Goal: Task Accomplishment & Management: Manage account settings

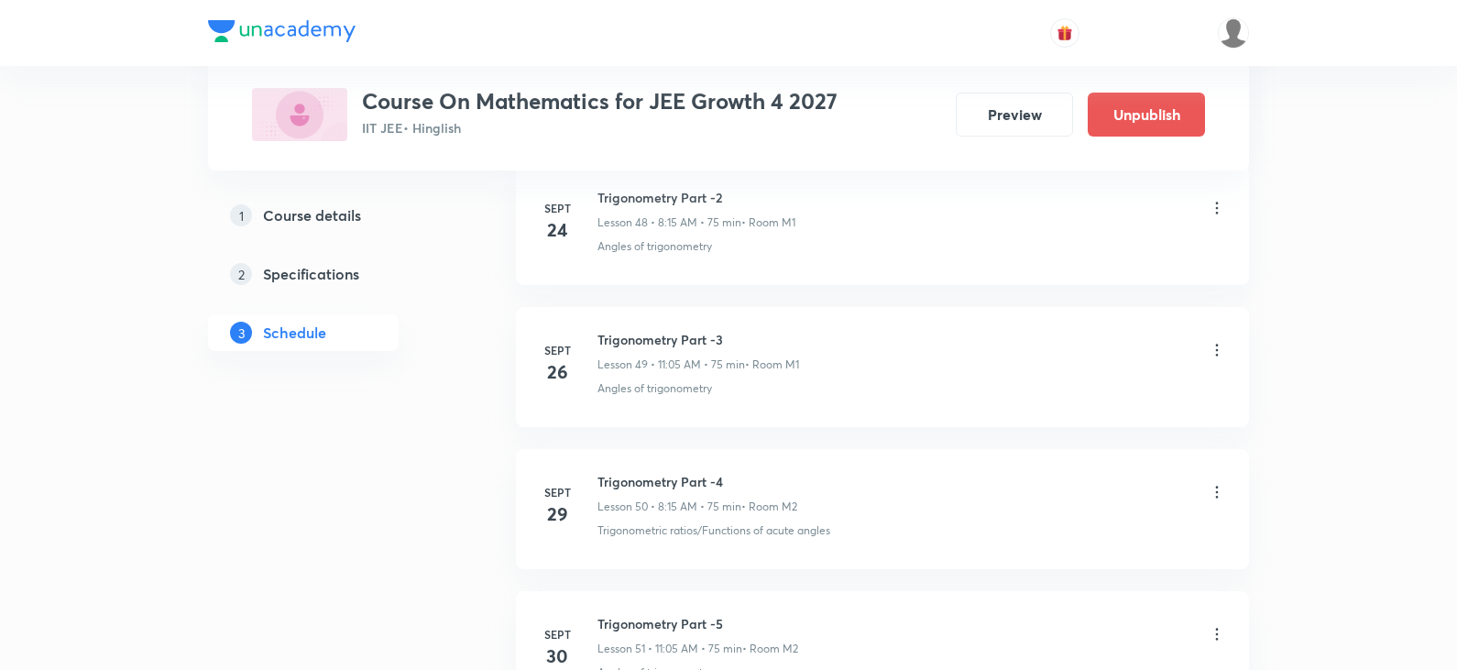
scroll to position [7826, 0]
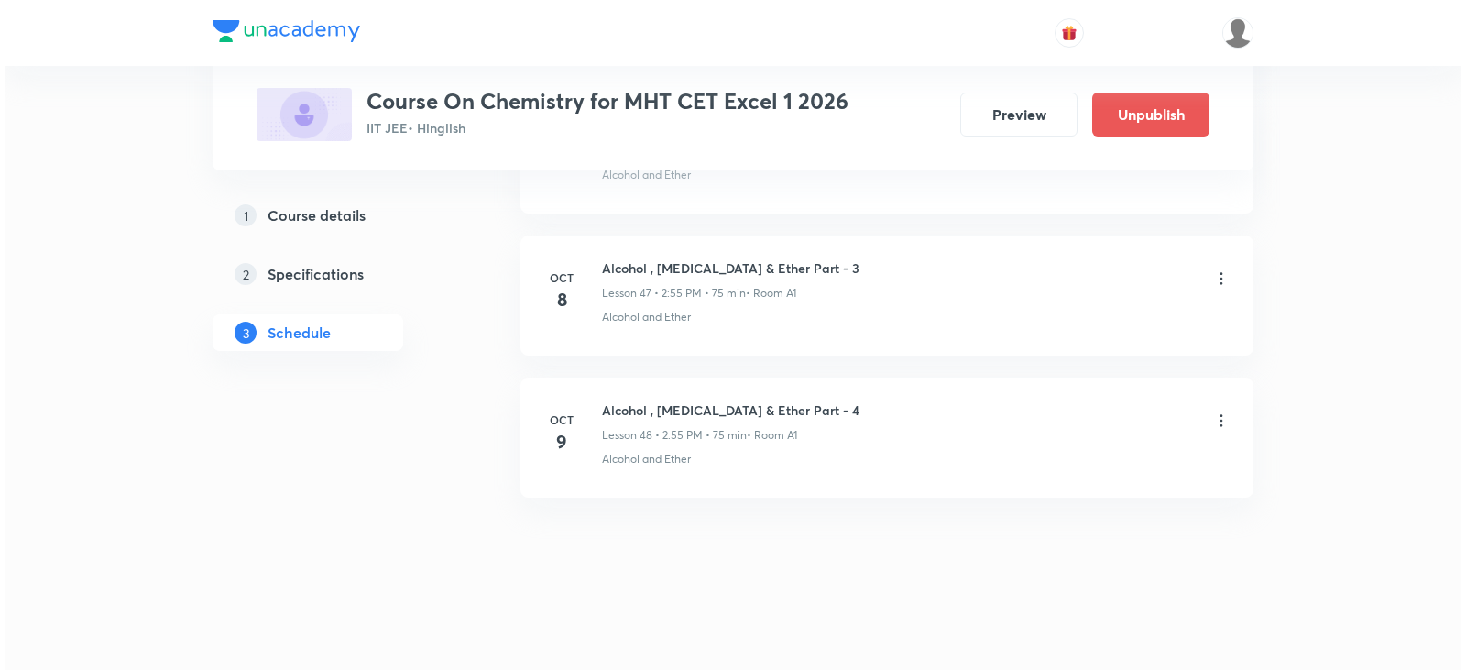
scroll to position [7526, 0]
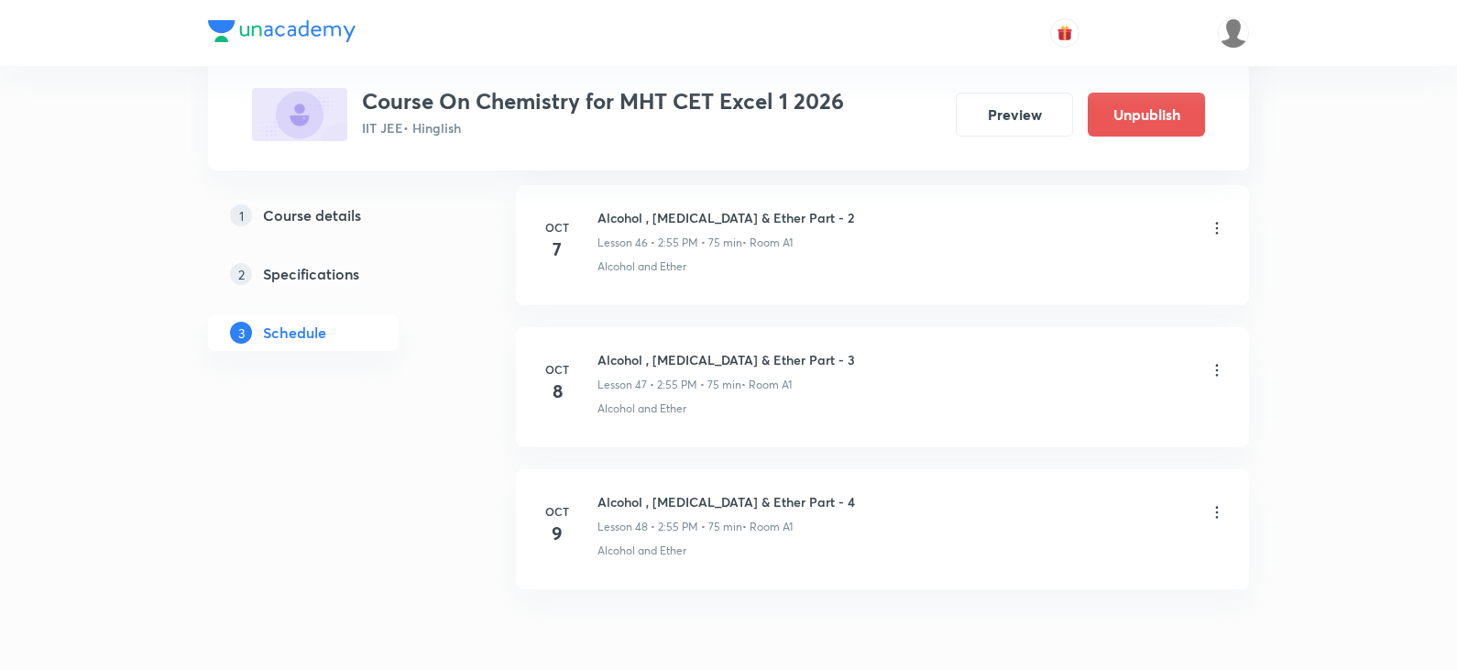
click at [1213, 368] on icon at bounding box center [1217, 370] width 18 height 18
click at [1076, 418] on li "Edit" at bounding box center [1123, 417] width 201 height 34
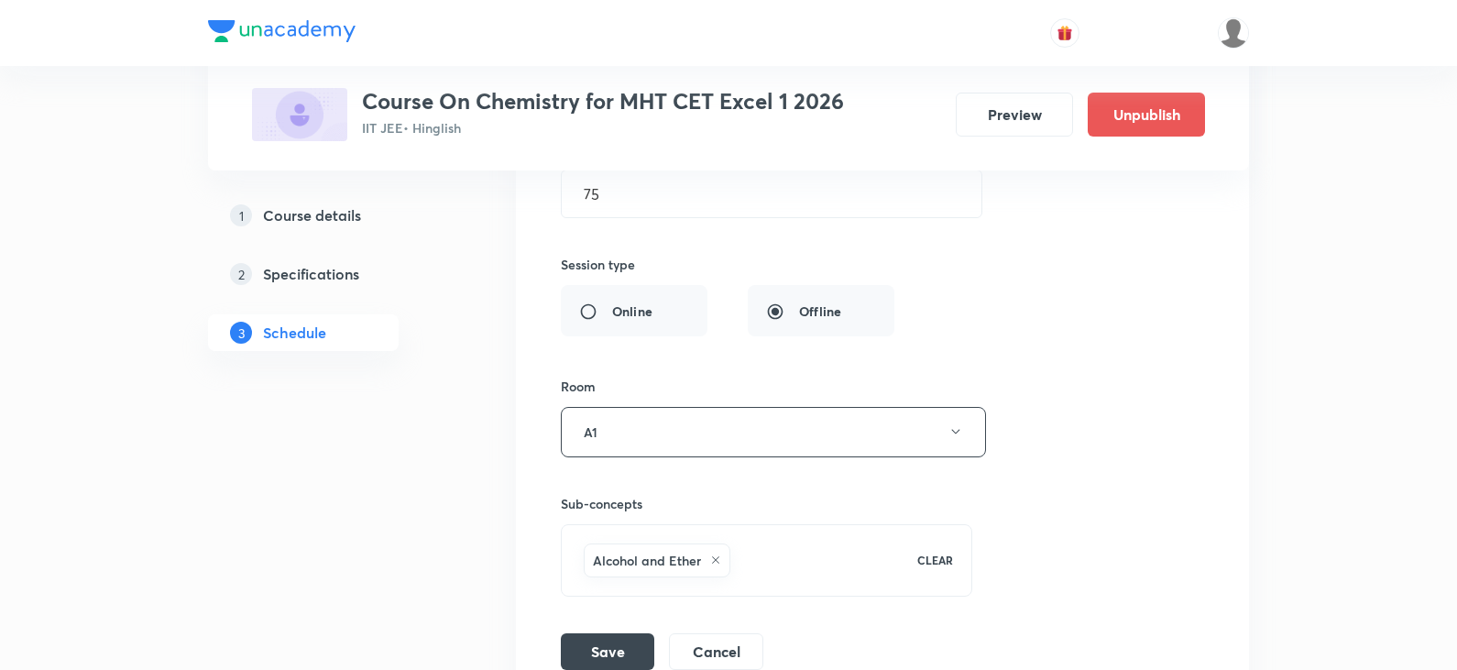
scroll to position [7389, 0]
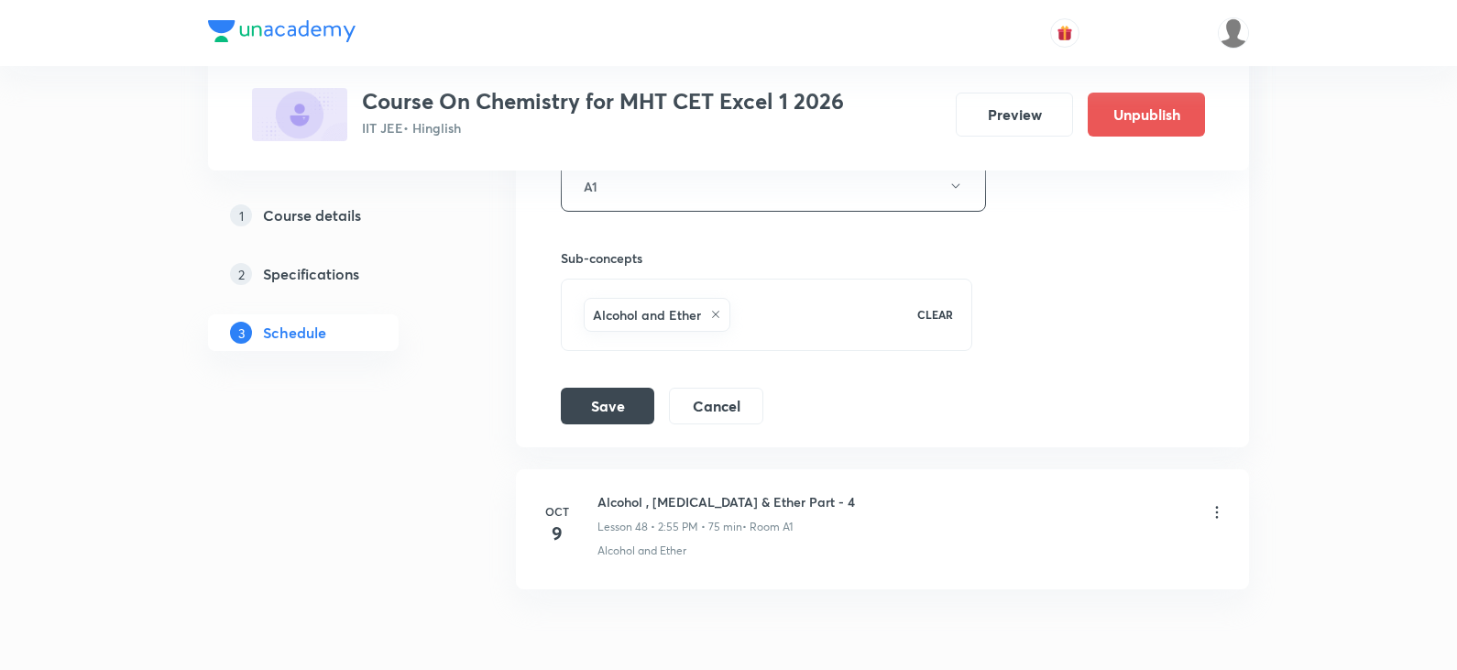
click at [718, 314] on icon at bounding box center [715, 314] width 11 height 11
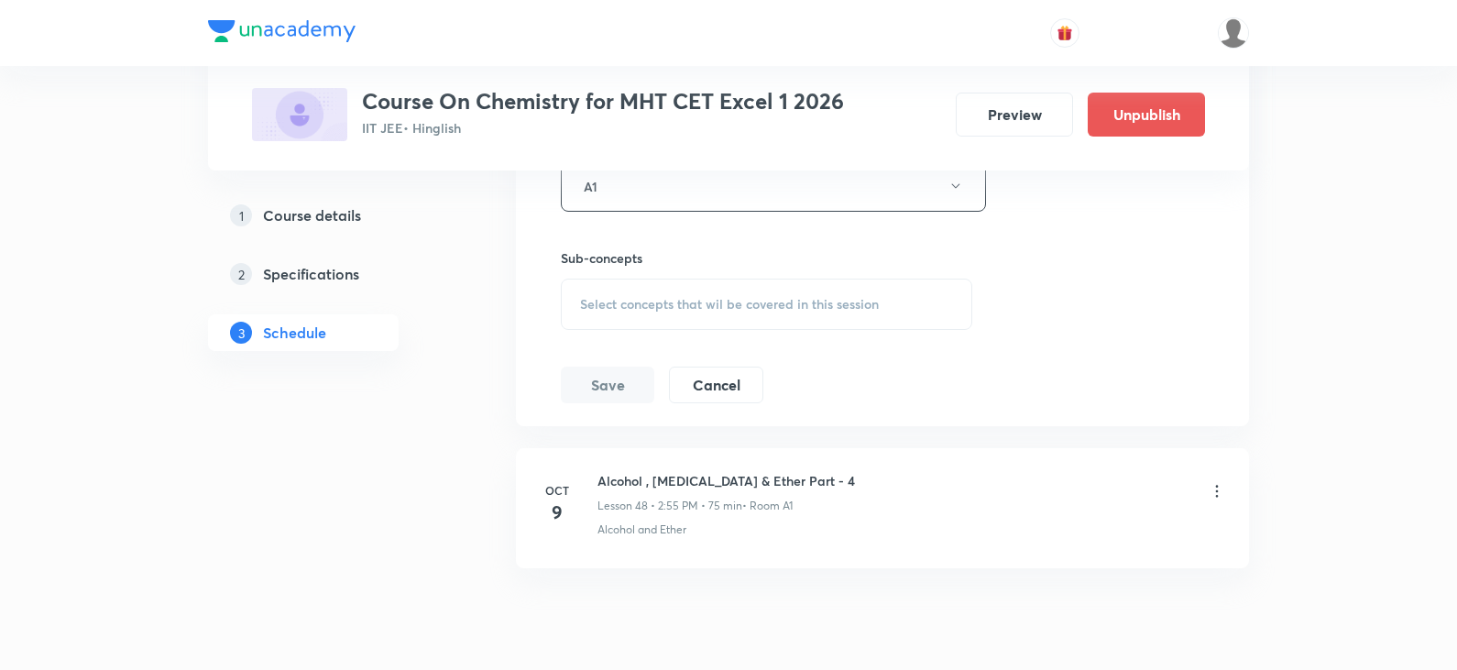
click at [718, 314] on div "Select concepts that wil be covered in this session" at bounding box center [766, 304] width 411 height 51
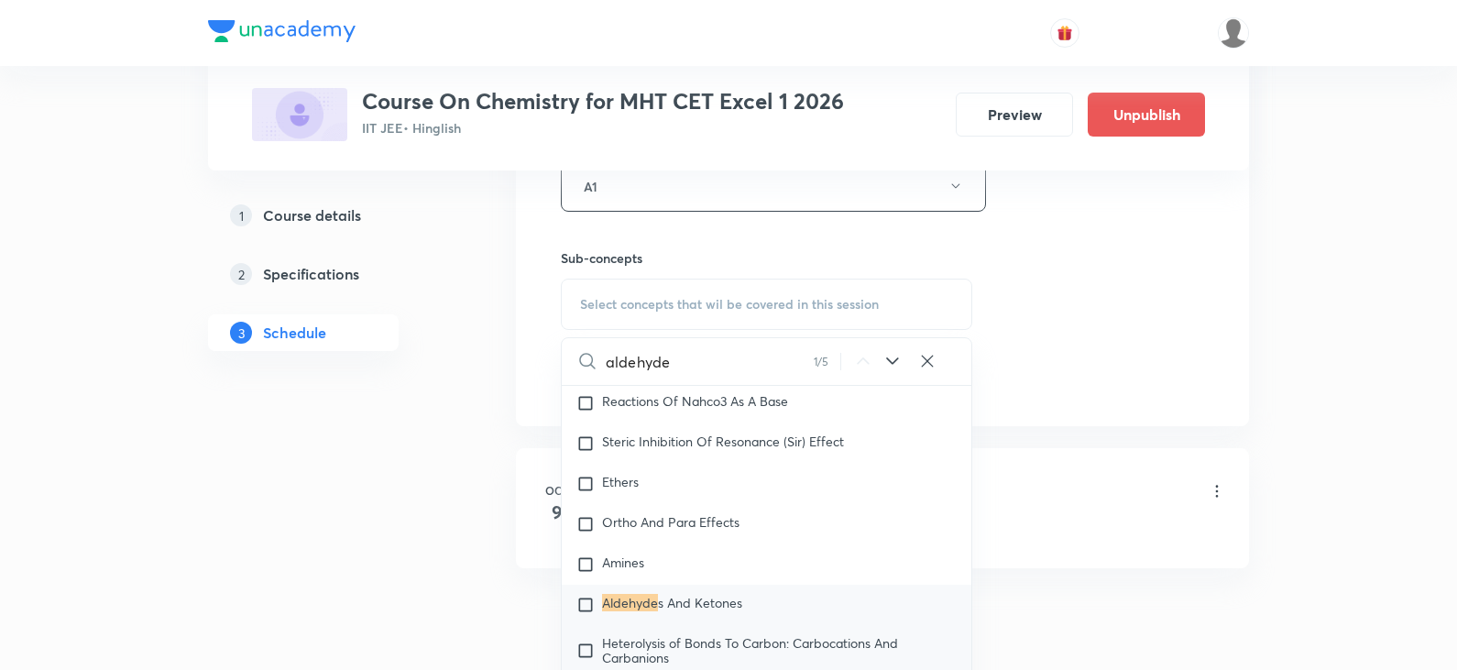
scroll to position [32361, 0]
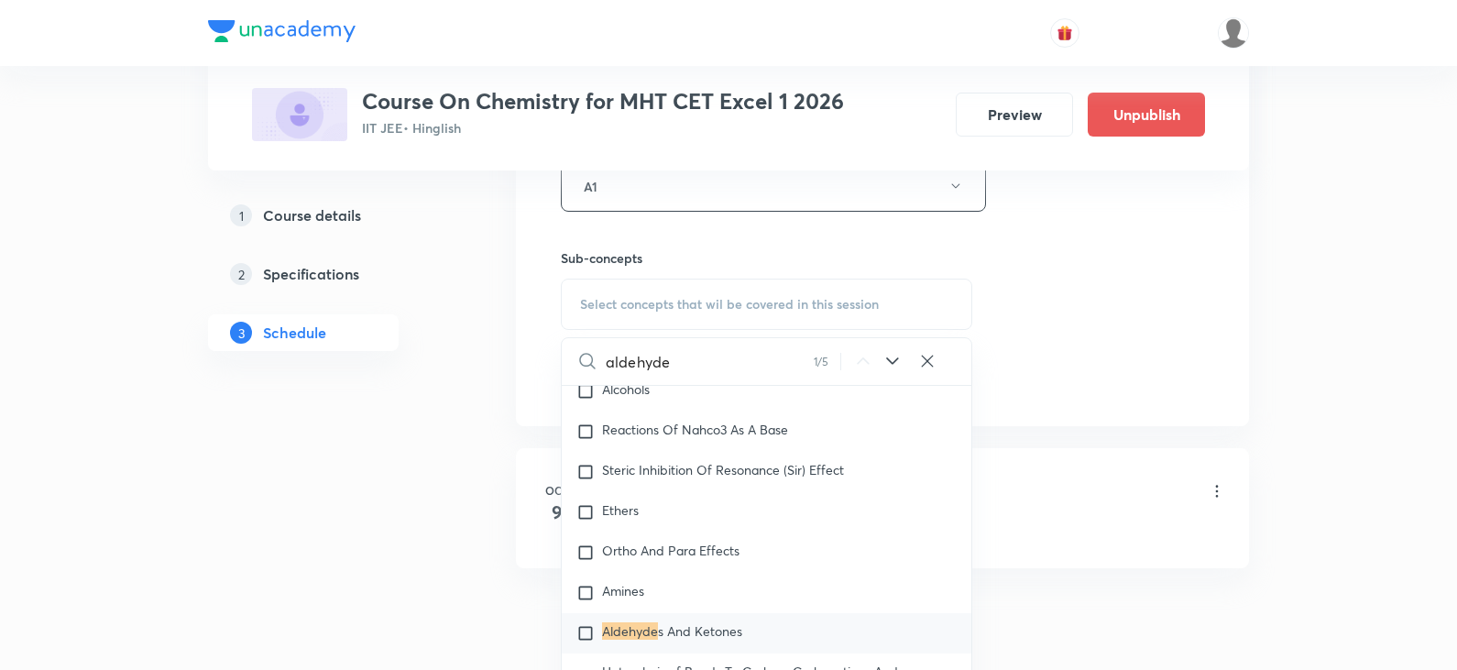
type input "aldehyde"
click at [586, 625] on input "checkbox" at bounding box center [589, 633] width 26 height 18
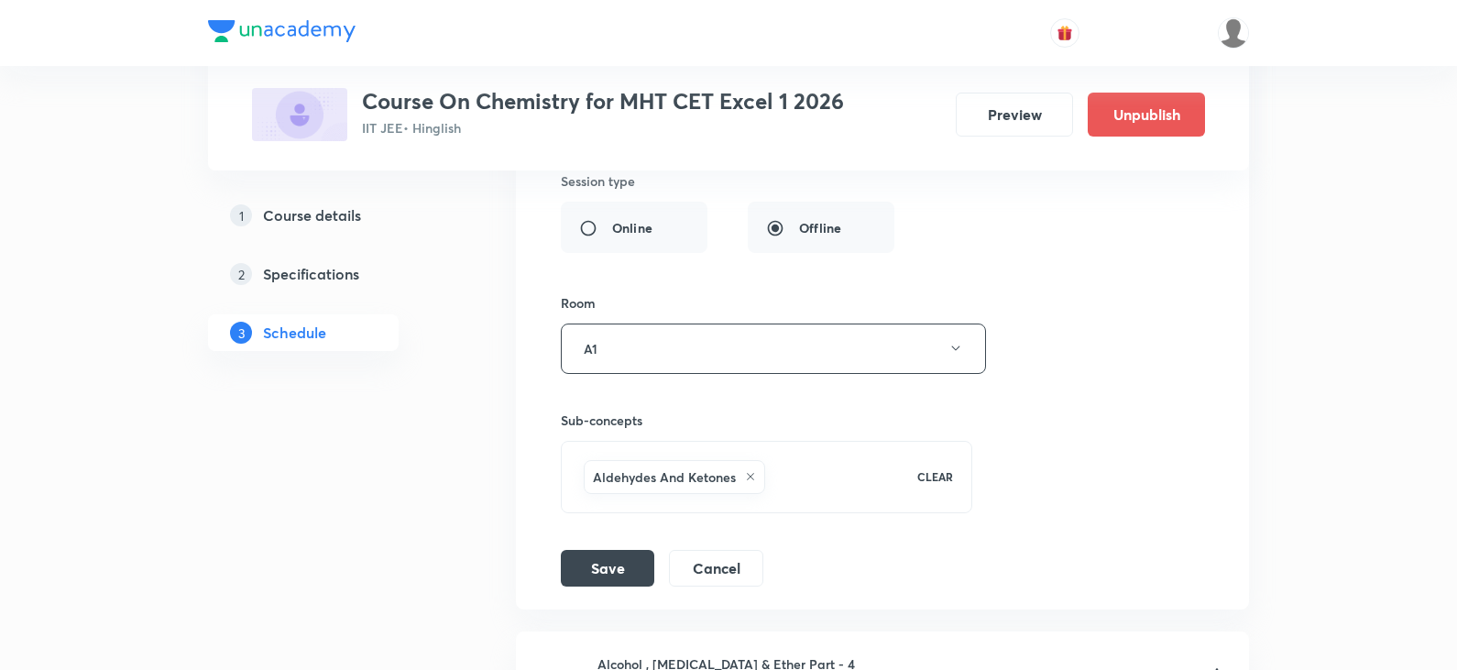
scroll to position [7205, 0]
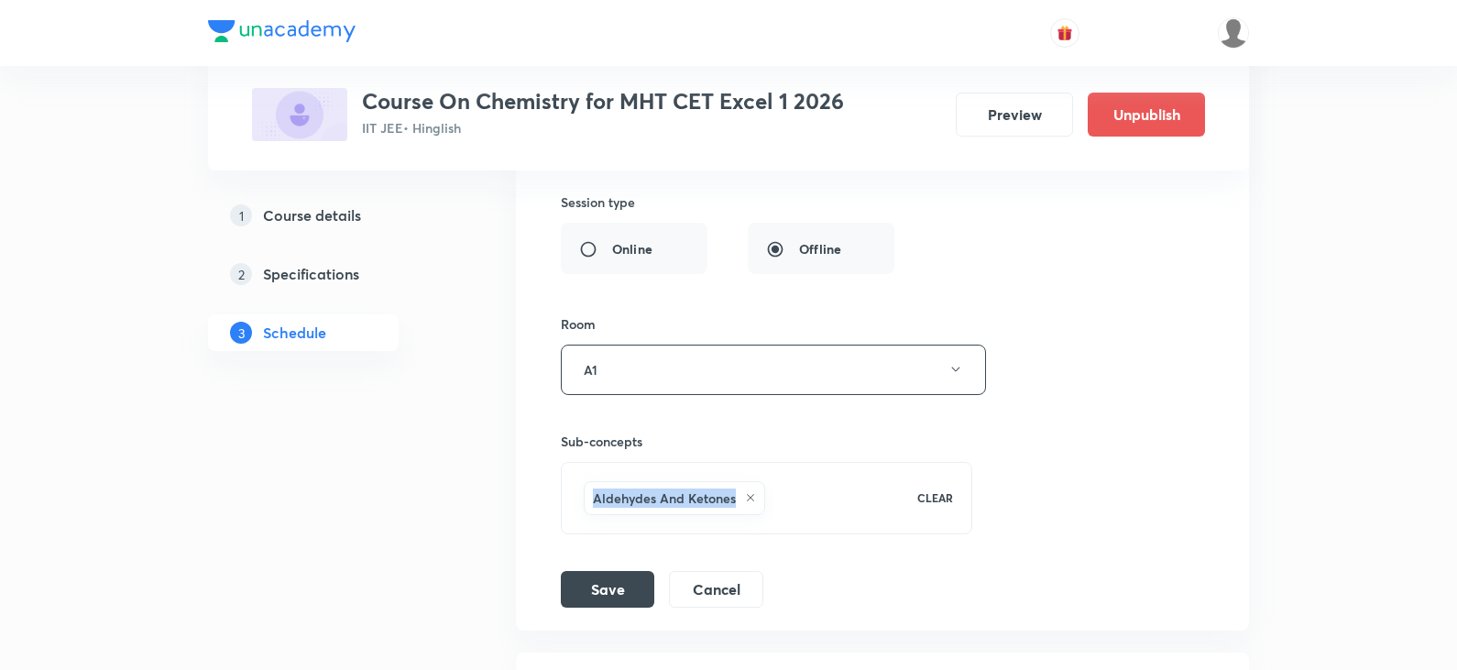
drag, startPoint x: 589, startPoint y: 495, endPoint x: 736, endPoint y: 504, distance: 146.9
click at [736, 504] on div "Aldehydes And Ketones" at bounding box center [674, 498] width 181 height 34
copy h6 "Aldehydes And Ketones"
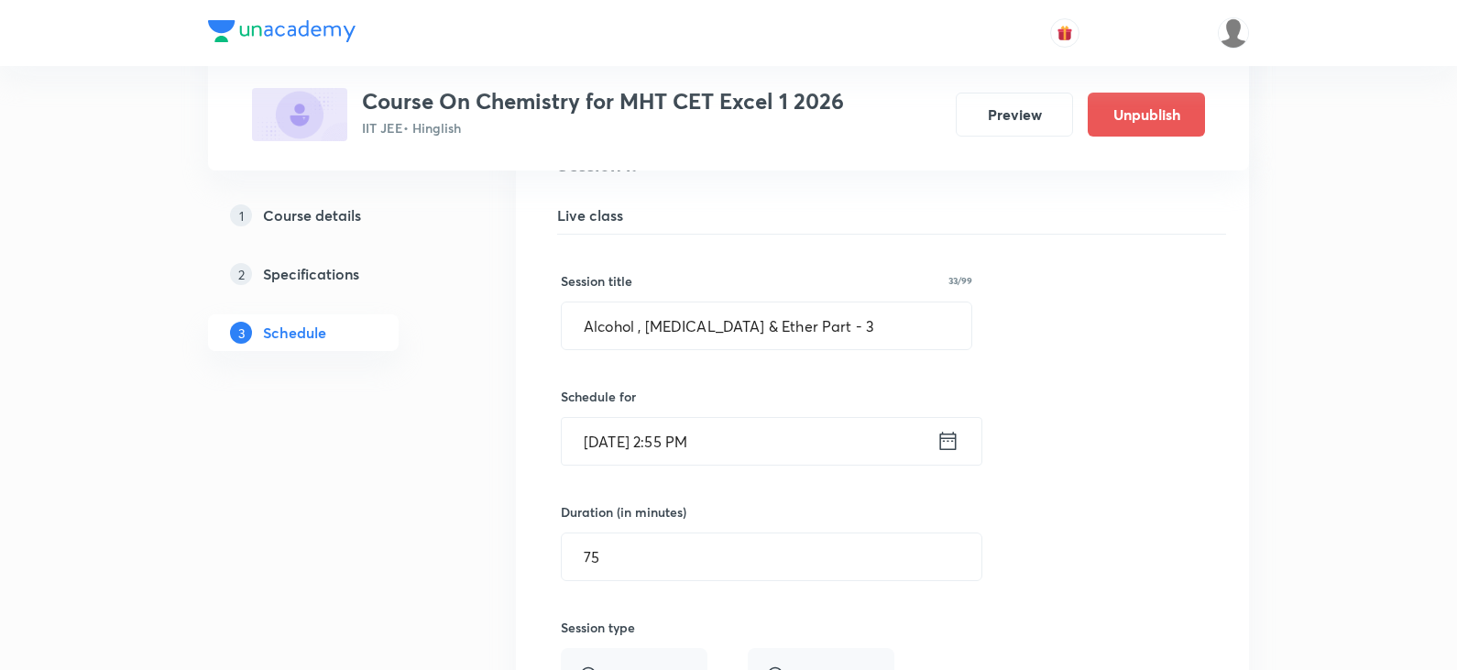
scroll to position [6747, 0]
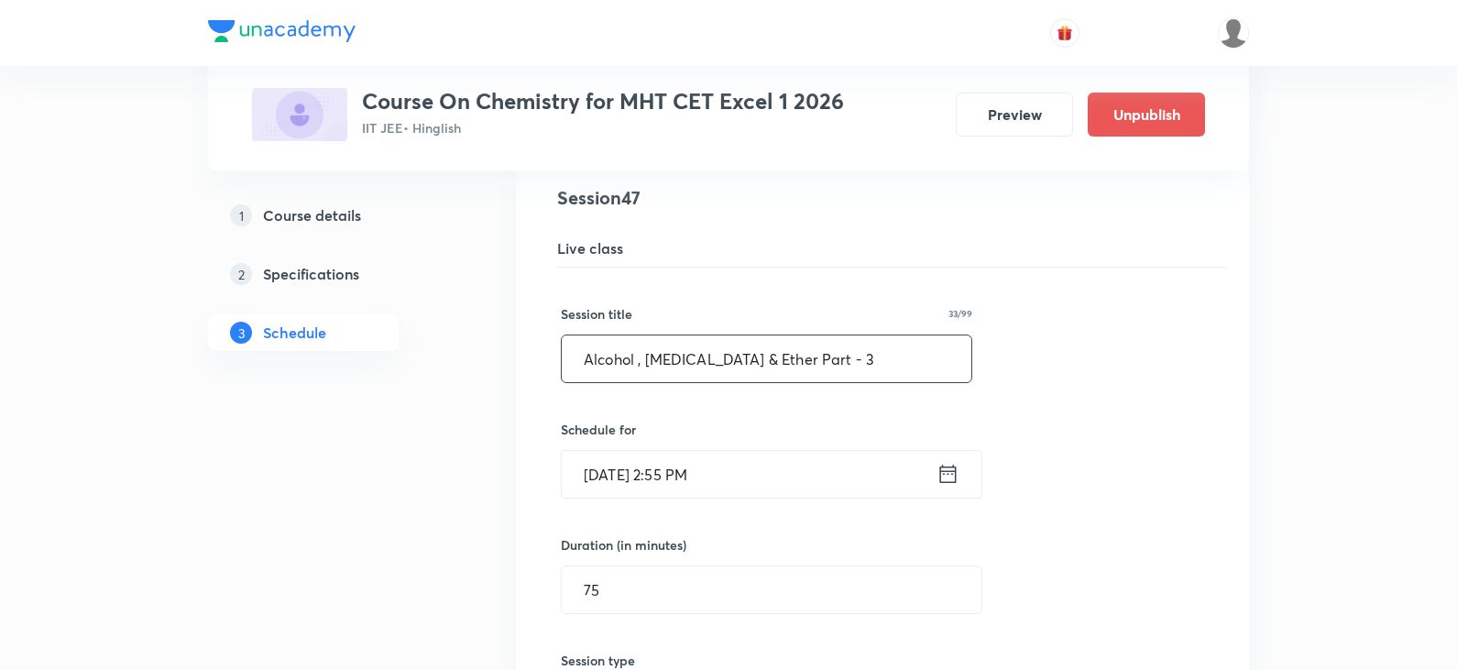
drag, startPoint x: 816, startPoint y: 367, endPoint x: 500, endPoint y: 392, distance: 316.3
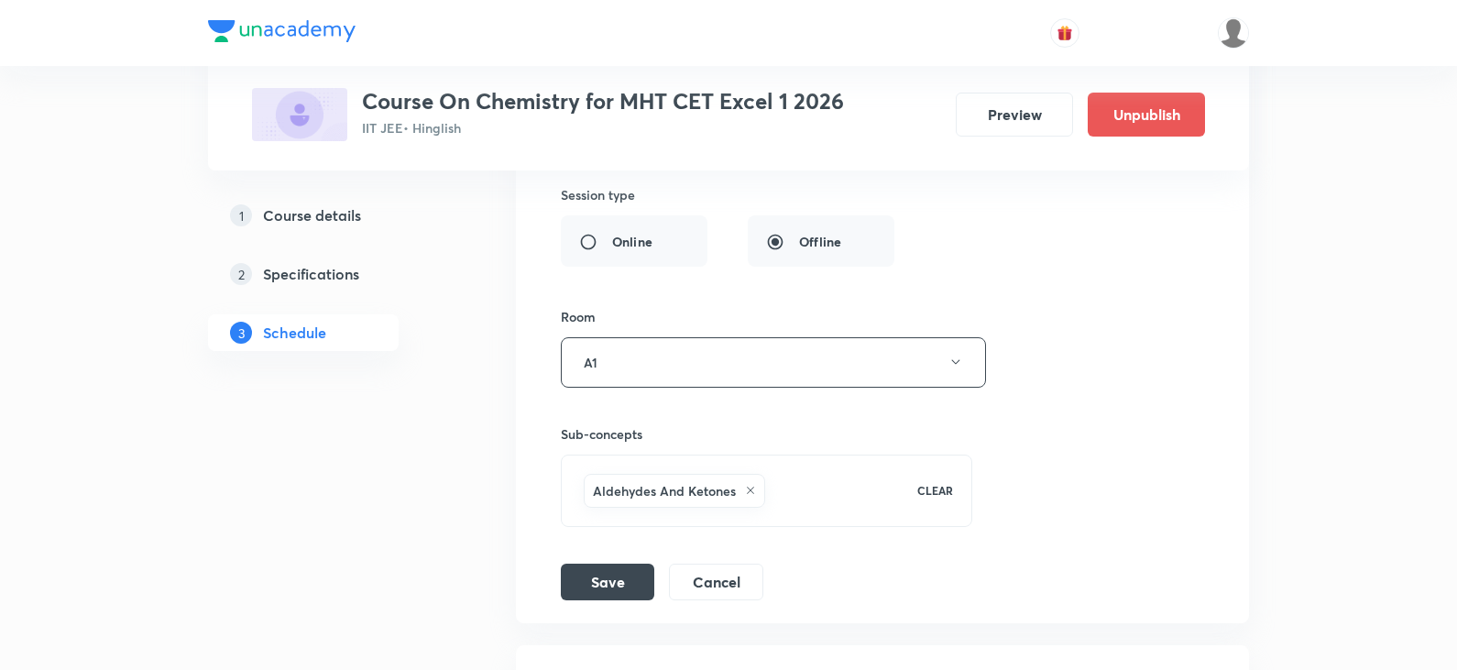
scroll to position [7480, 0]
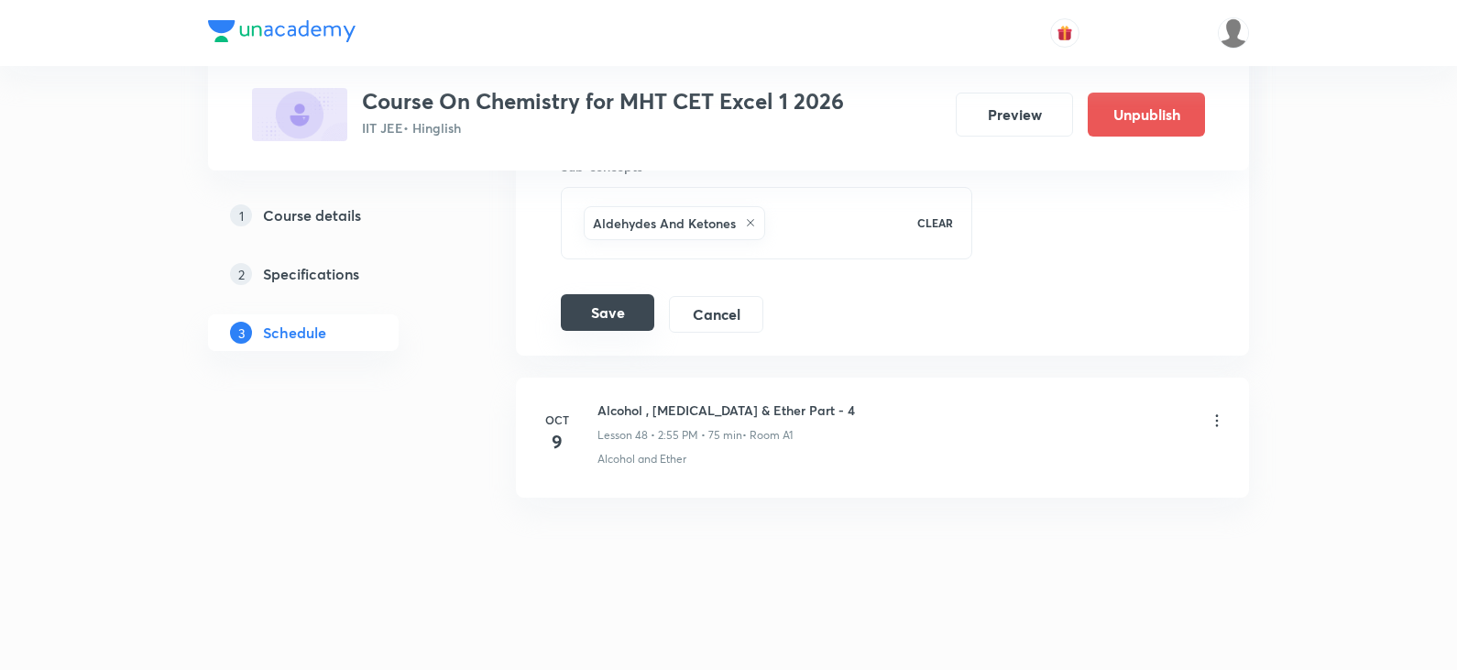
type input "Aldehydes, Ketones and Carboxylic Acid Part - 01"
click at [621, 323] on button "Save" at bounding box center [607, 312] width 93 height 37
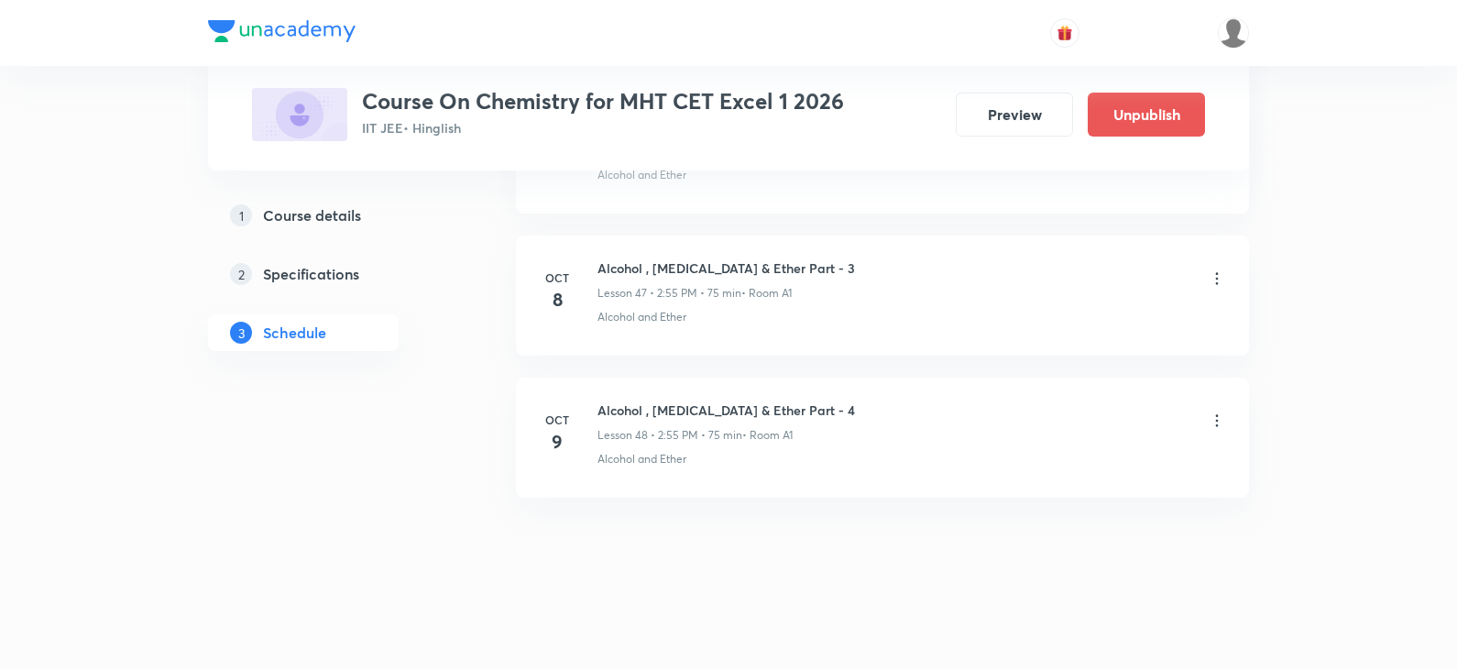
scroll to position [6775, 0]
drag, startPoint x: 599, startPoint y: 273, endPoint x: 902, endPoint y: 272, distance: 302.4
click at [902, 272] on div "Aldehydes, Ketones and Carboxylic Acid Part - 01 Lesson 47 • 2:55 PM • 75 min •…" at bounding box center [911, 279] width 629 height 43
copy h6 "Aldehydes, Ketones and Carboxylic Acid Part - 01"
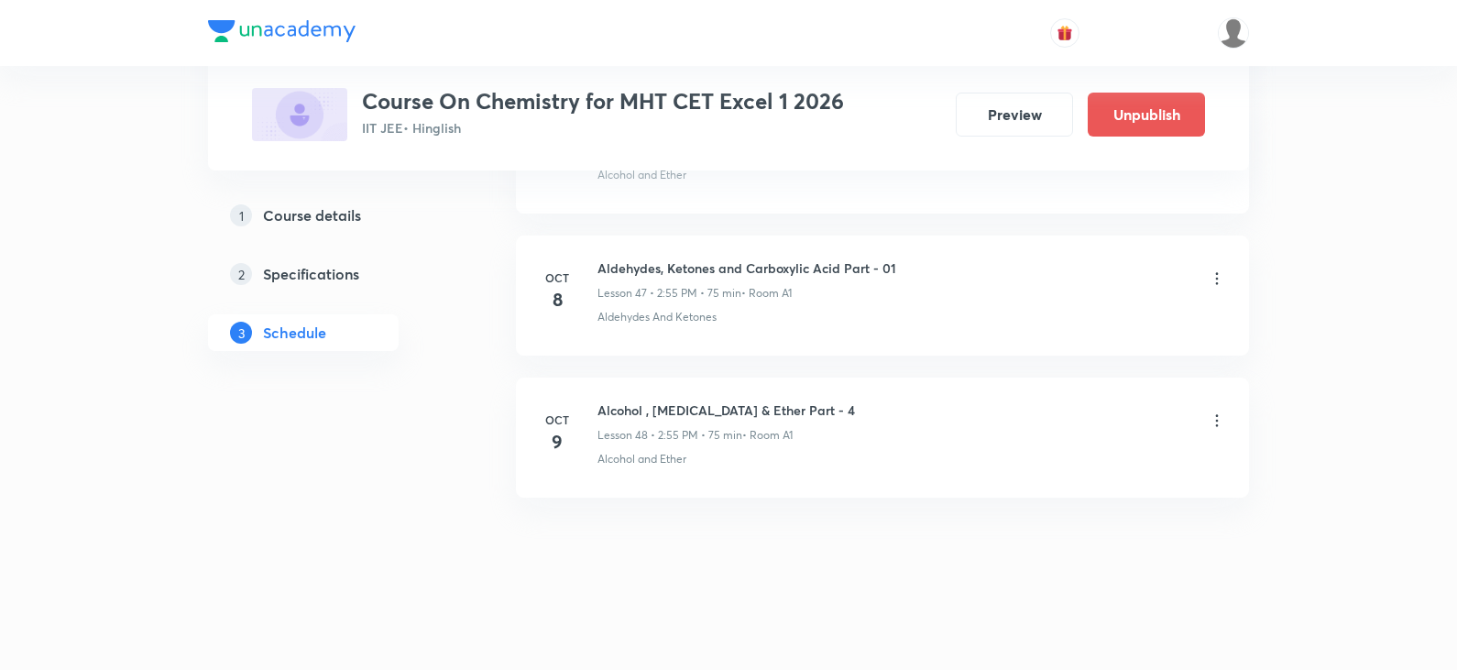
click at [1224, 419] on icon at bounding box center [1217, 420] width 18 height 18
click at [1095, 471] on li "Edit" at bounding box center [1123, 467] width 201 height 34
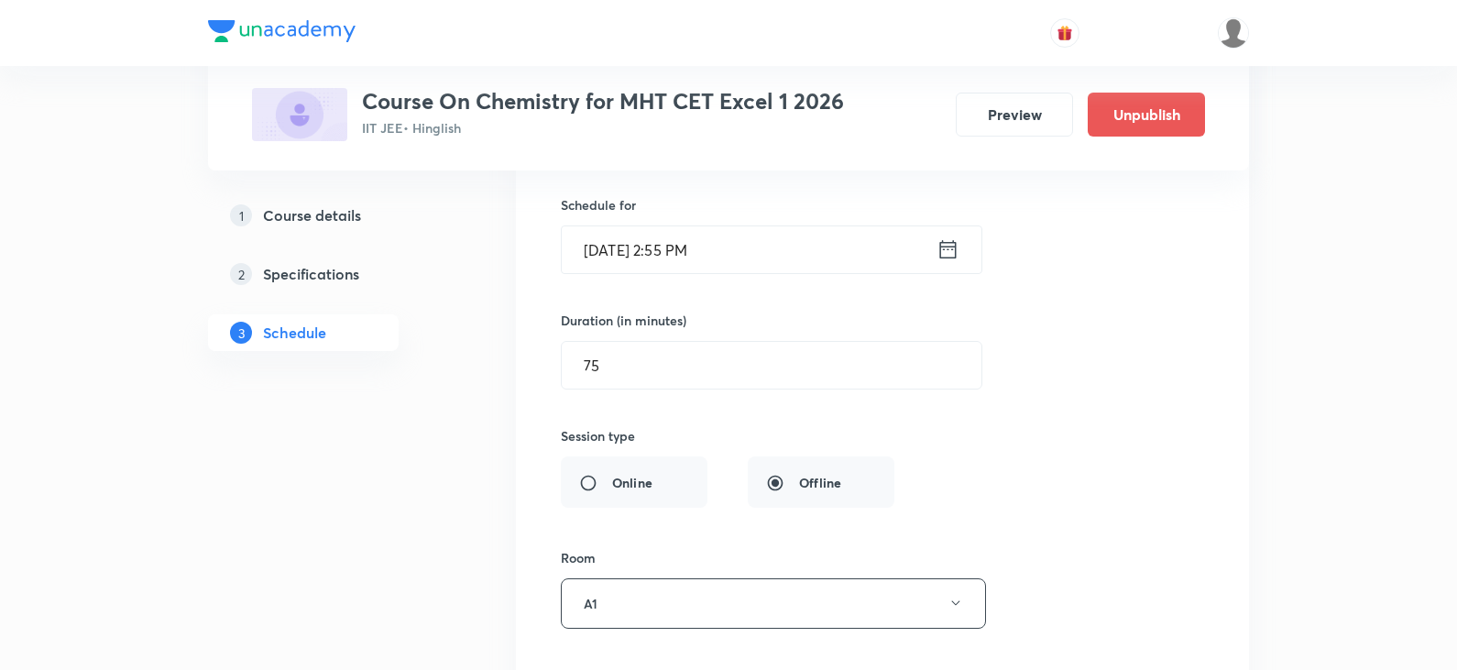
scroll to position [6959, 0]
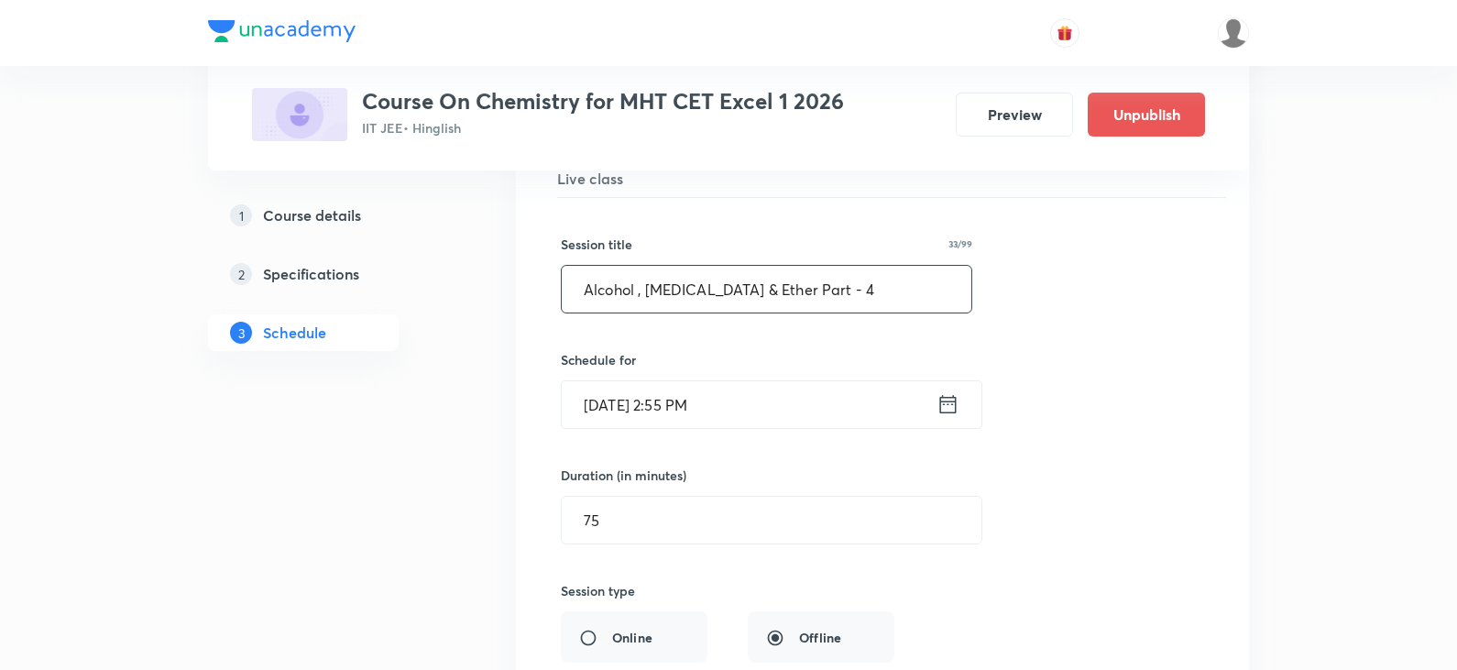
drag, startPoint x: 813, startPoint y: 305, endPoint x: 455, endPoint y: 301, distance: 357.4
paste input "dehydes, Ketones and Carboxylic Acid Part - 01"
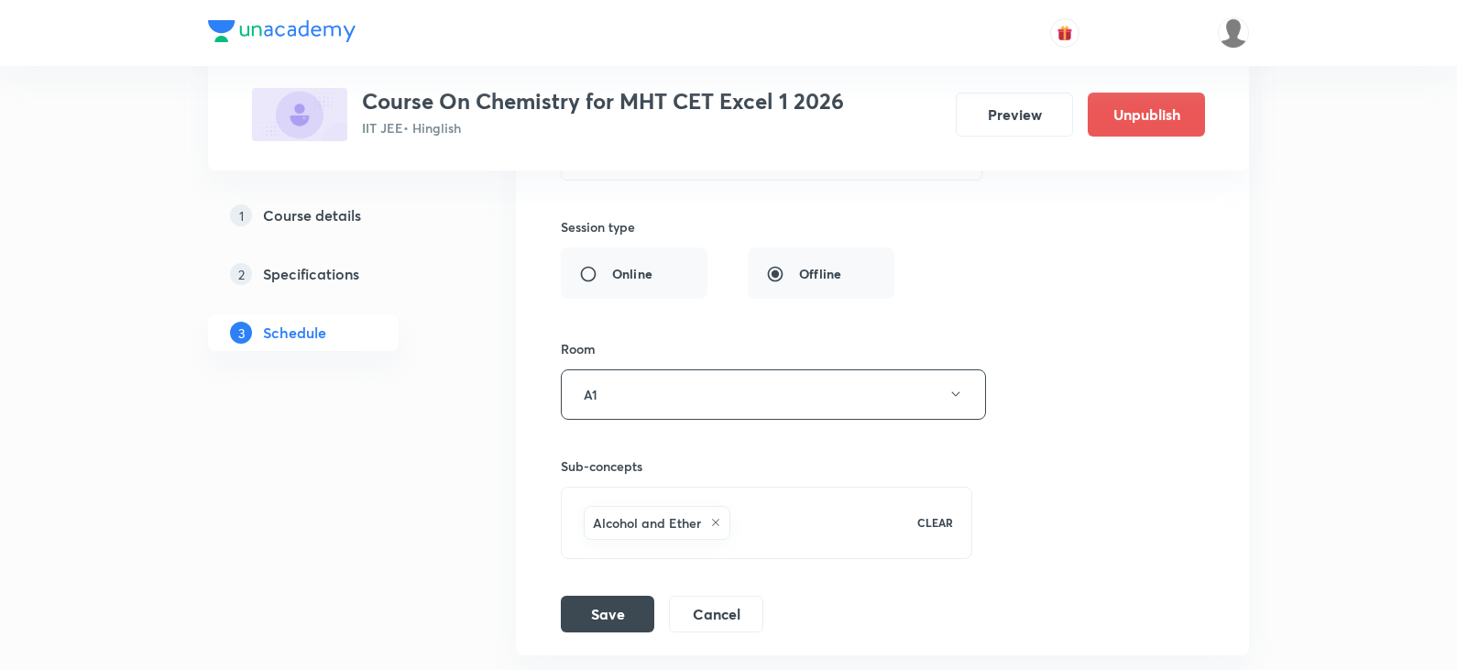
scroll to position [7480, 0]
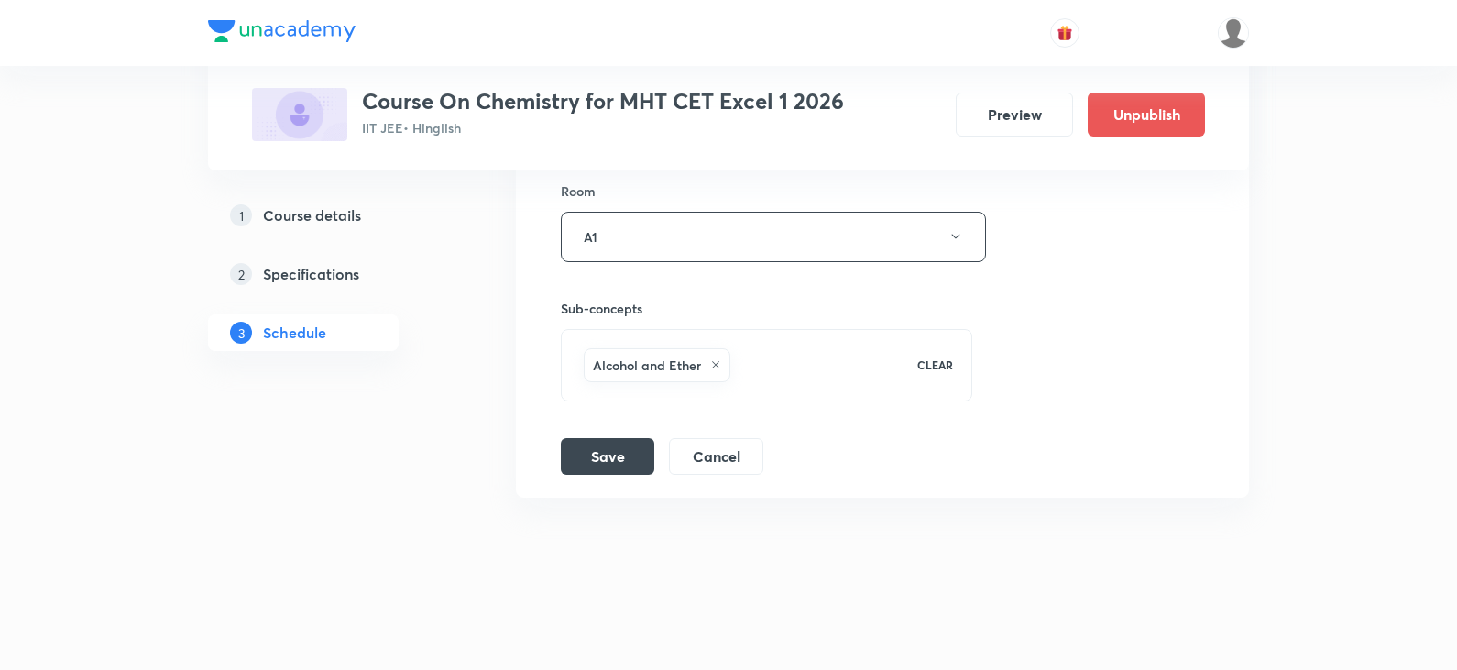
type input "Aldehydes, Ketones and Carboxylic Acid Part - 02"
click at [718, 361] on icon at bounding box center [715, 364] width 11 height 11
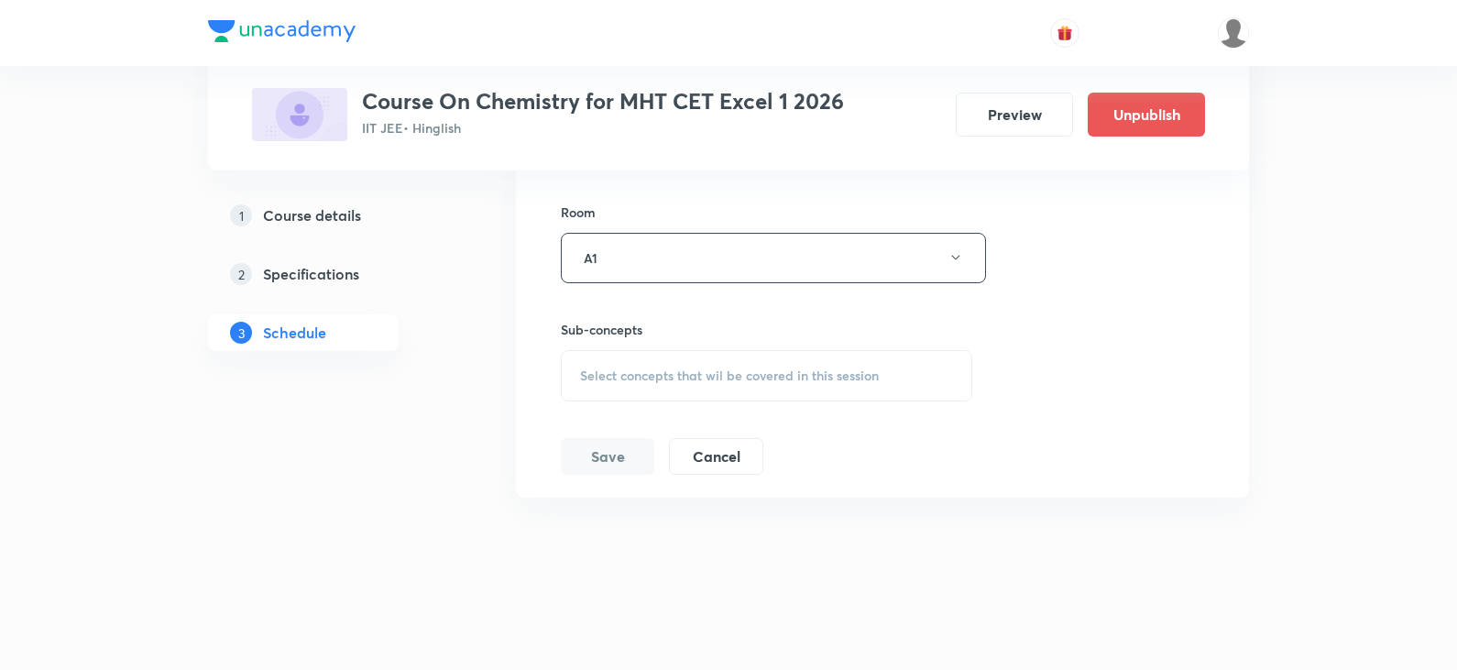
click at [650, 368] on span "Select concepts that wil be covered in this session" at bounding box center [729, 375] width 299 height 15
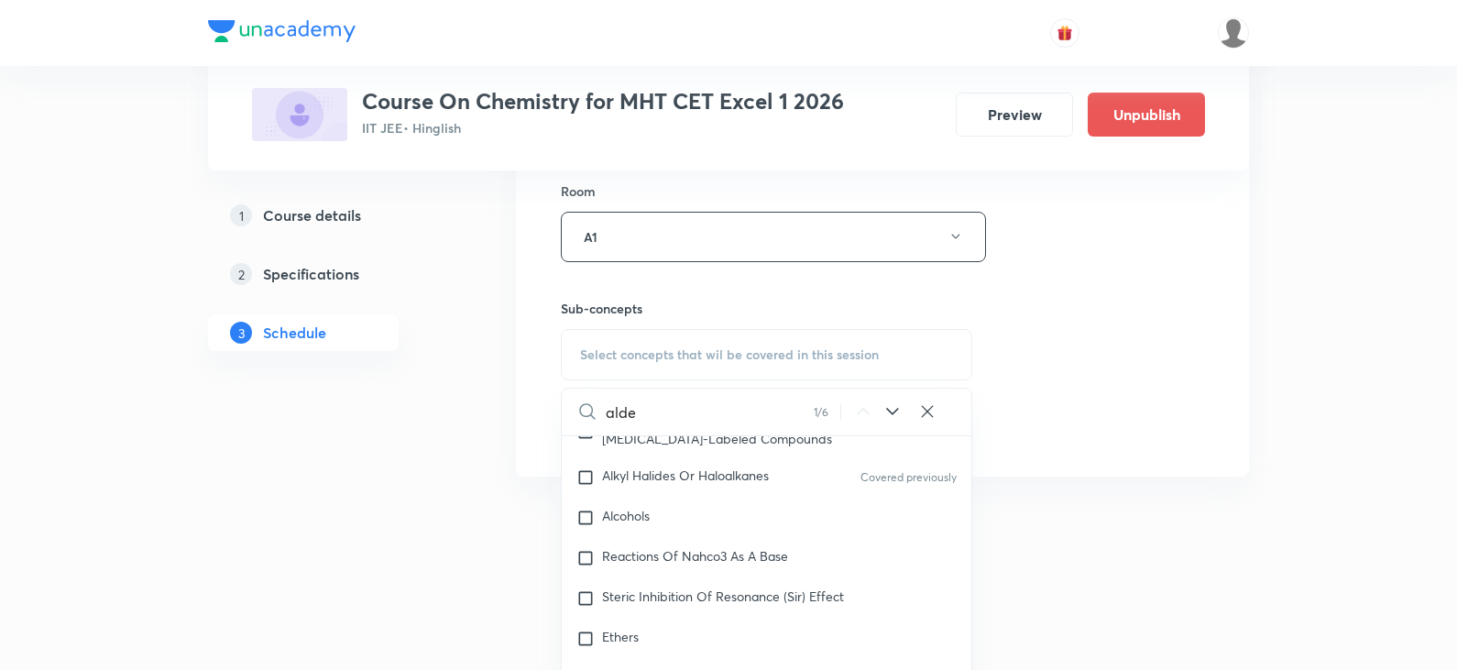
scroll to position [32361, 0]
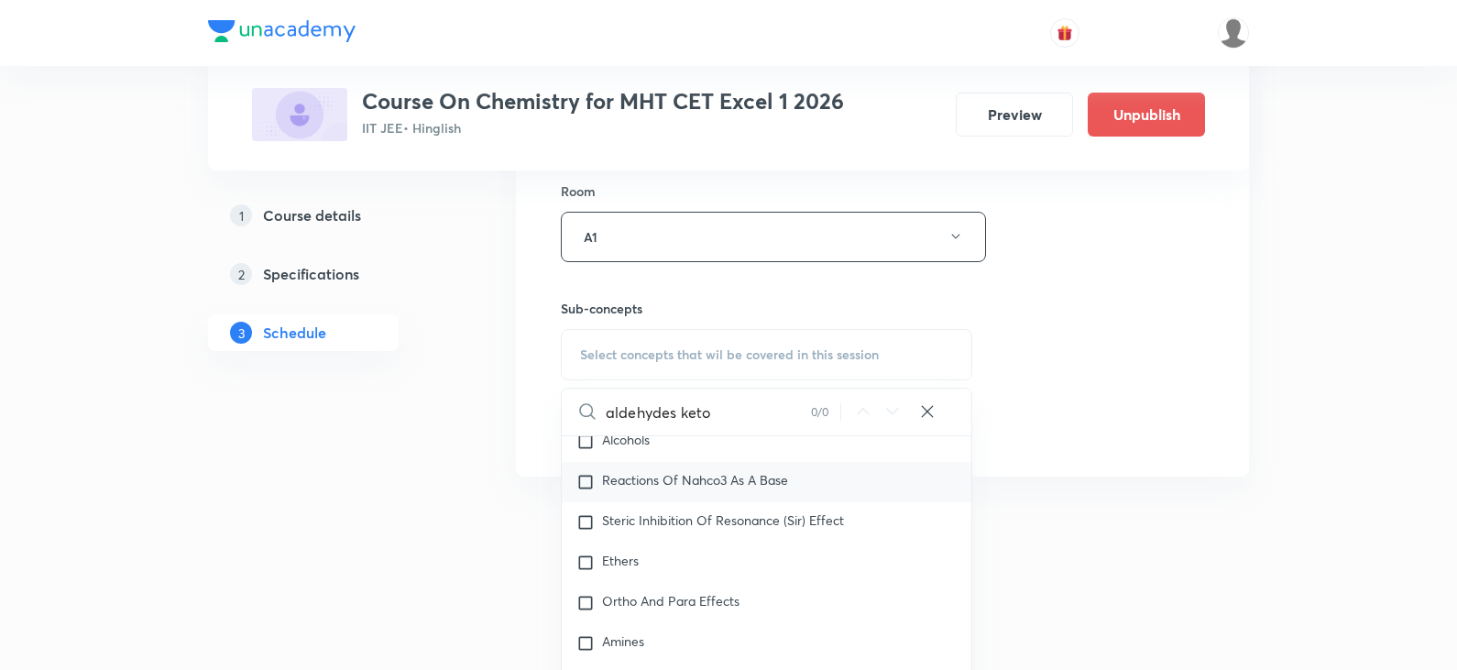
type input "aldehydes keton"
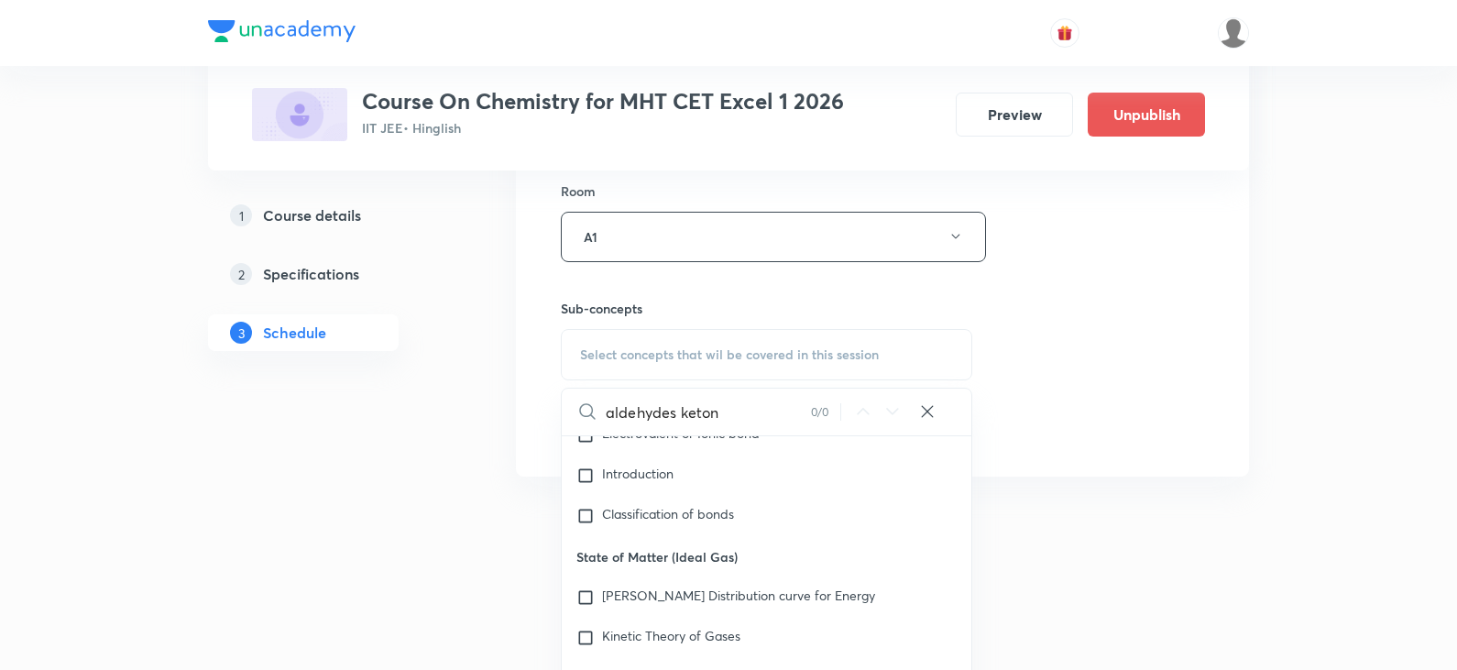
scroll to position [28054, 0]
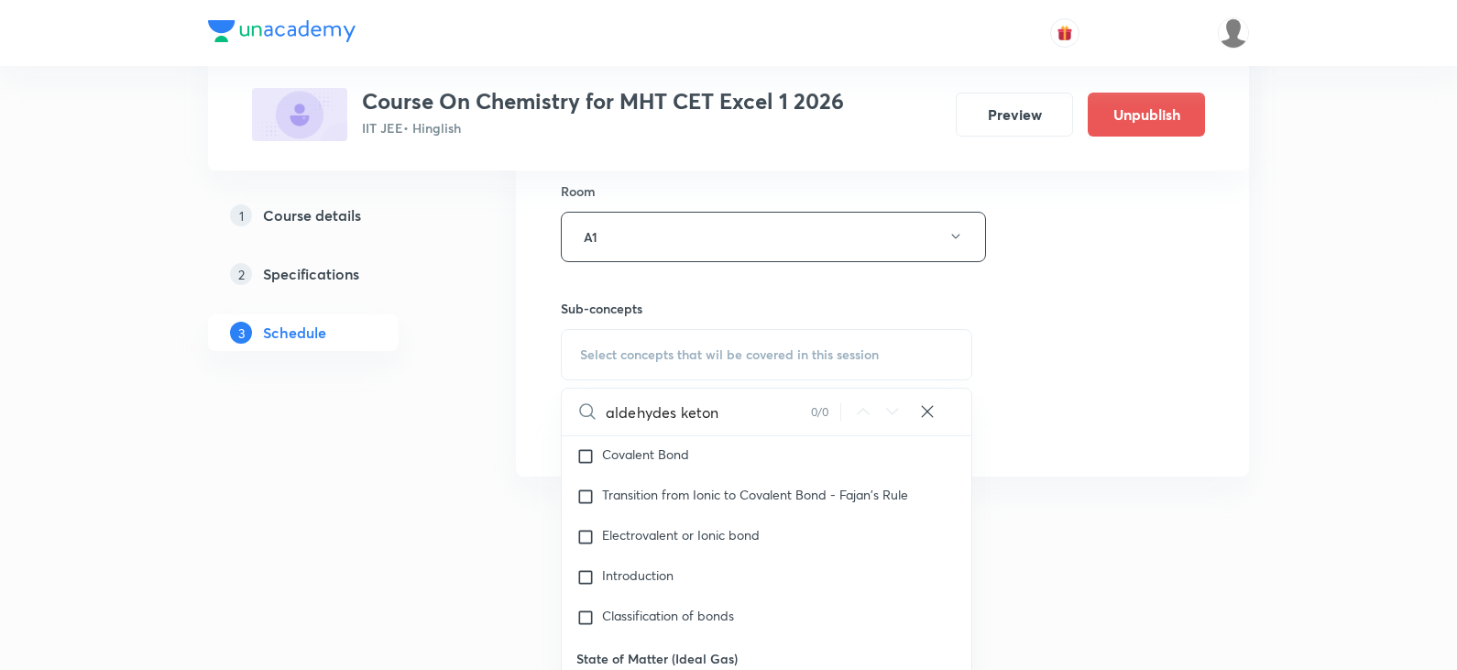
drag, startPoint x: 791, startPoint y: 417, endPoint x: 519, endPoint y: 413, distance: 272.2
click at [521, 412] on li "Alcohol , Phenol & Ether Part - 4 Lesson 48 • Room A1 Alcohol and Ether Session…" at bounding box center [882, 23] width 733 height 906
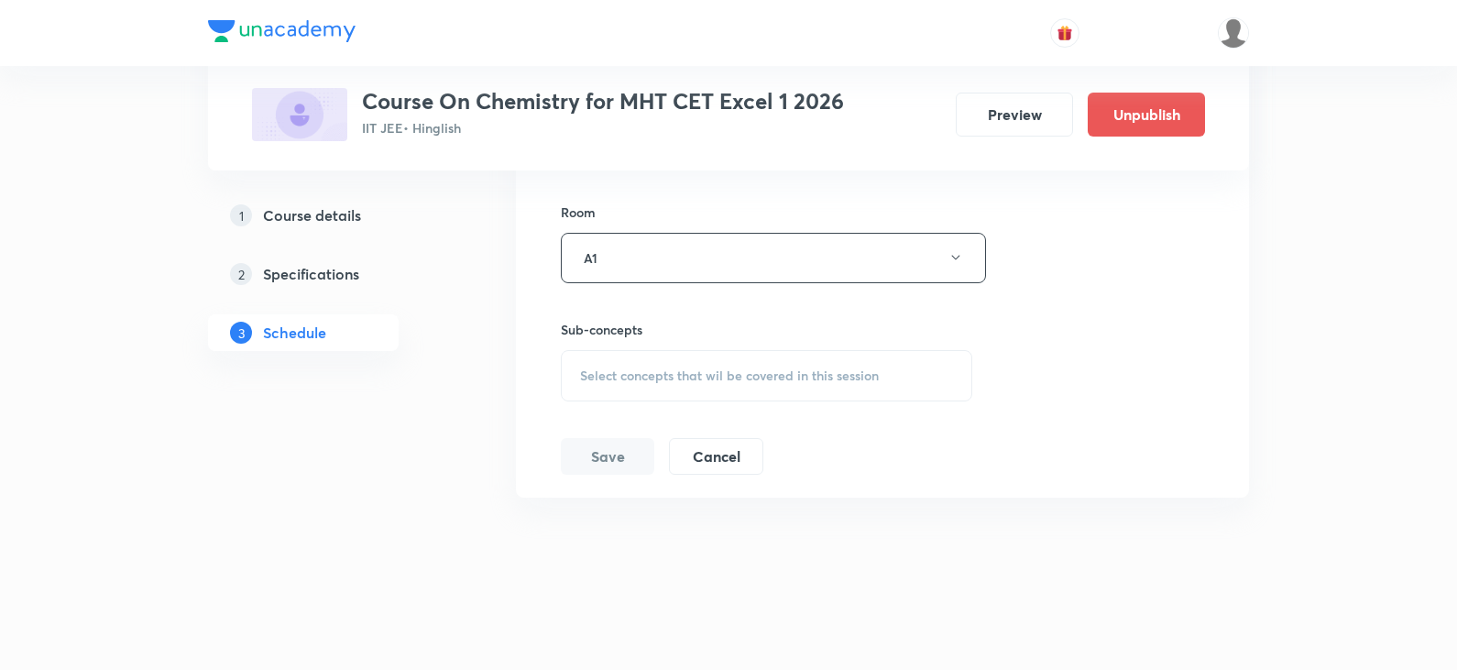
click at [785, 386] on div "Select concepts that wil be covered in this session" at bounding box center [766, 375] width 411 height 51
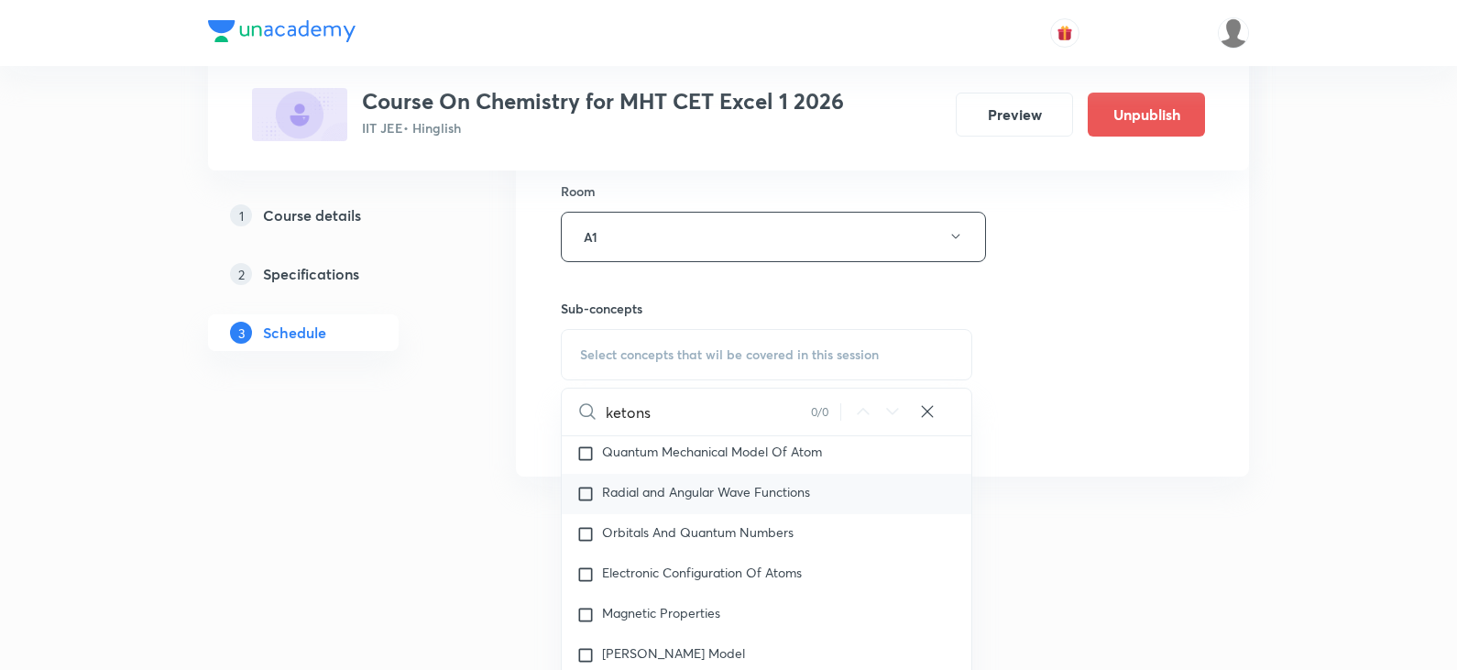
scroll to position [1100, 0]
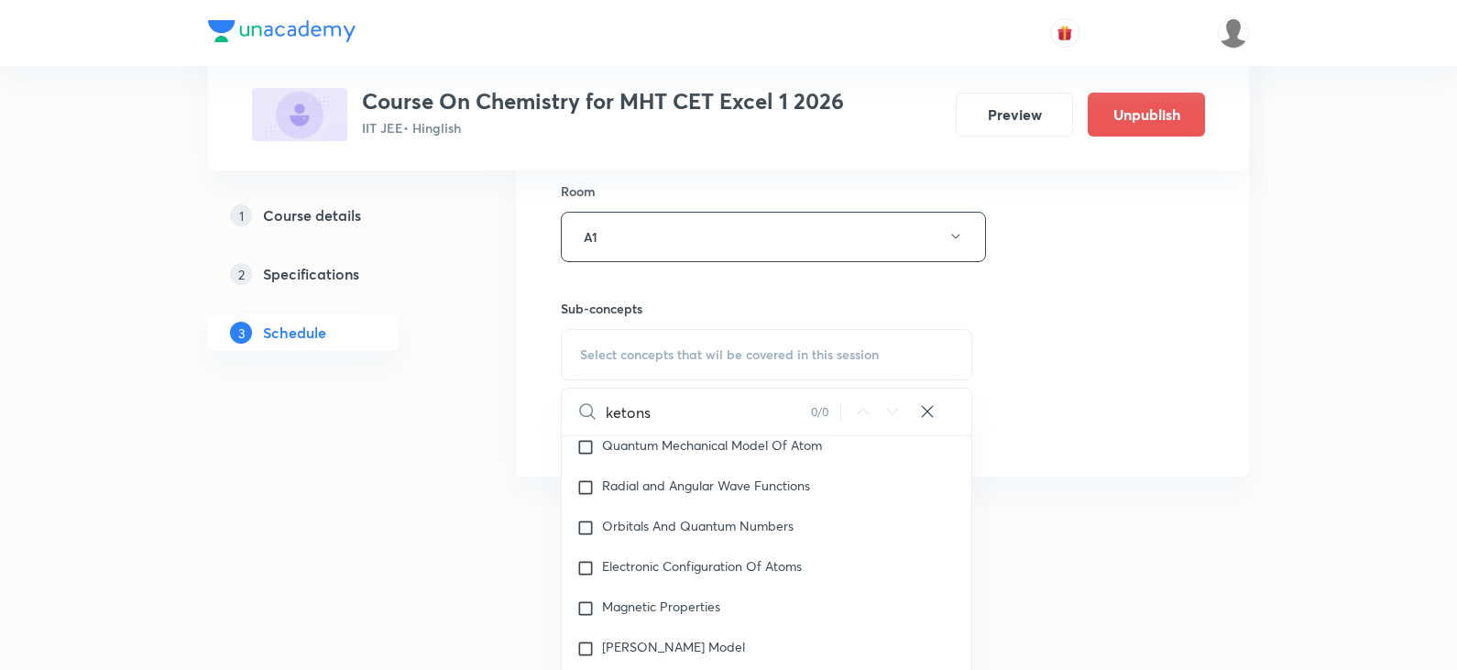
drag, startPoint x: 668, startPoint y: 419, endPoint x: 603, endPoint y: 412, distance: 65.4
click at [603, 412] on div "ketons 0 / 0 ​" at bounding box center [767, 412] width 410 height 47
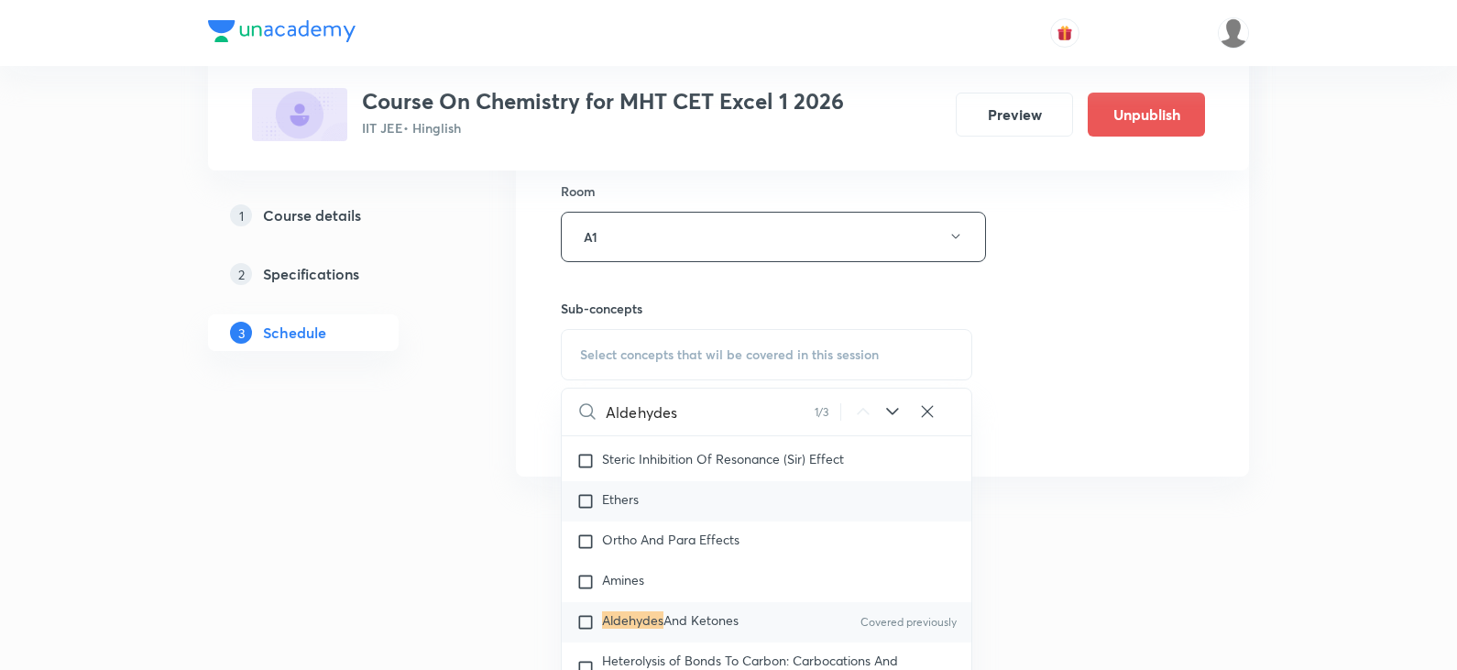
scroll to position [32453, 0]
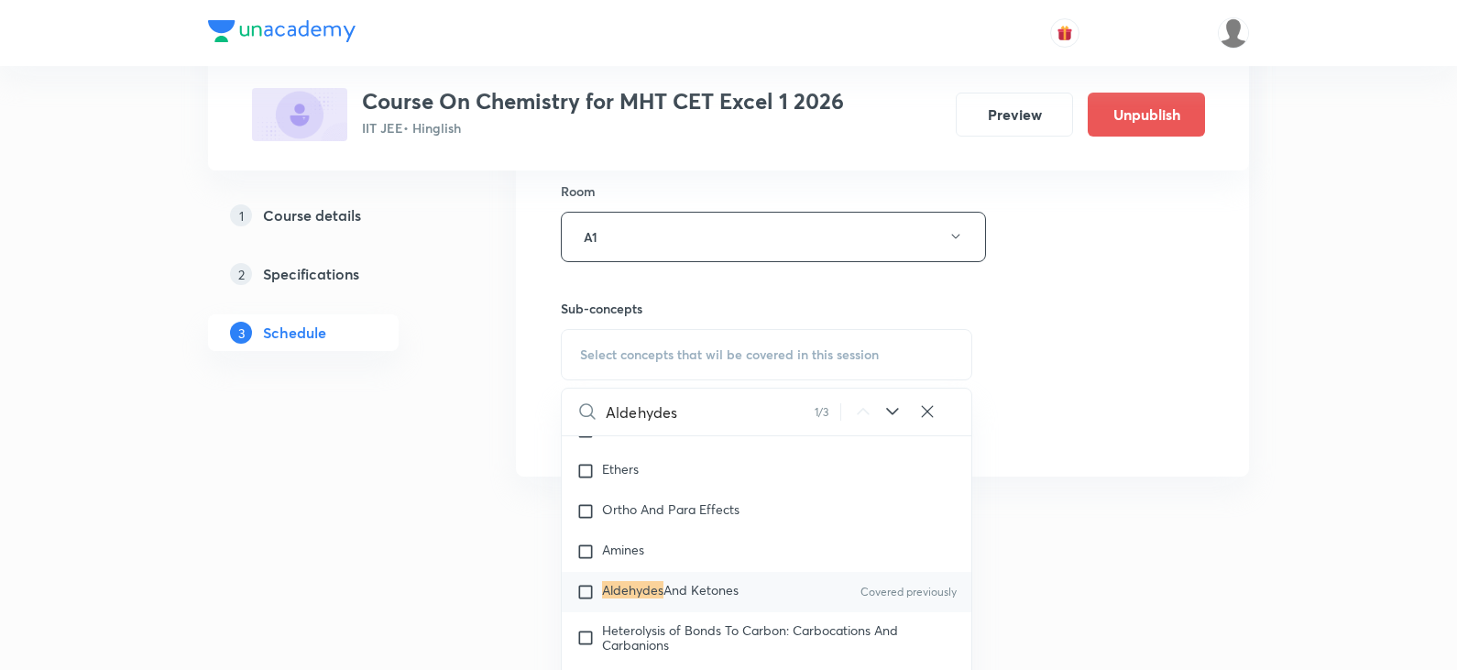
type input "Aldehydes"
click at [581, 583] on input "checkbox" at bounding box center [589, 592] width 26 height 18
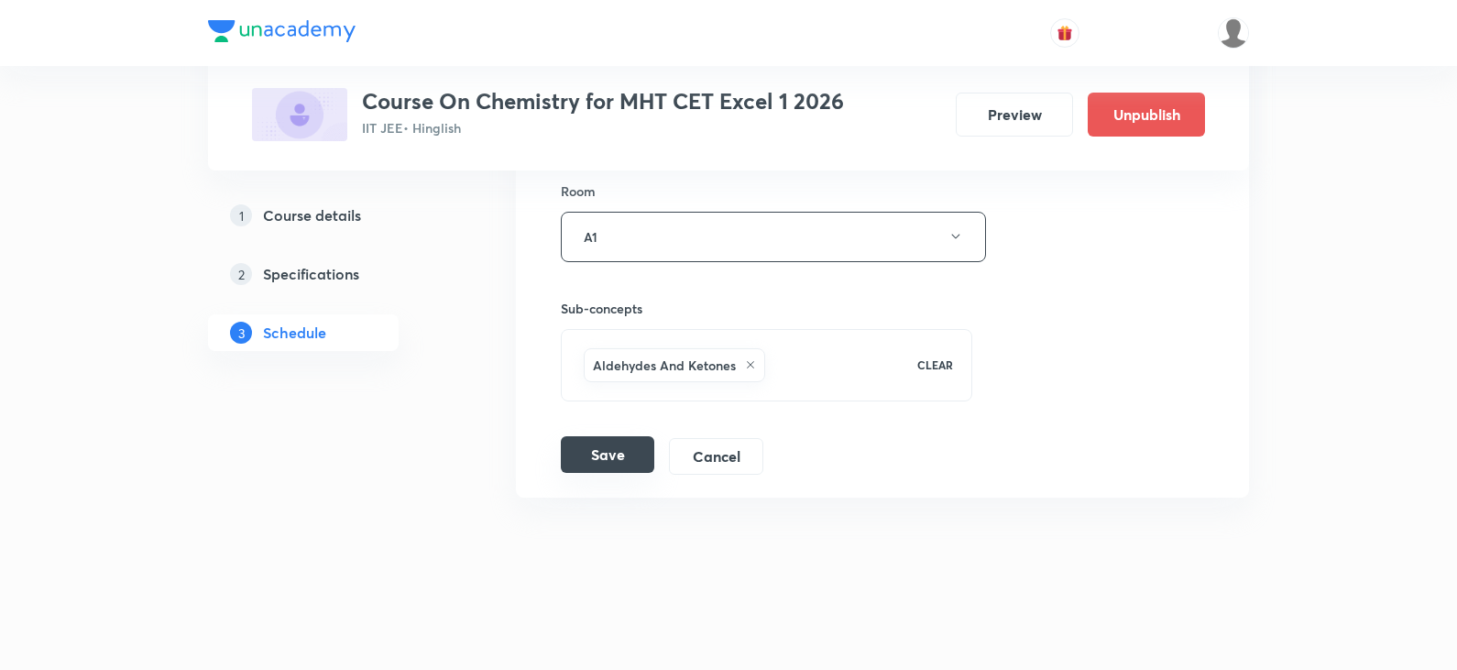
click at [593, 452] on button "Save" at bounding box center [607, 454] width 93 height 37
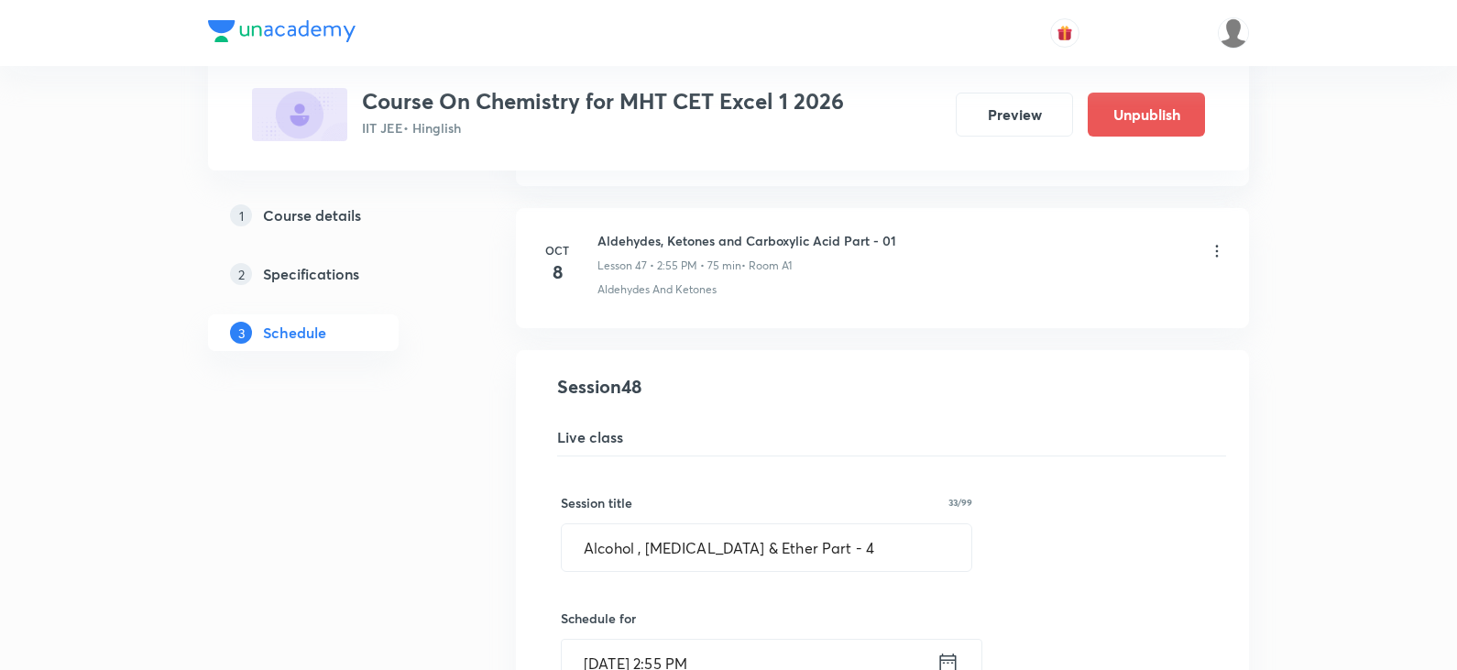
scroll to position [6655, 0]
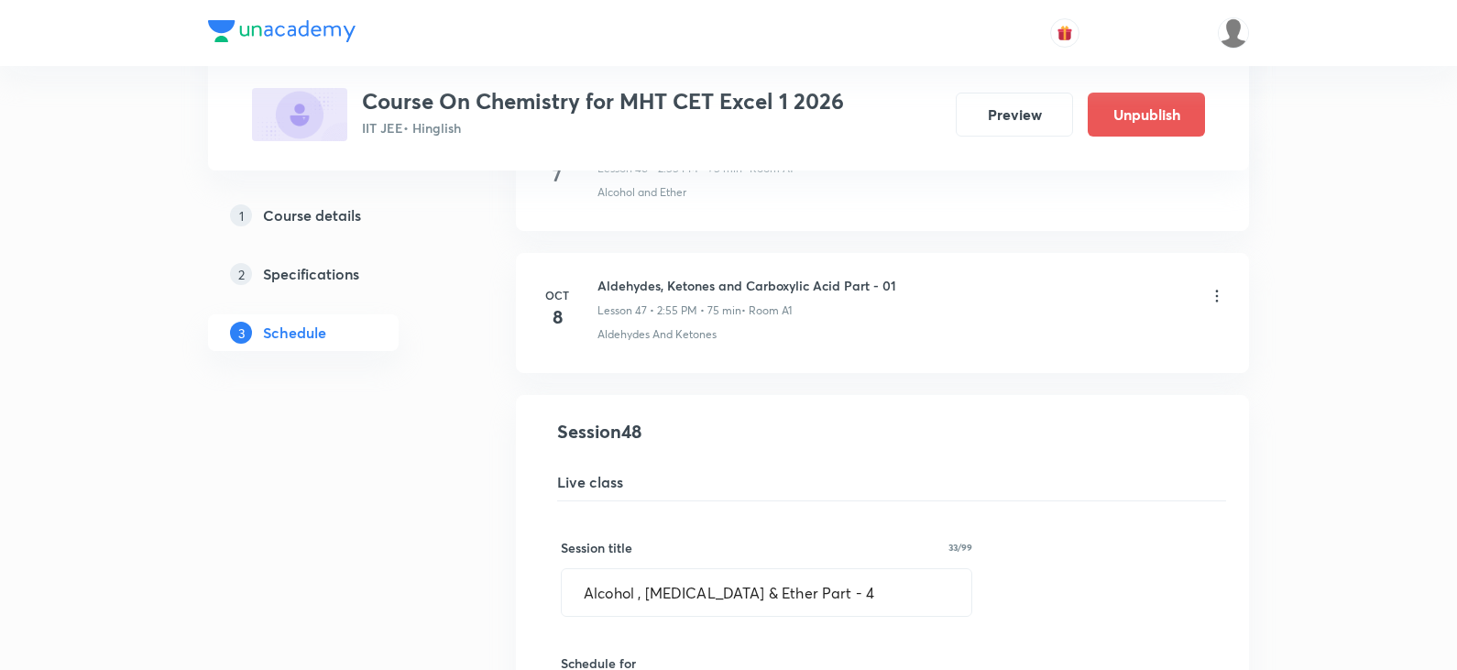
click at [678, 302] on p "Lesson 47 • 2:55 PM • 75 min" at bounding box center [669, 310] width 144 height 16
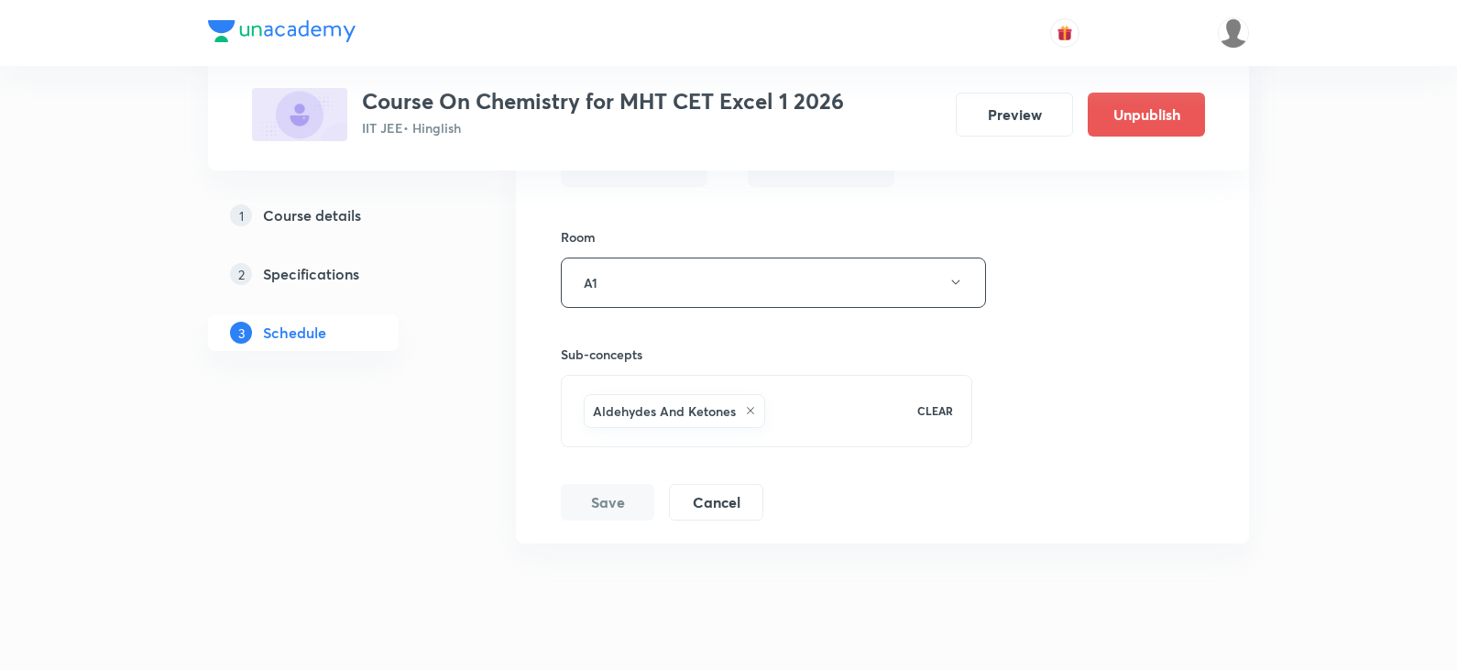
scroll to position [7480, 0]
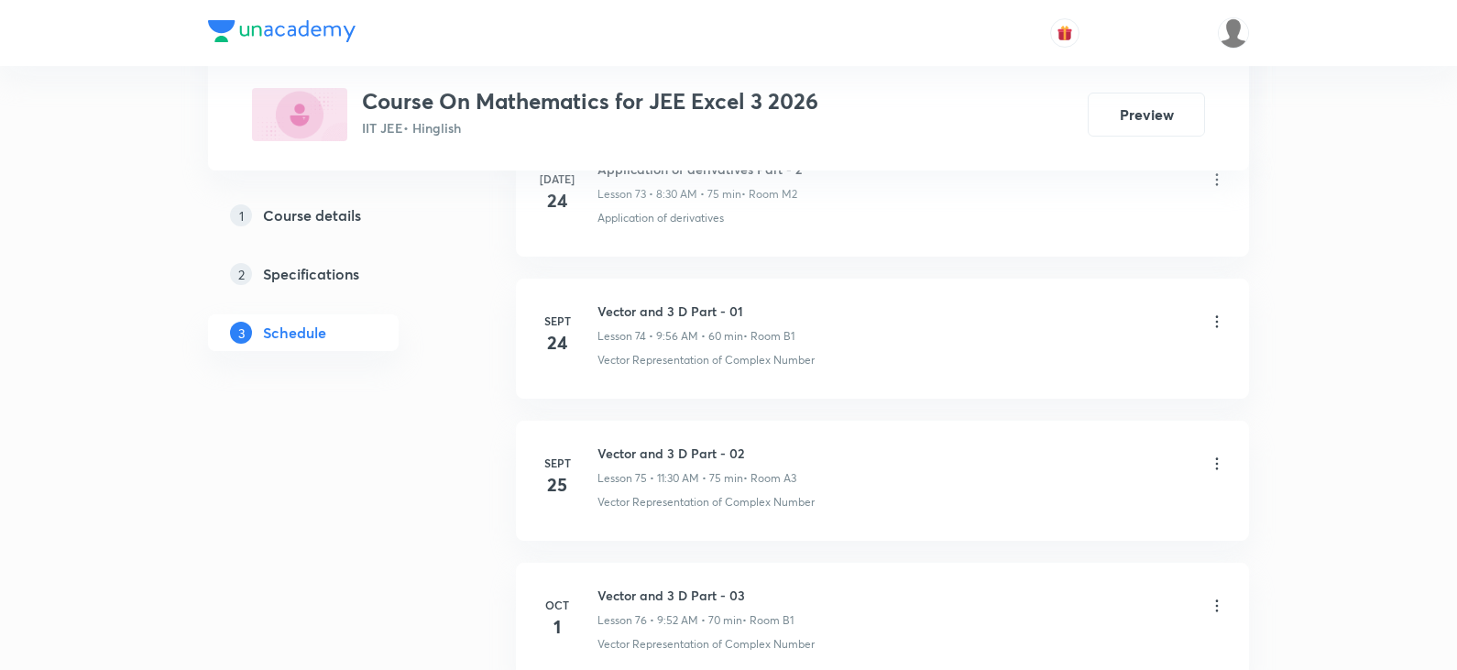
scroll to position [11596, 0]
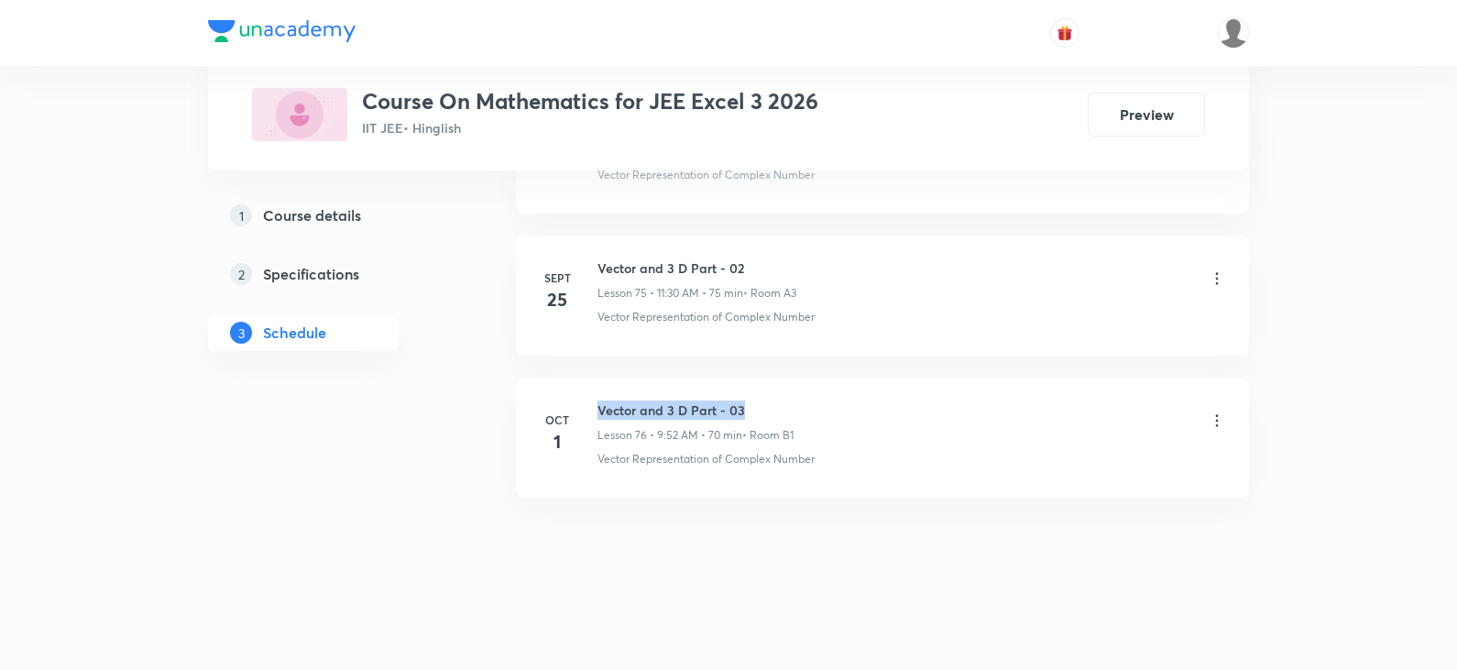
drag, startPoint x: 600, startPoint y: 412, endPoint x: 793, endPoint y: 411, distance: 192.4
click at [793, 411] on h6 "Vector and 3 D Part - 03" at bounding box center [695, 409] width 196 height 19
copy h6 "Vector and 3 D Part - 03"
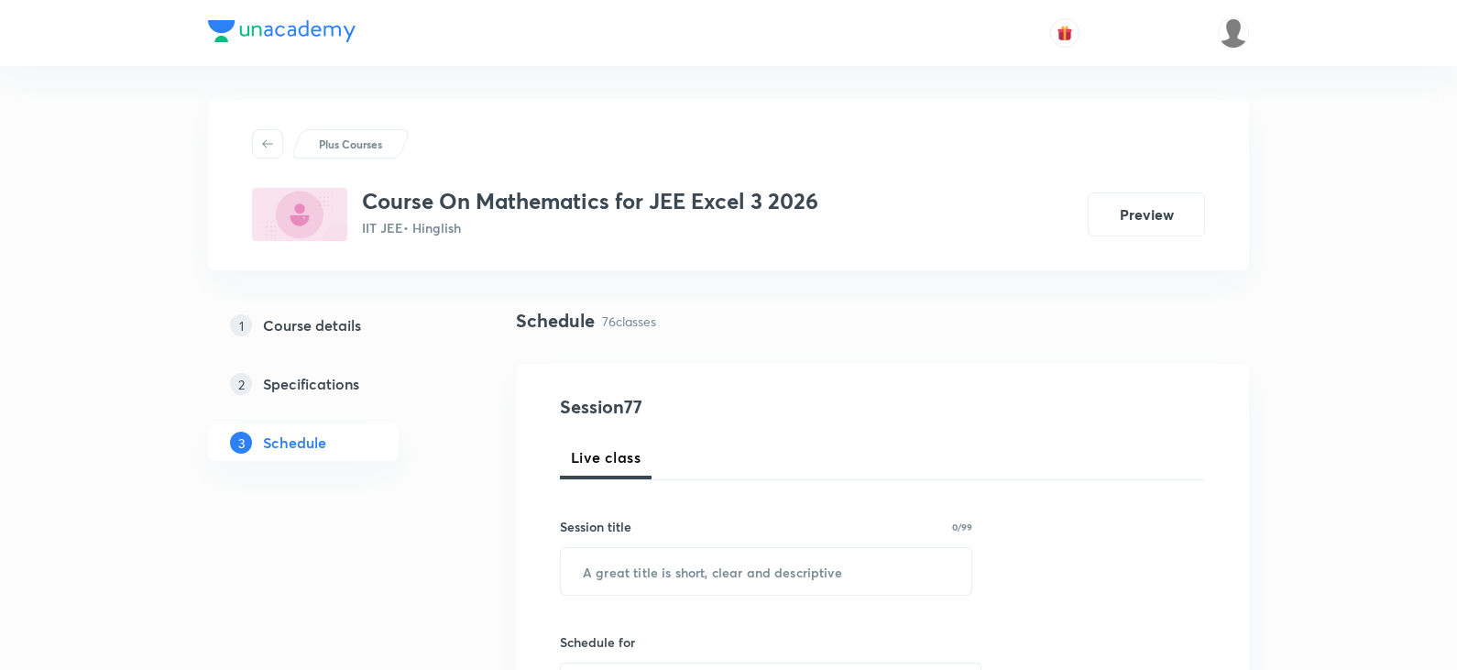
scroll to position [0, 0]
click at [685, 576] on input "text" at bounding box center [766, 574] width 411 height 47
paste input "Vector and 3 D Part - 03"
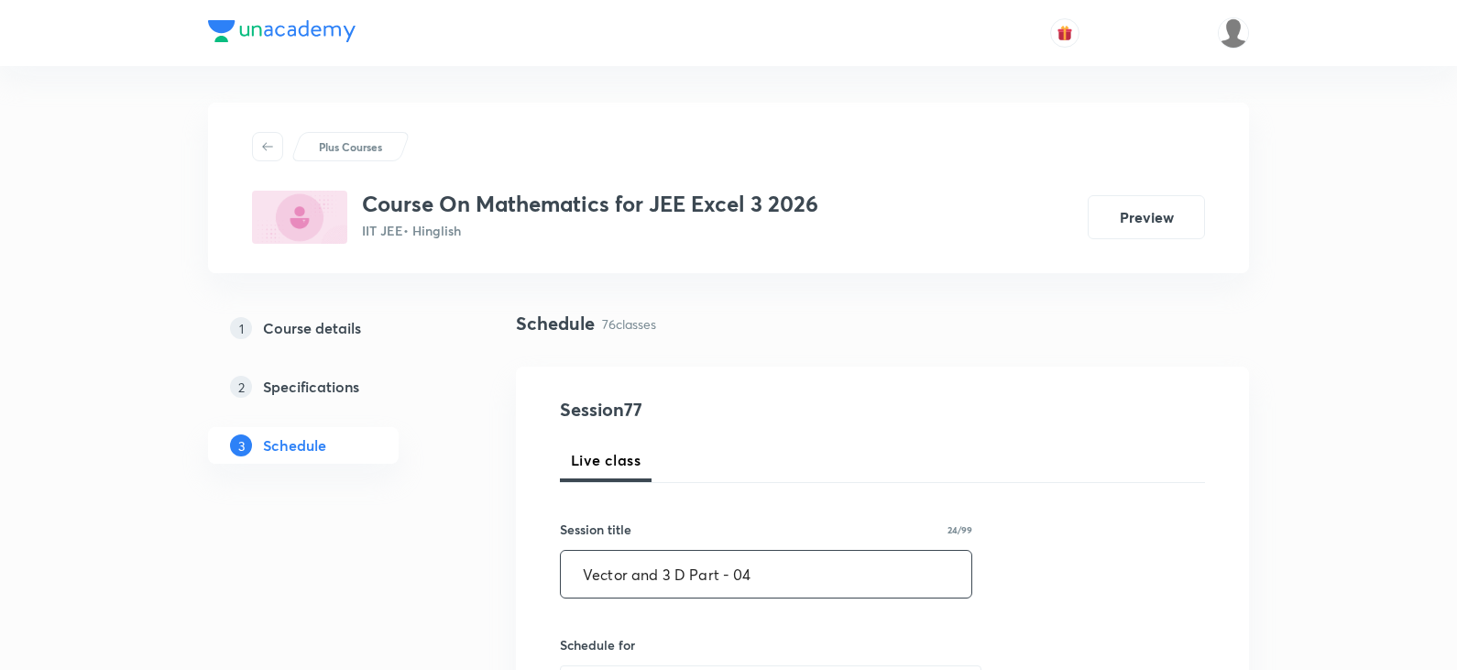
scroll to position [183, 0]
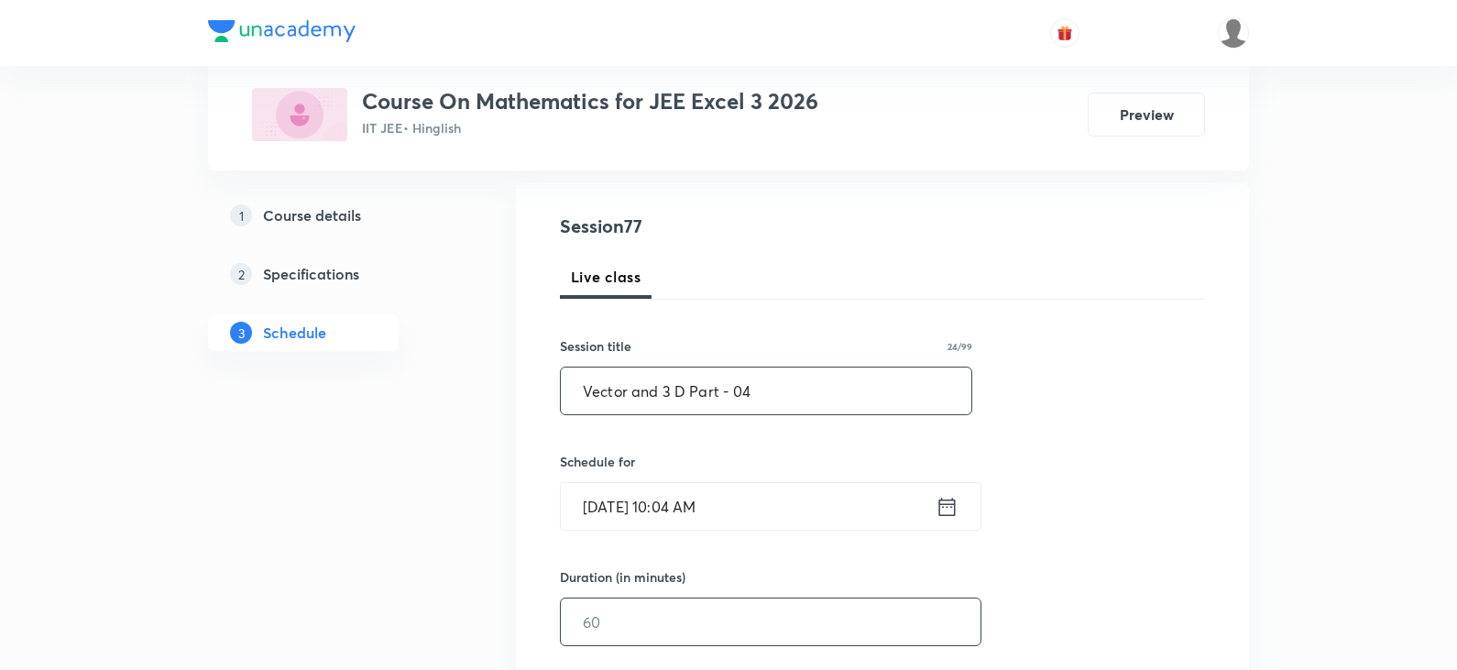
type input "Vector and 3 D Part - 04"
click at [630, 620] on input "text" at bounding box center [771, 621] width 420 height 47
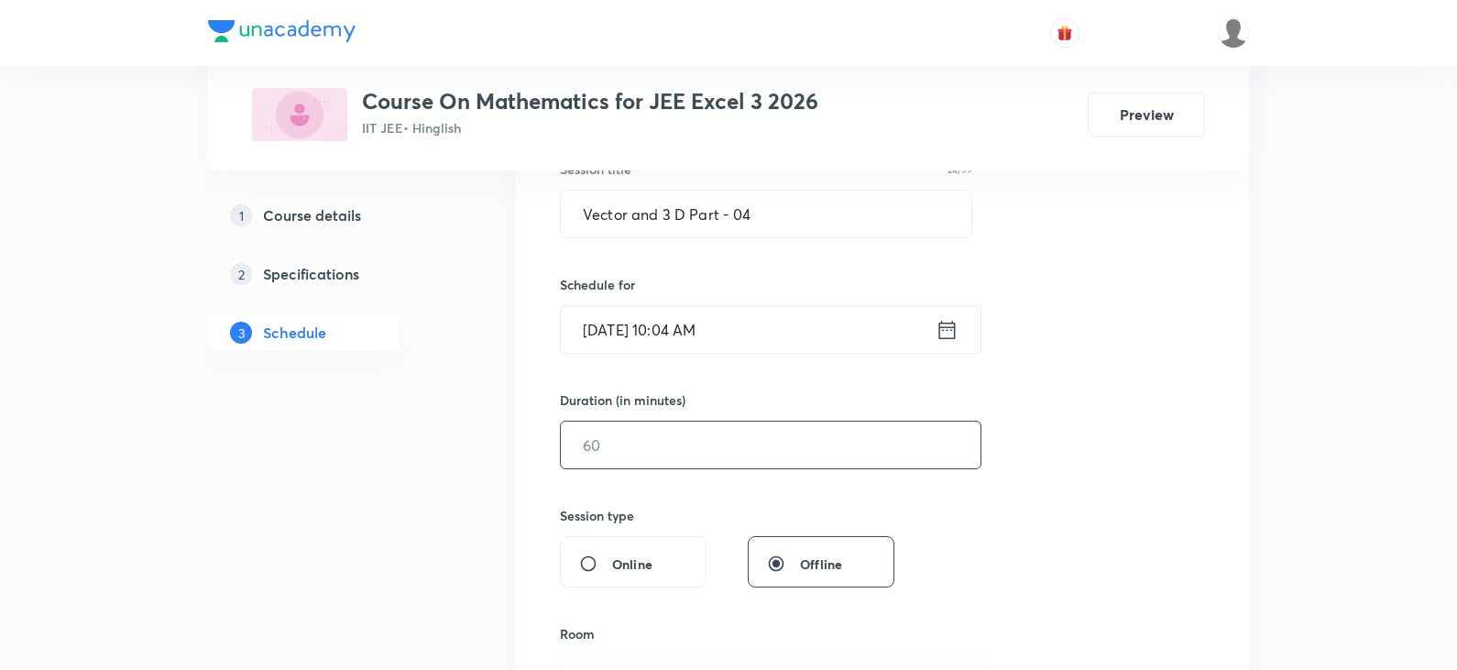
scroll to position [367, 0]
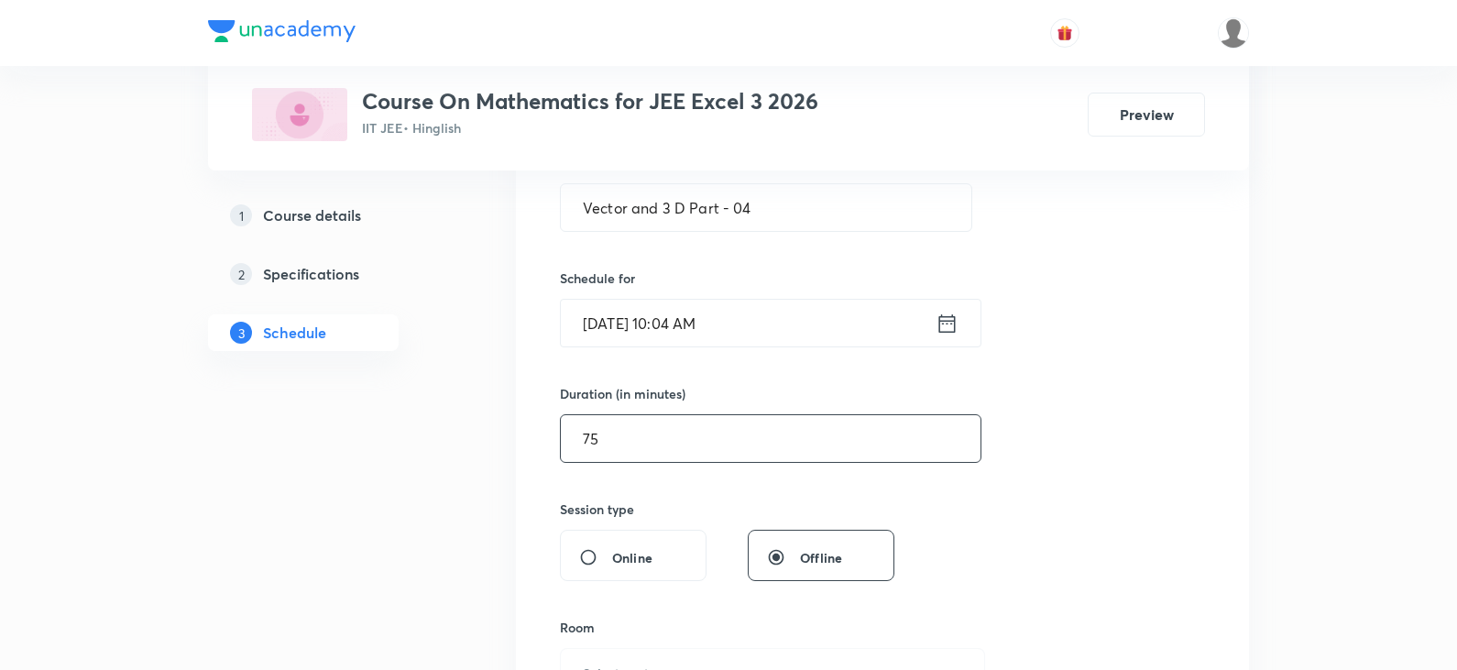
type input "75"
click at [690, 328] on input "Oct 8, 2025, 10:04 AM" at bounding box center [748, 323] width 375 height 47
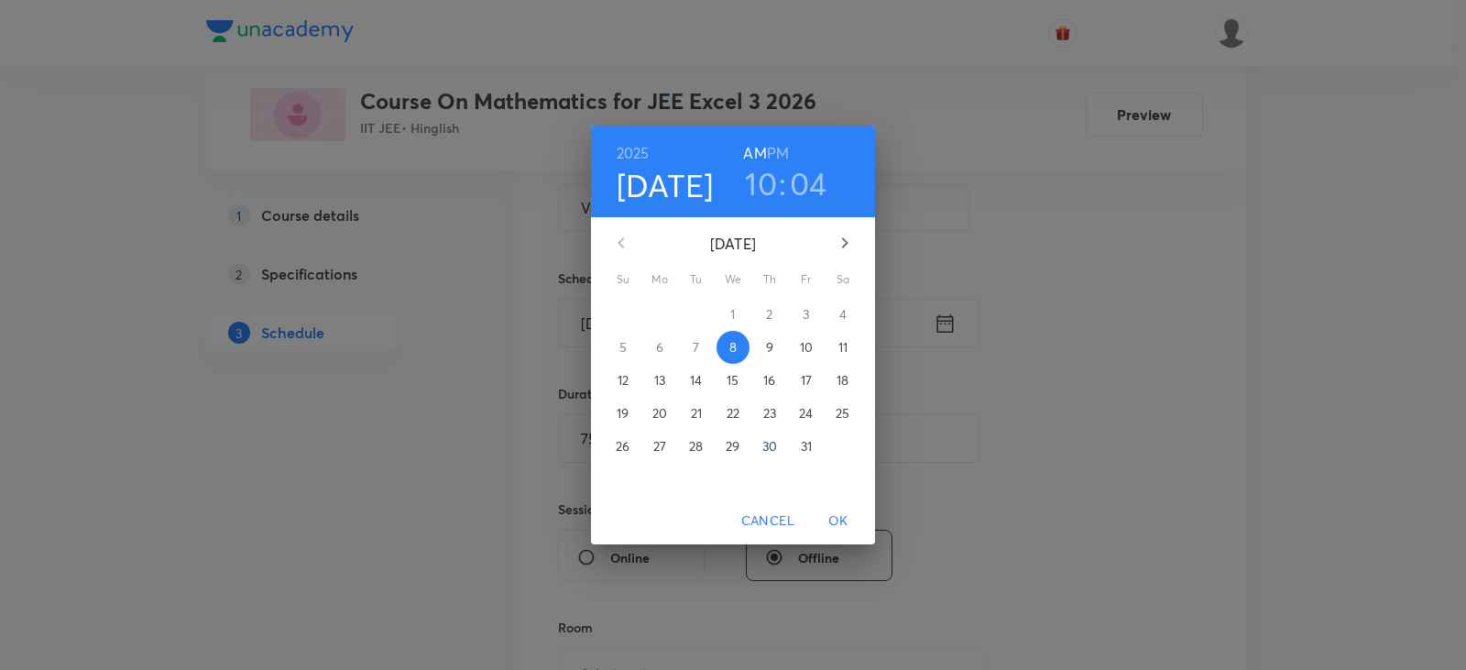
click at [769, 189] on h3 "10" at bounding box center [761, 183] width 32 height 38
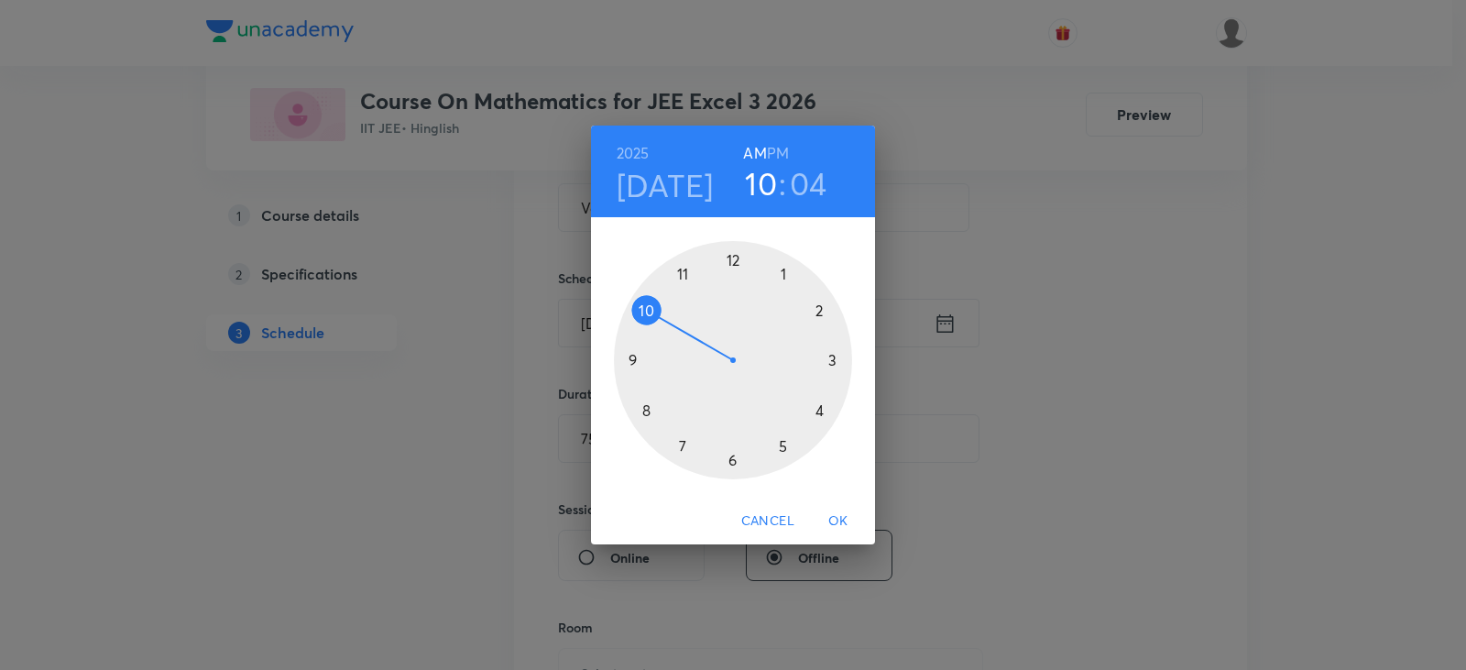
click at [666, 290] on div at bounding box center [733, 360] width 238 height 238
click at [1011, 430] on div "2025 Oct 8 11 : 04 AM PM 00 05 10 15 20 25 30 35 40 45 50 55 Cancel OK" at bounding box center [733, 335] width 1466 height 670
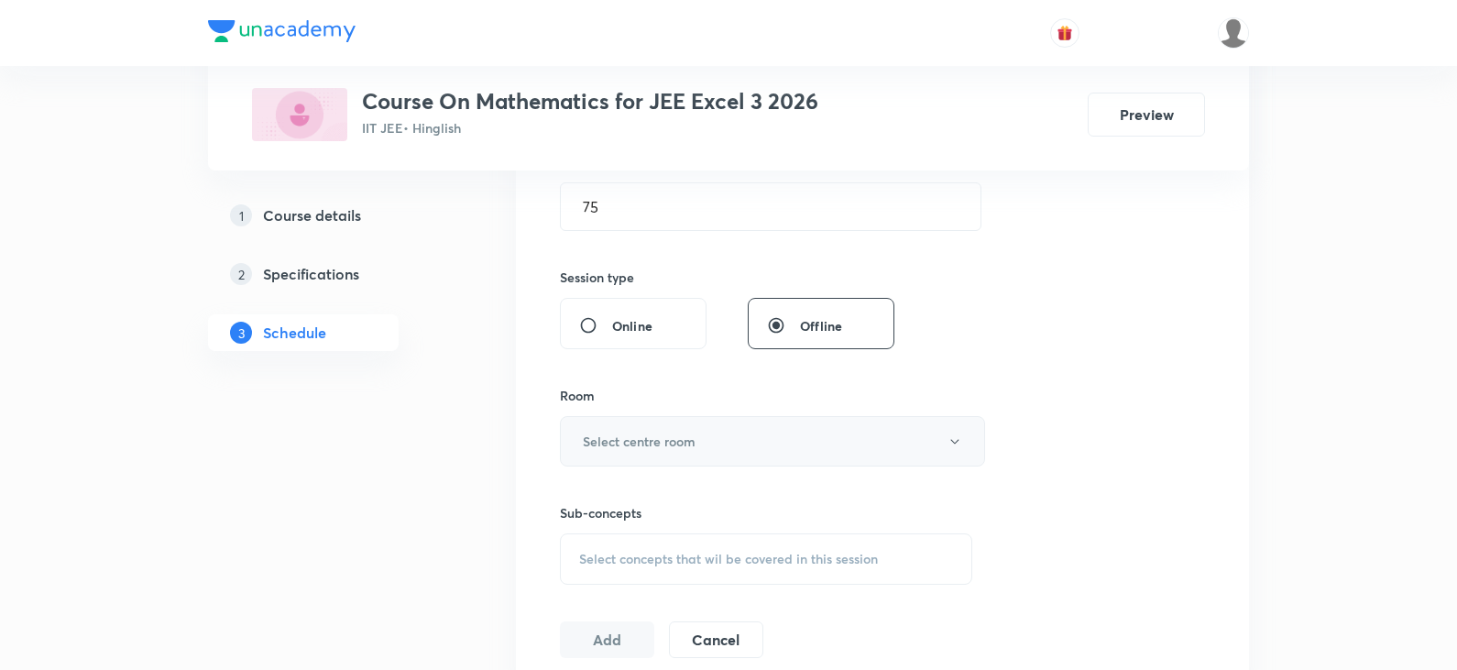
scroll to position [641, 0]
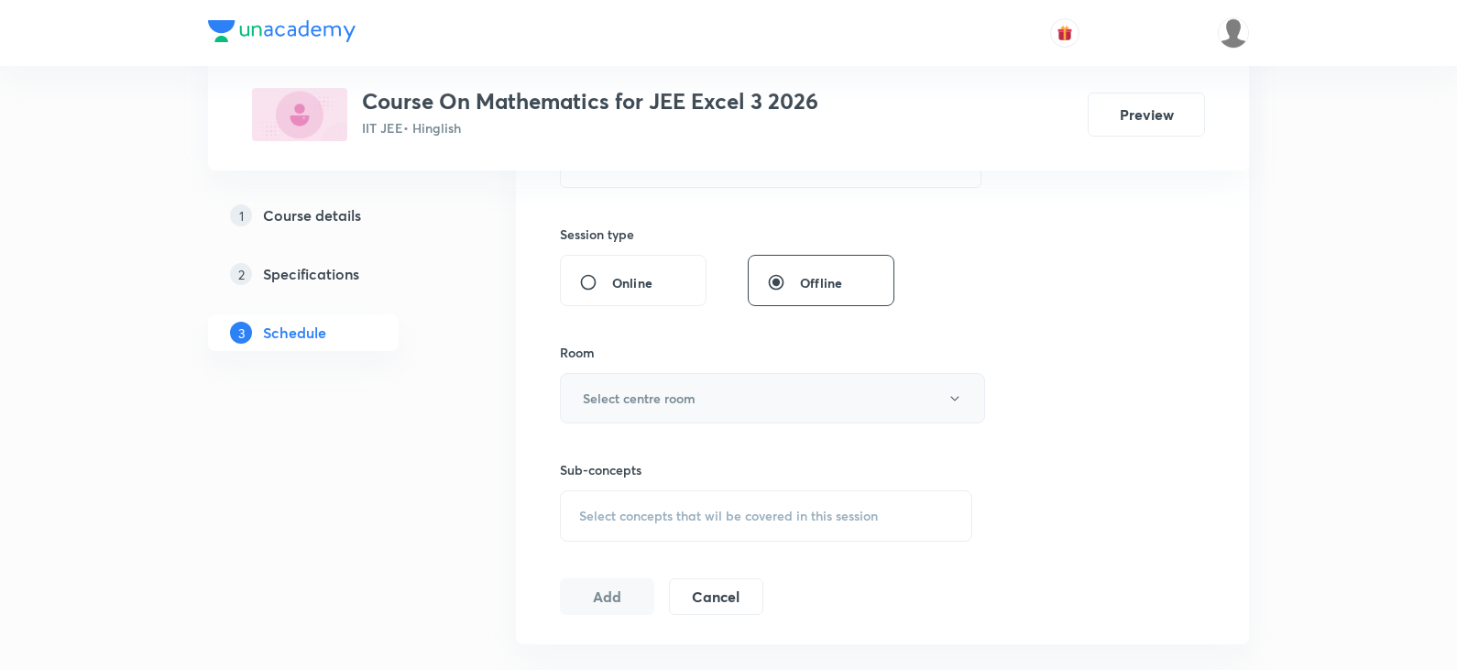
click at [663, 407] on h6 "Select centre room" at bounding box center [639, 398] width 113 height 19
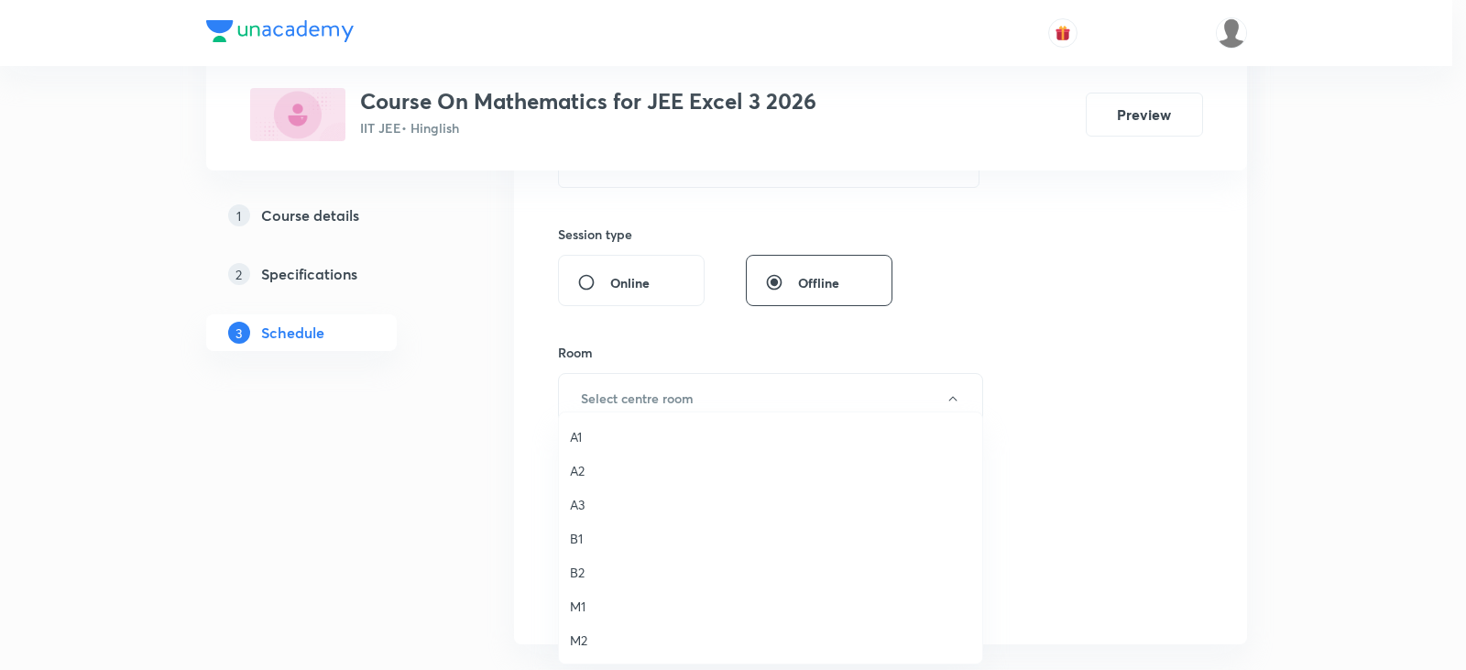
click at [576, 539] on span "B1" at bounding box center [770, 538] width 401 height 19
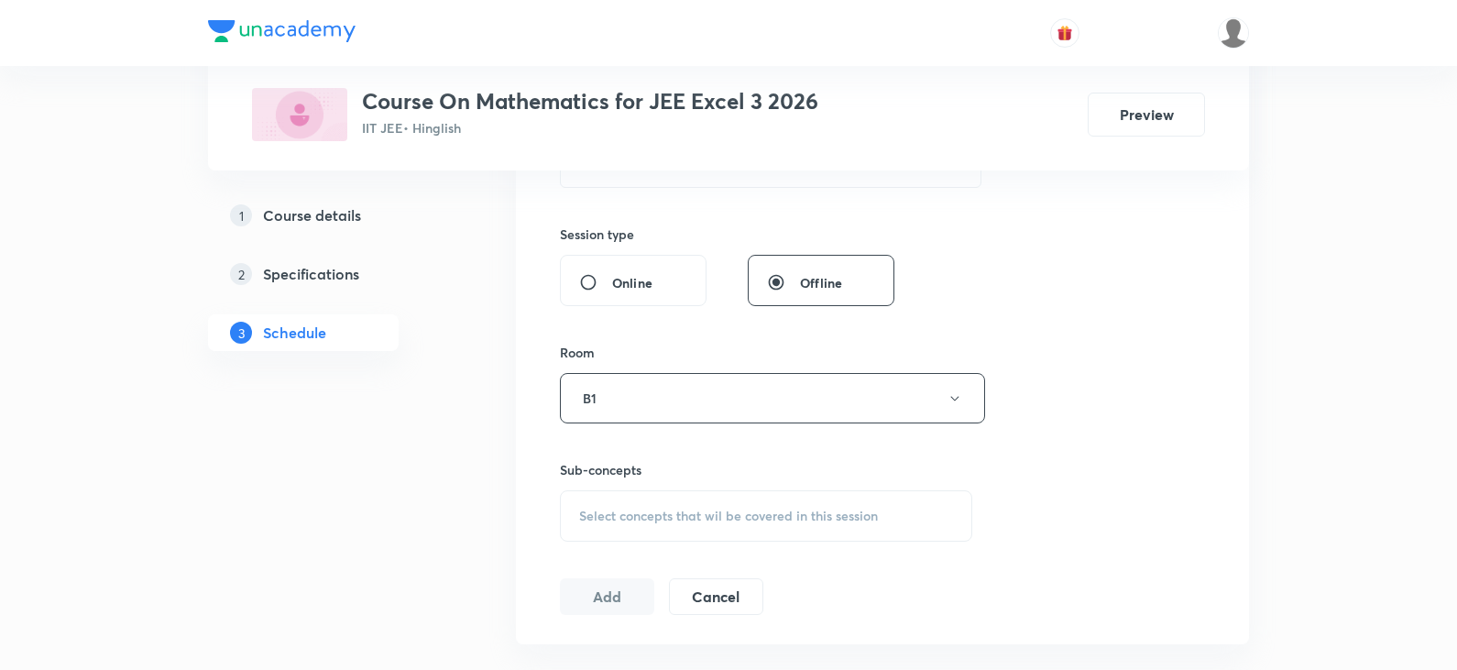
click at [655, 513] on span "Select concepts that wil be covered in this session" at bounding box center [728, 516] width 299 height 15
drag, startPoint x: 696, startPoint y: 573, endPoint x: 827, endPoint y: 571, distance: 131.1
click at [827, 571] on div "Vector and 3 D Part - 03 0 / 0 ​" at bounding box center [766, 573] width 411 height 47
click at [744, 576] on input "Vector and 3 D Part - 03" at bounding box center [708, 573] width 206 height 47
drag, startPoint x: 710, startPoint y: 576, endPoint x: 814, endPoint y: 582, distance: 103.7
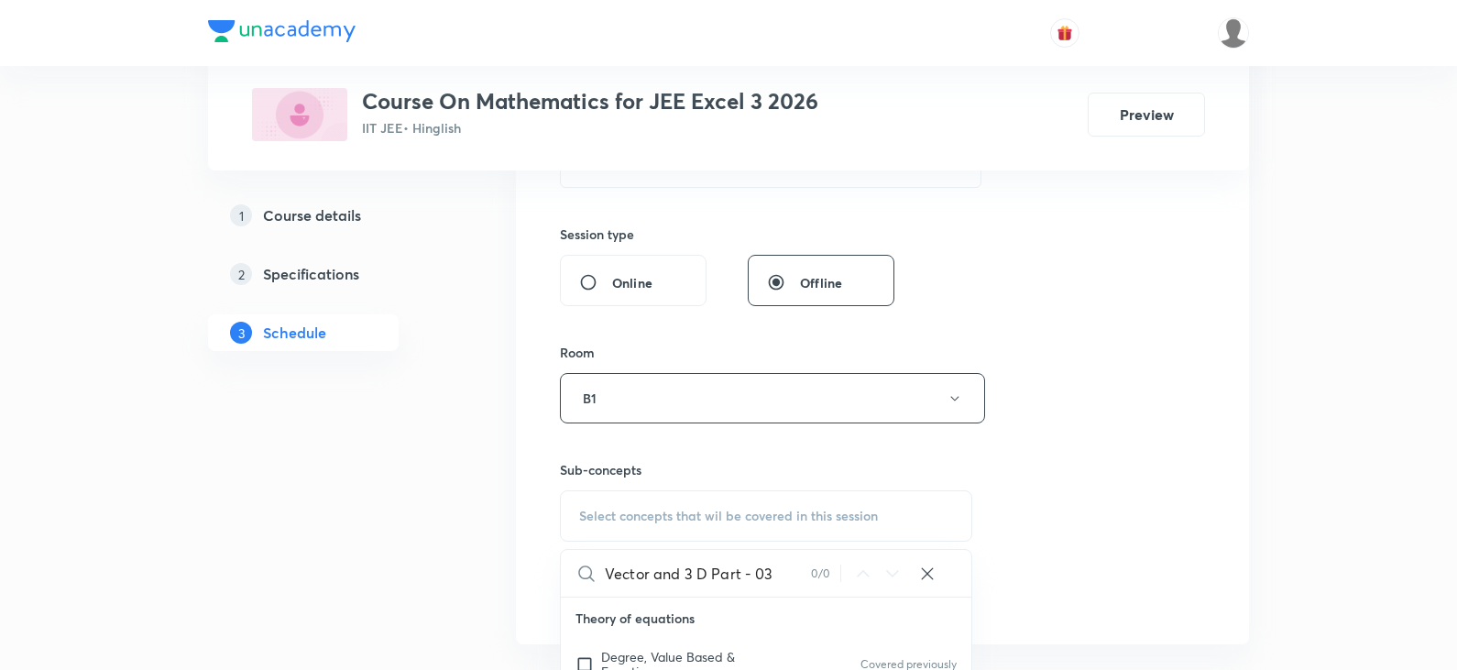
click at [814, 582] on div "Vector and 3 D Part - 03 0 / 0 ​" at bounding box center [766, 573] width 411 height 47
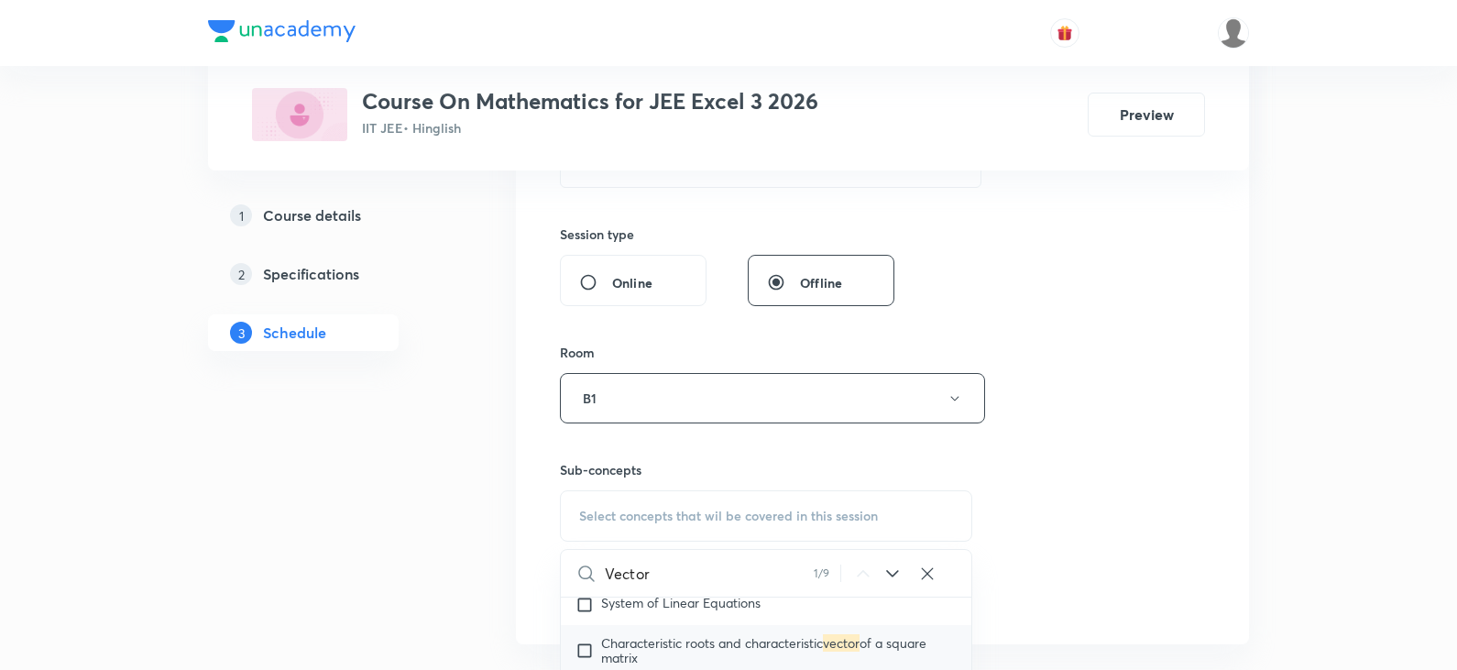
type input "Vector"
click at [580, 645] on input "checkbox" at bounding box center [588, 650] width 26 height 29
checkbox input "true"
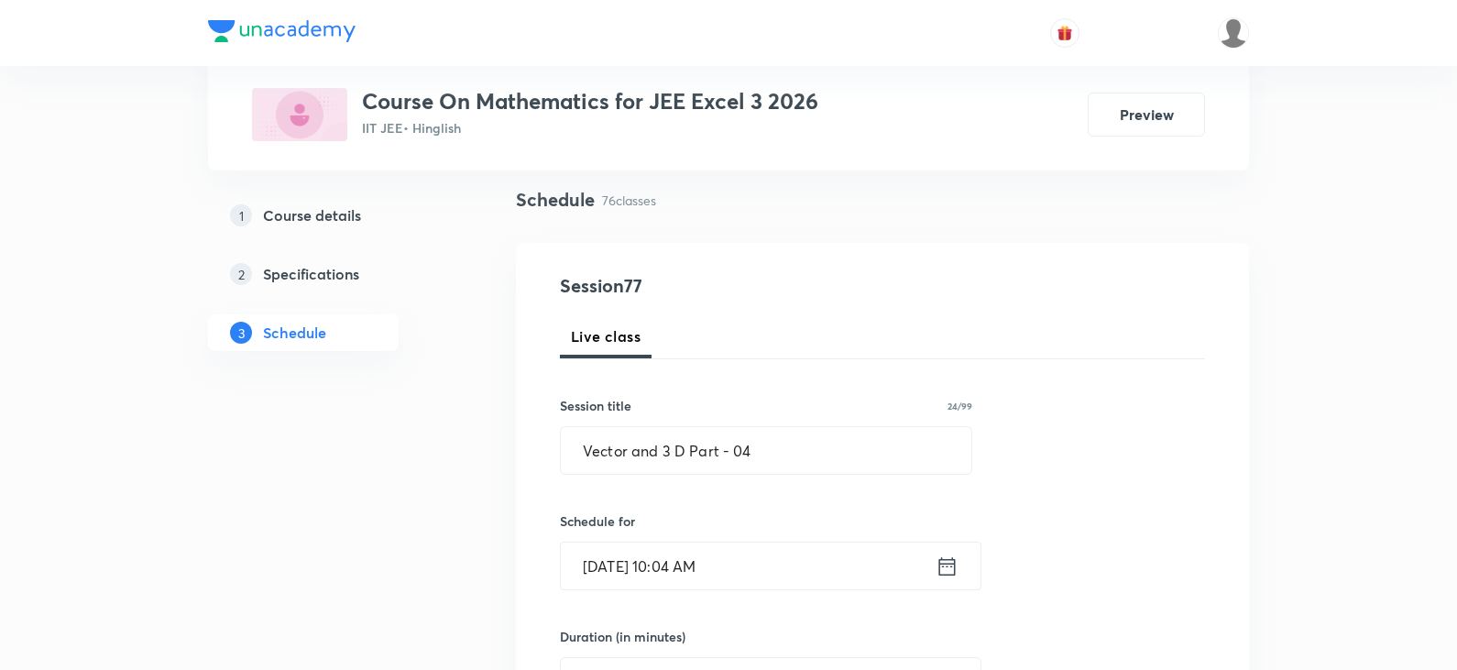
scroll to position [92, 0]
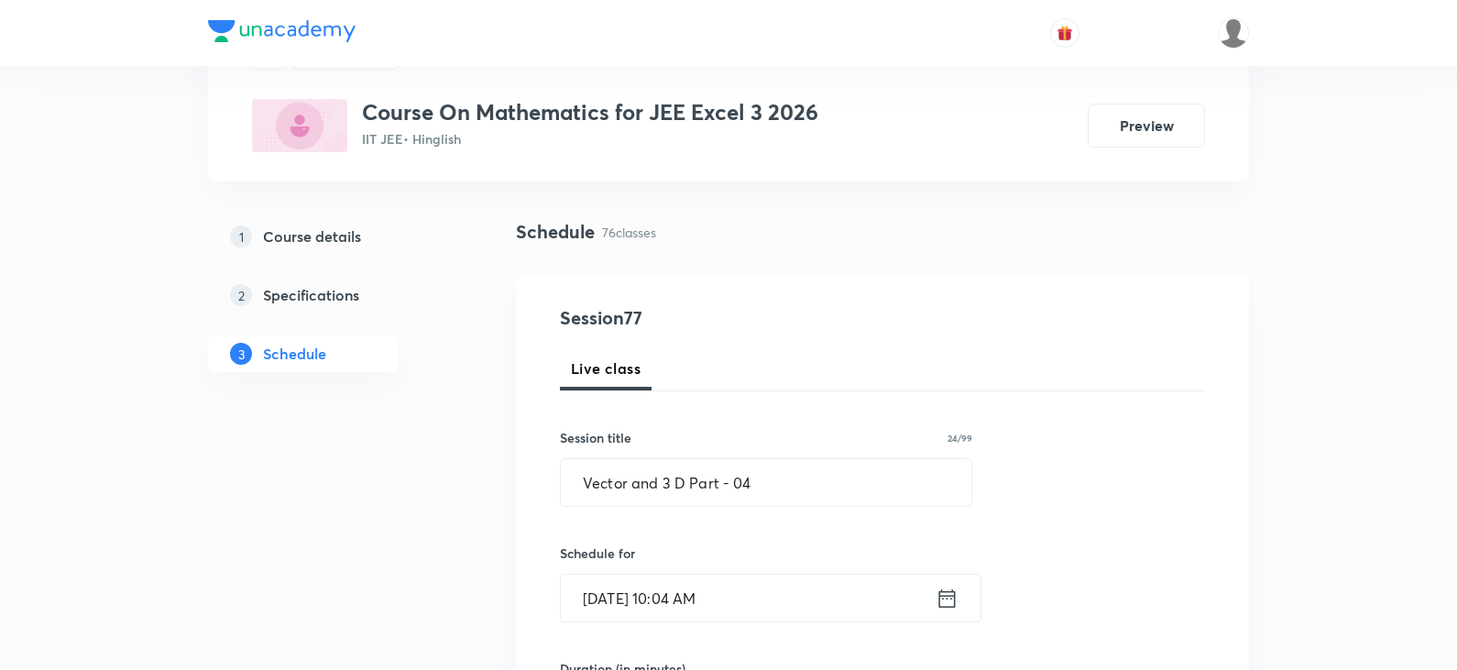
click at [697, 597] on input "Oct 8, 2025, 10:04 AM" at bounding box center [748, 598] width 375 height 47
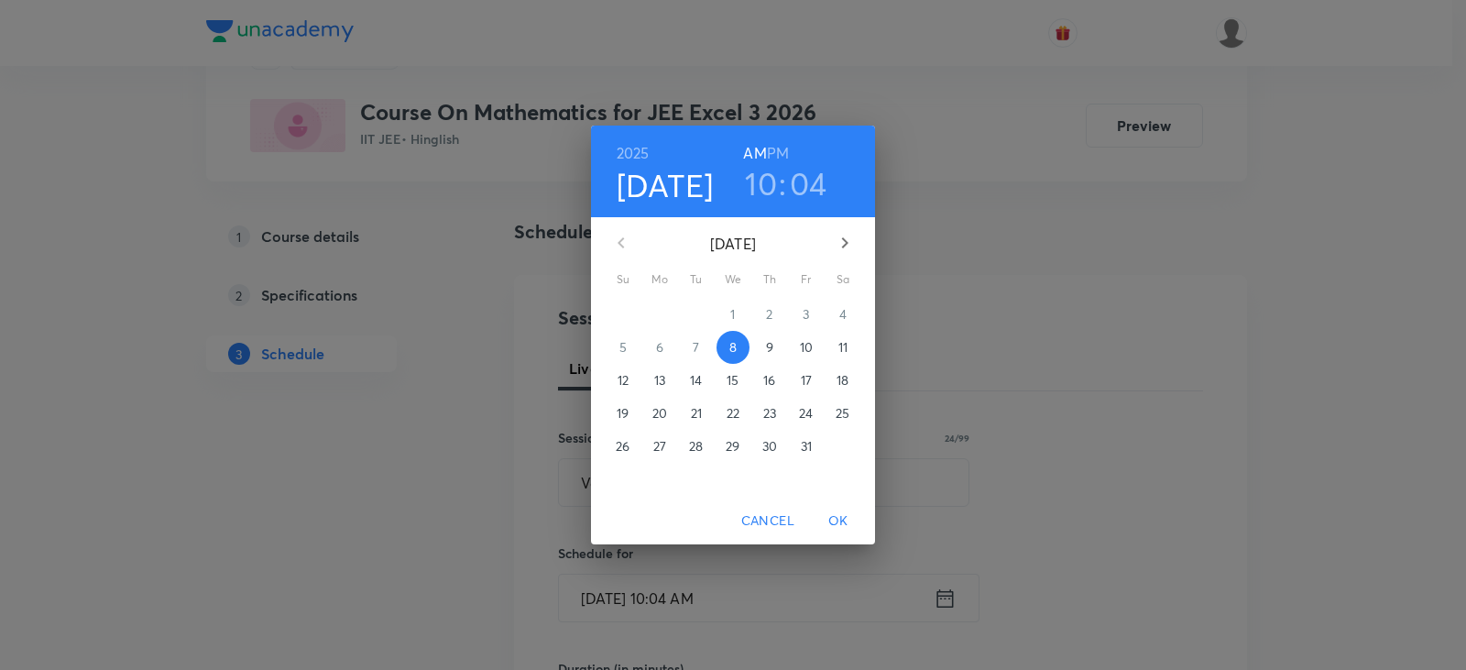
click at [768, 181] on h3 "10" at bounding box center [761, 183] width 32 height 38
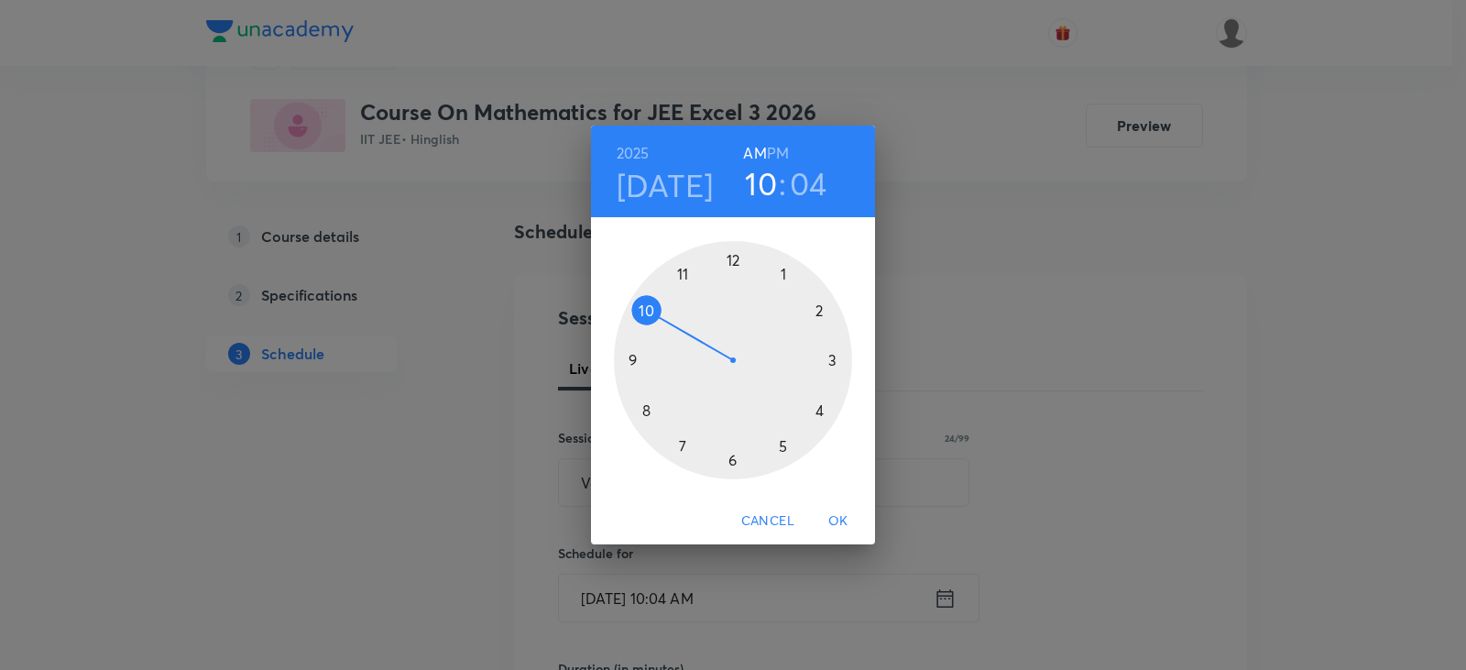
click at [647, 312] on div at bounding box center [733, 360] width 238 height 238
click at [823, 308] on div at bounding box center [733, 360] width 238 height 238
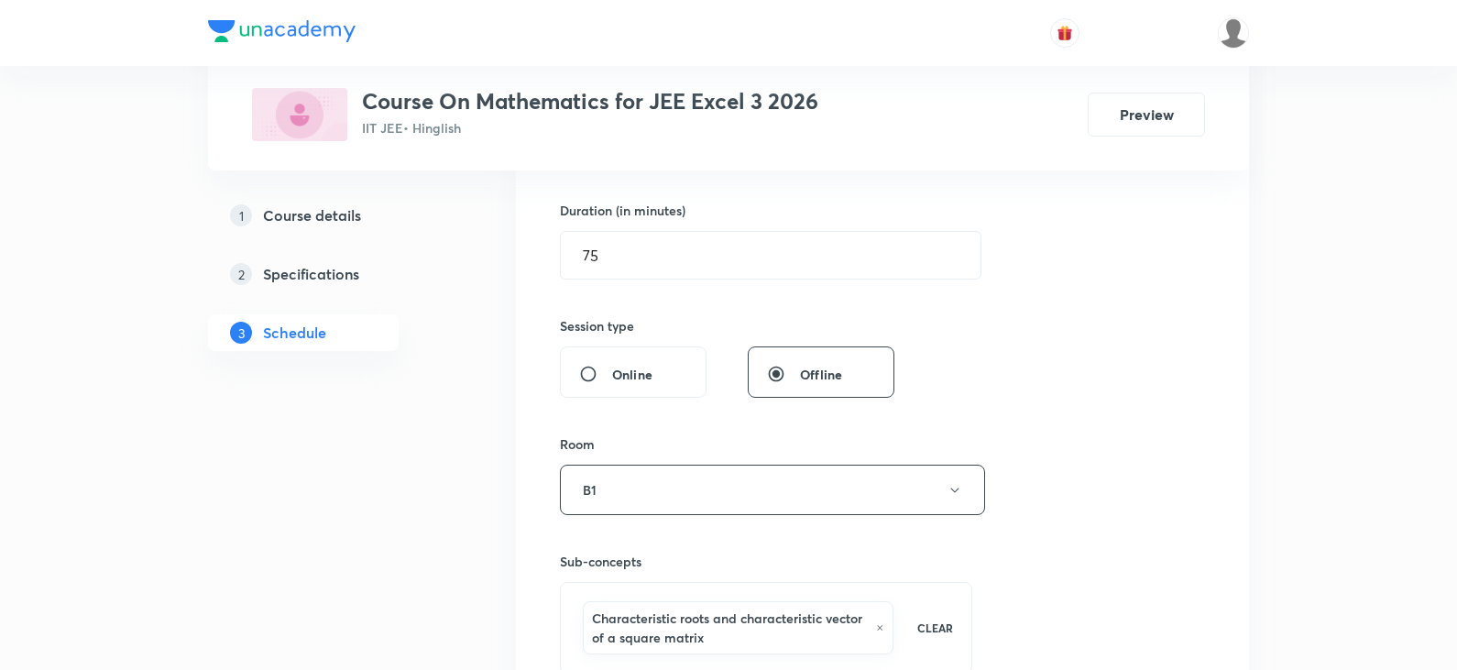
scroll to position [825, 0]
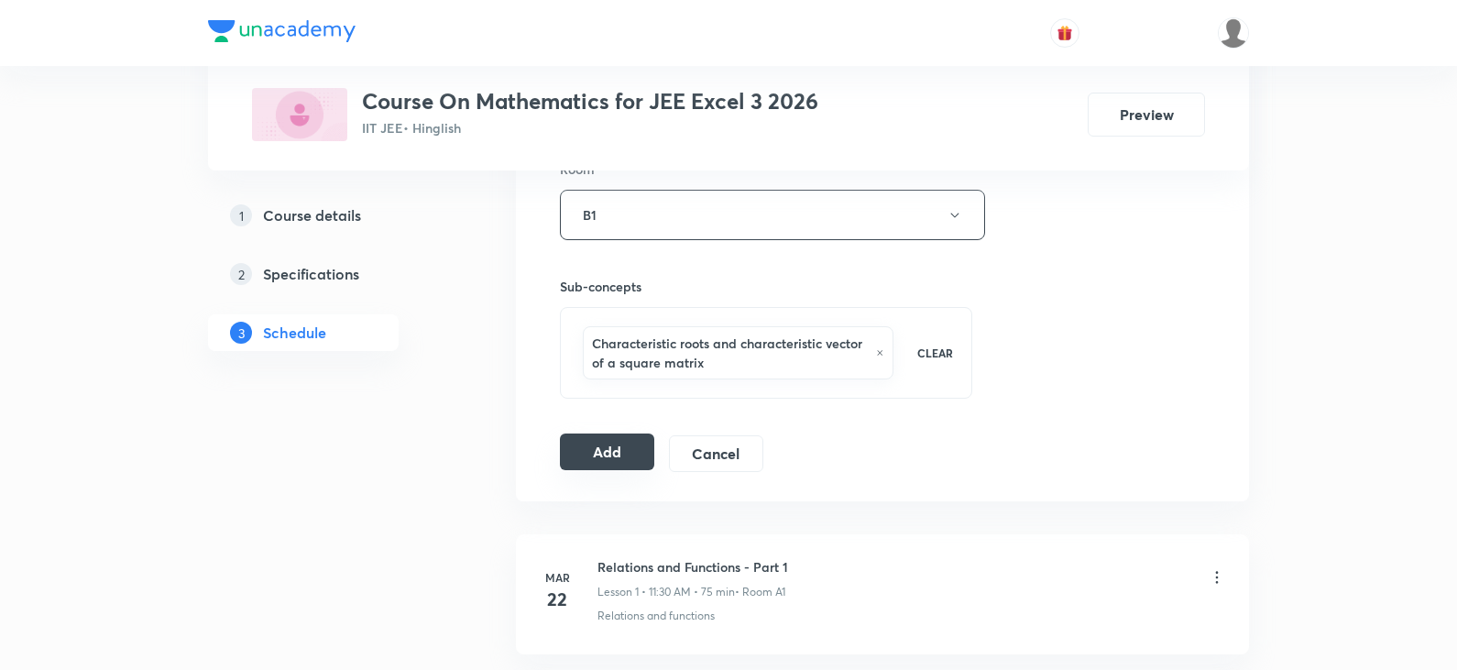
click at [600, 462] on button "Add" at bounding box center [607, 451] width 94 height 37
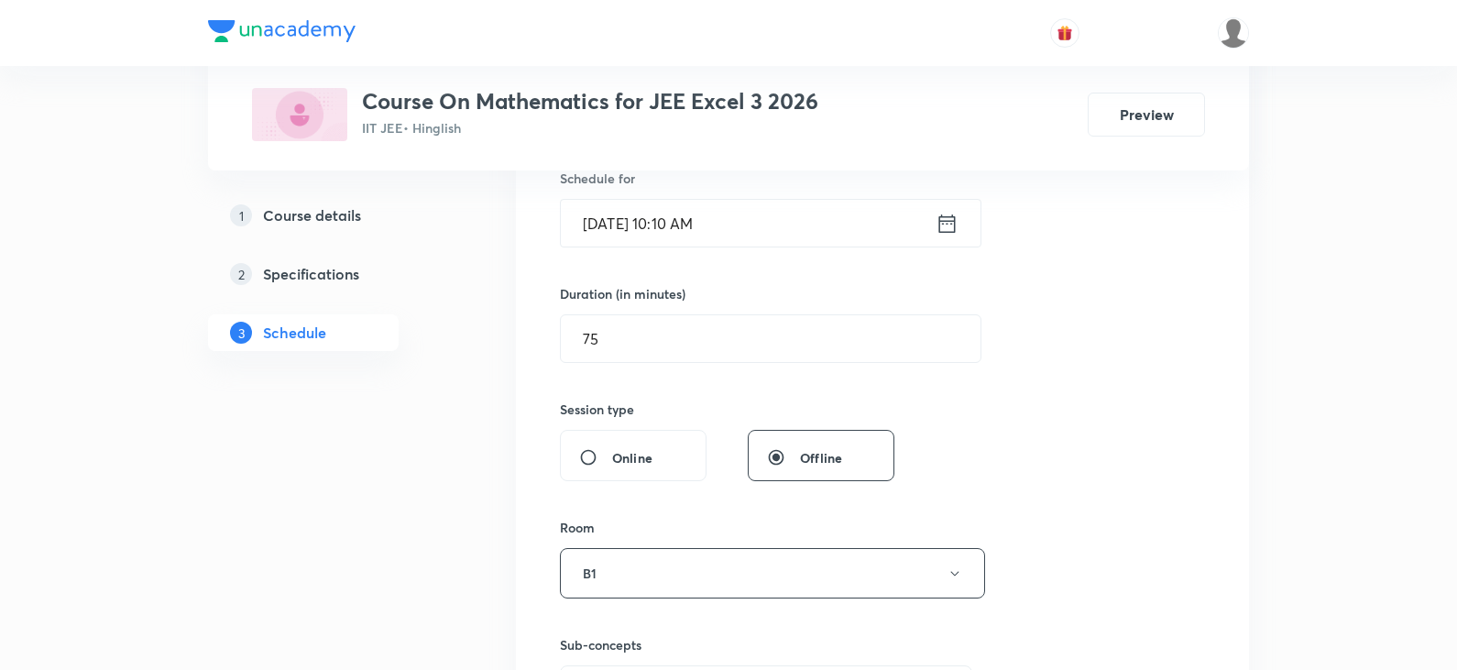
scroll to position [183, 0]
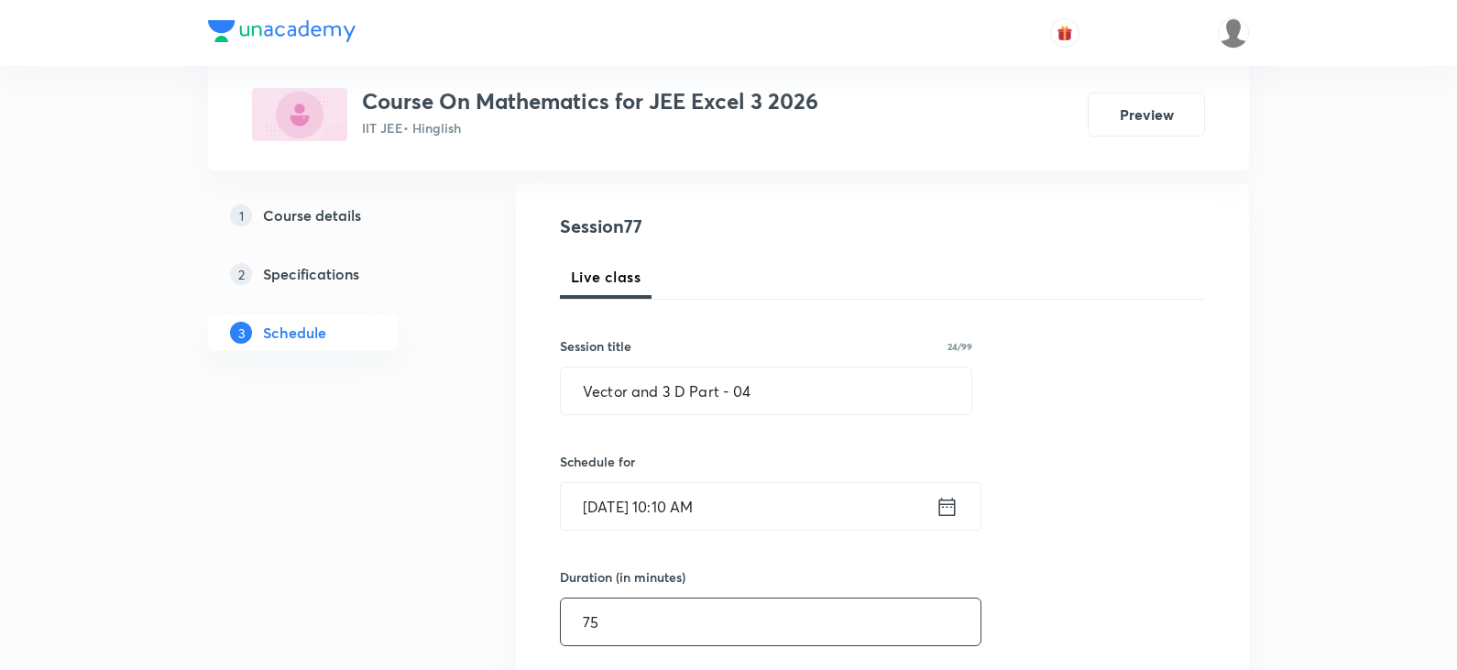
click at [617, 616] on input "75" at bounding box center [771, 621] width 420 height 47
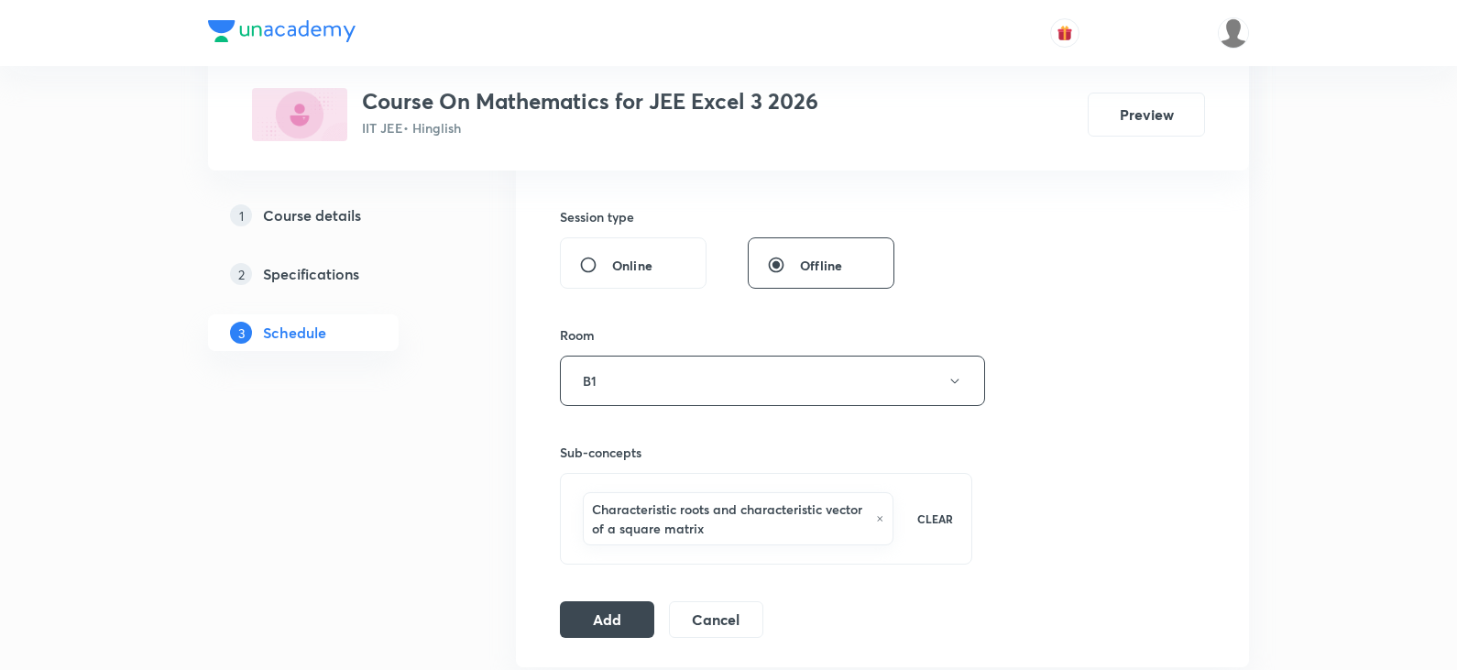
scroll to position [916, 0]
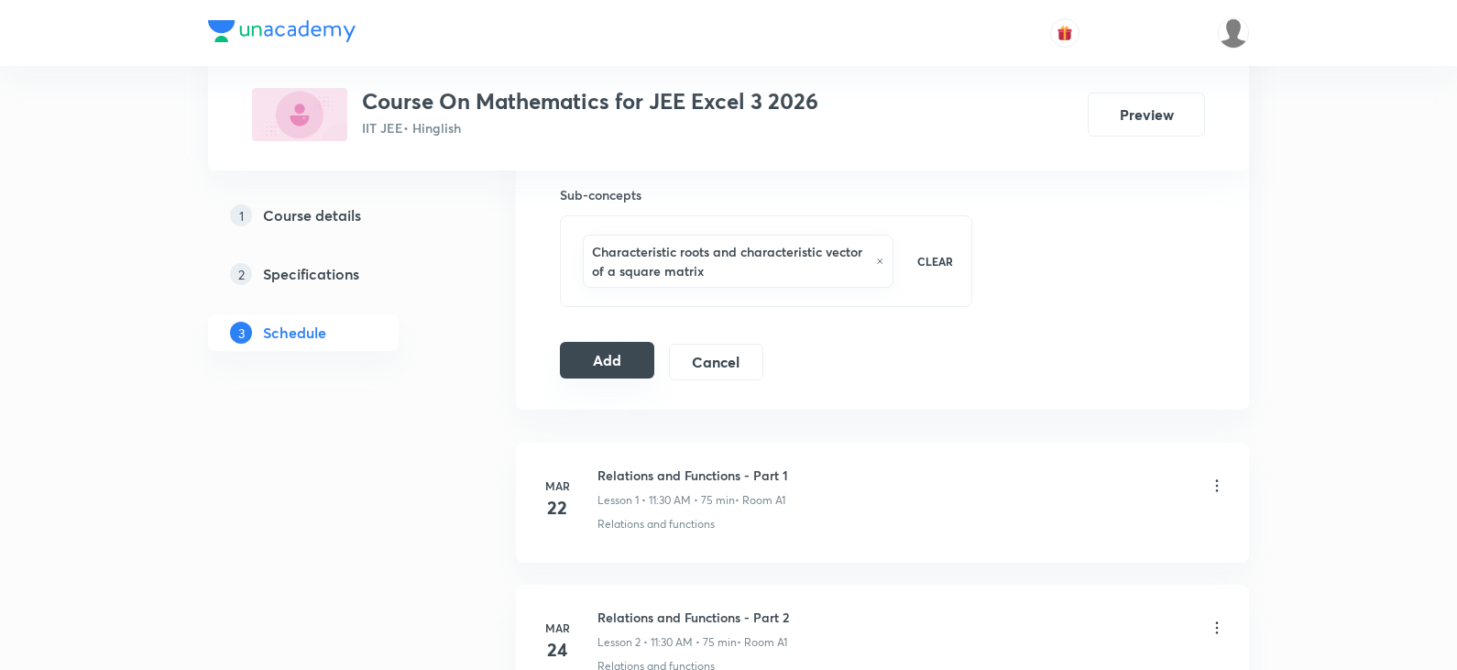
click at [629, 375] on button "Add" at bounding box center [607, 360] width 94 height 37
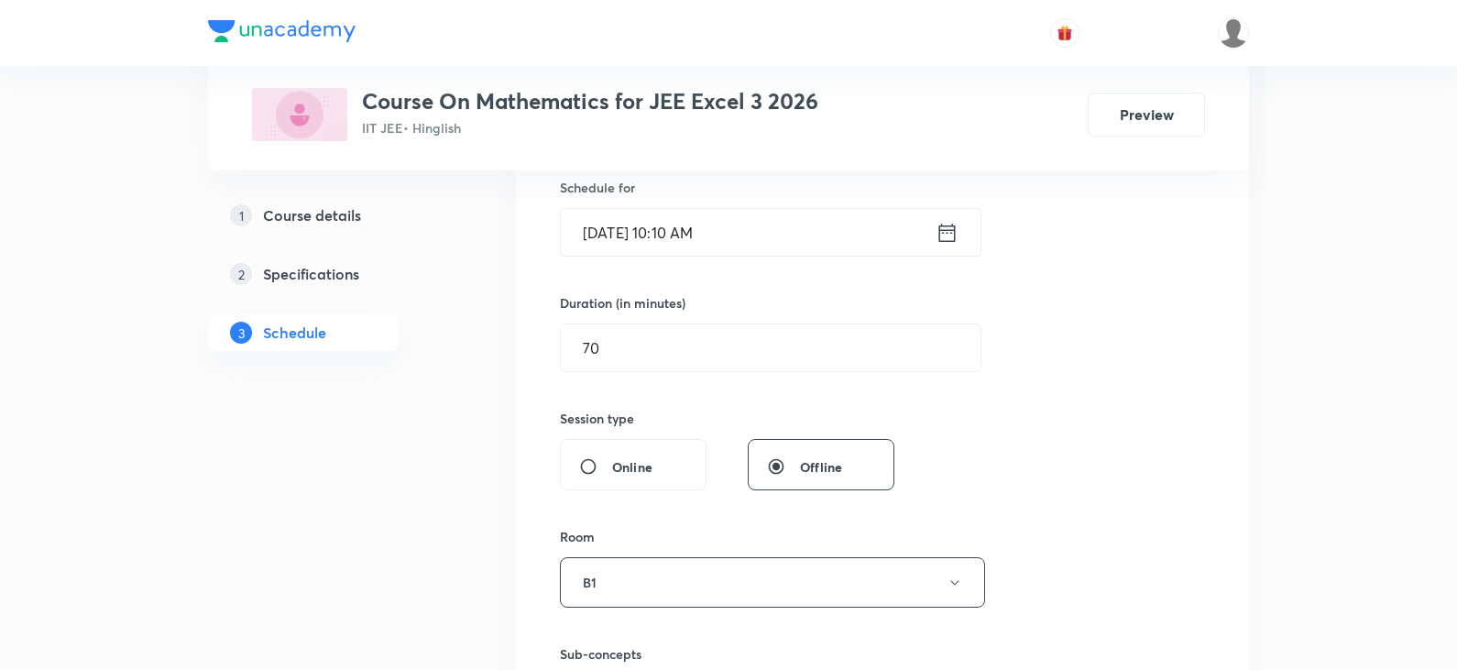
scroll to position [275, 0]
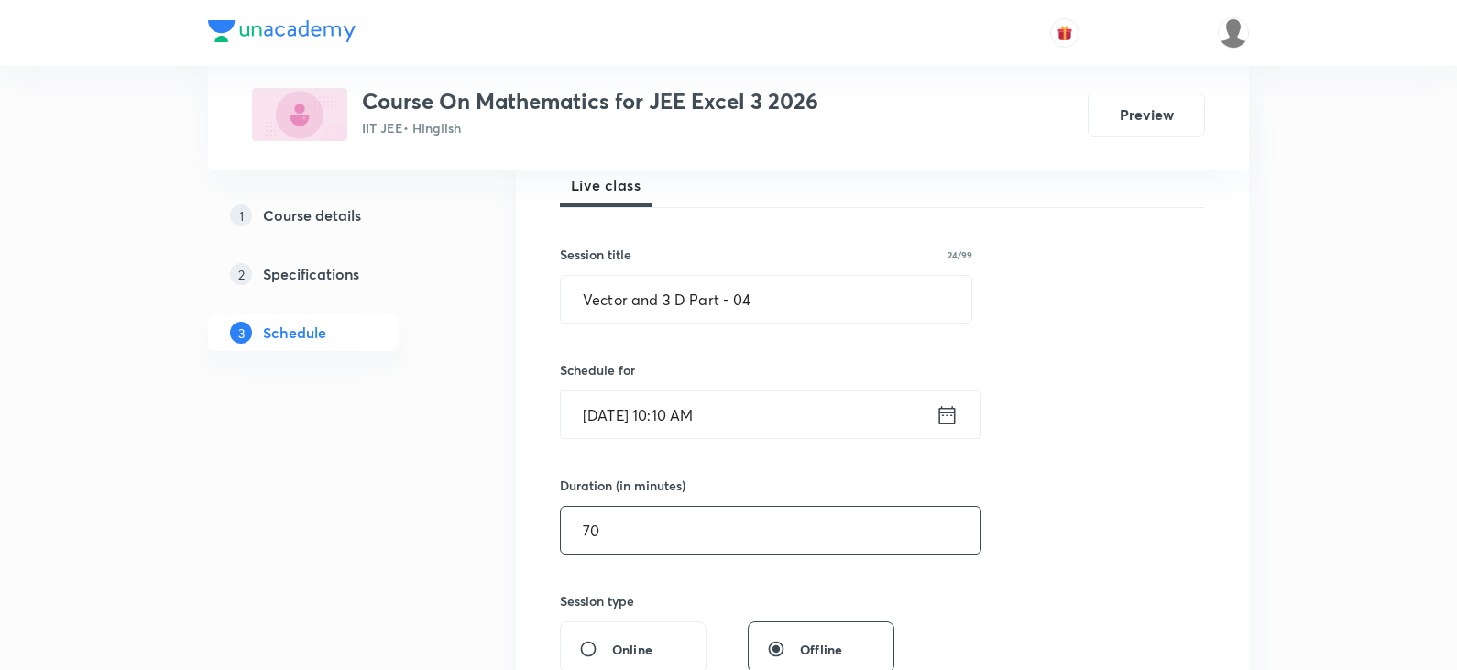
click at [590, 527] on input "70" at bounding box center [771, 530] width 420 height 47
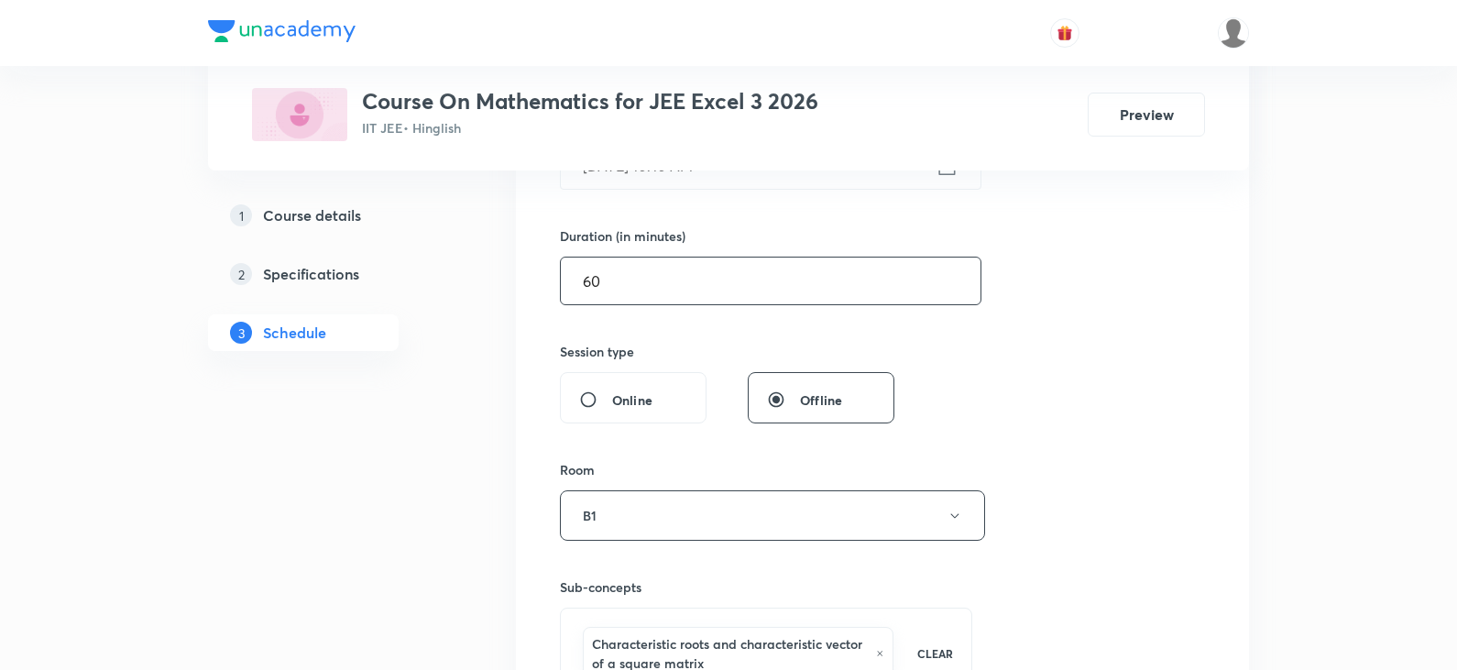
scroll to position [641, 0]
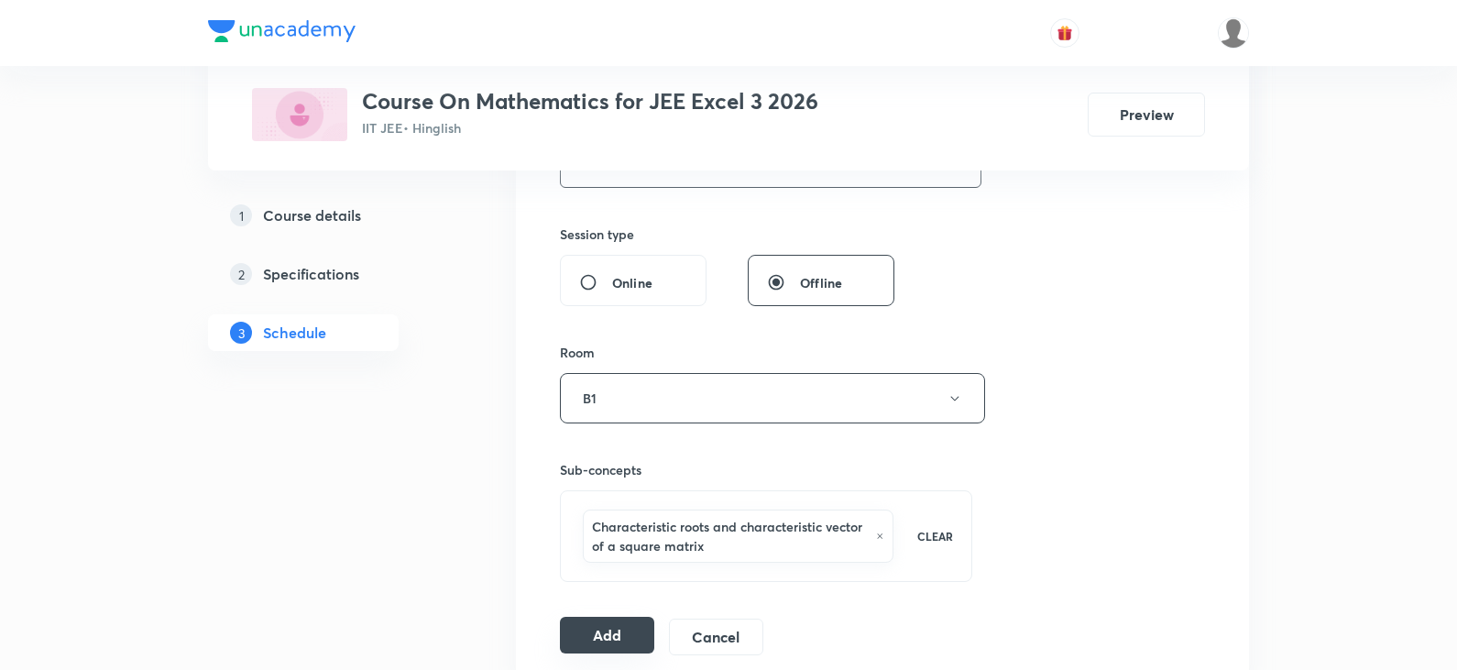
click at [614, 631] on button "Add" at bounding box center [607, 635] width 94 height 37
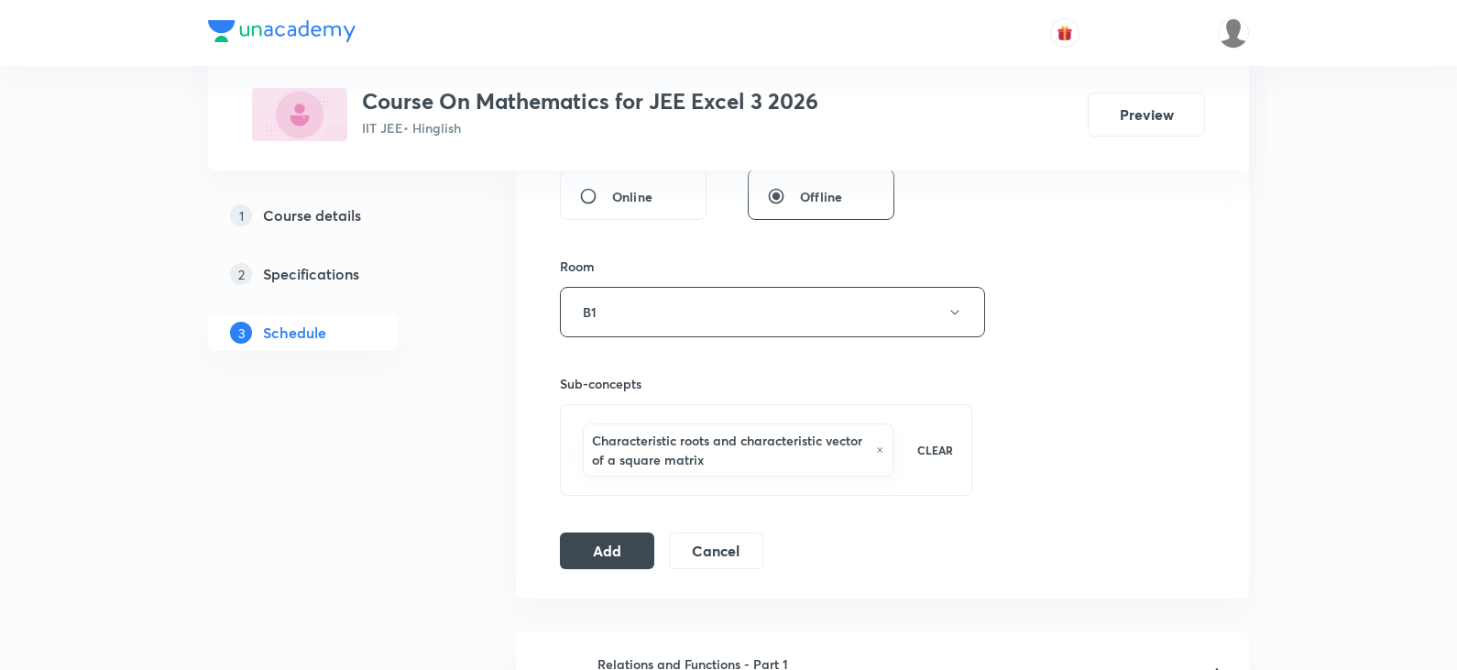
scroll to position [733, 0]
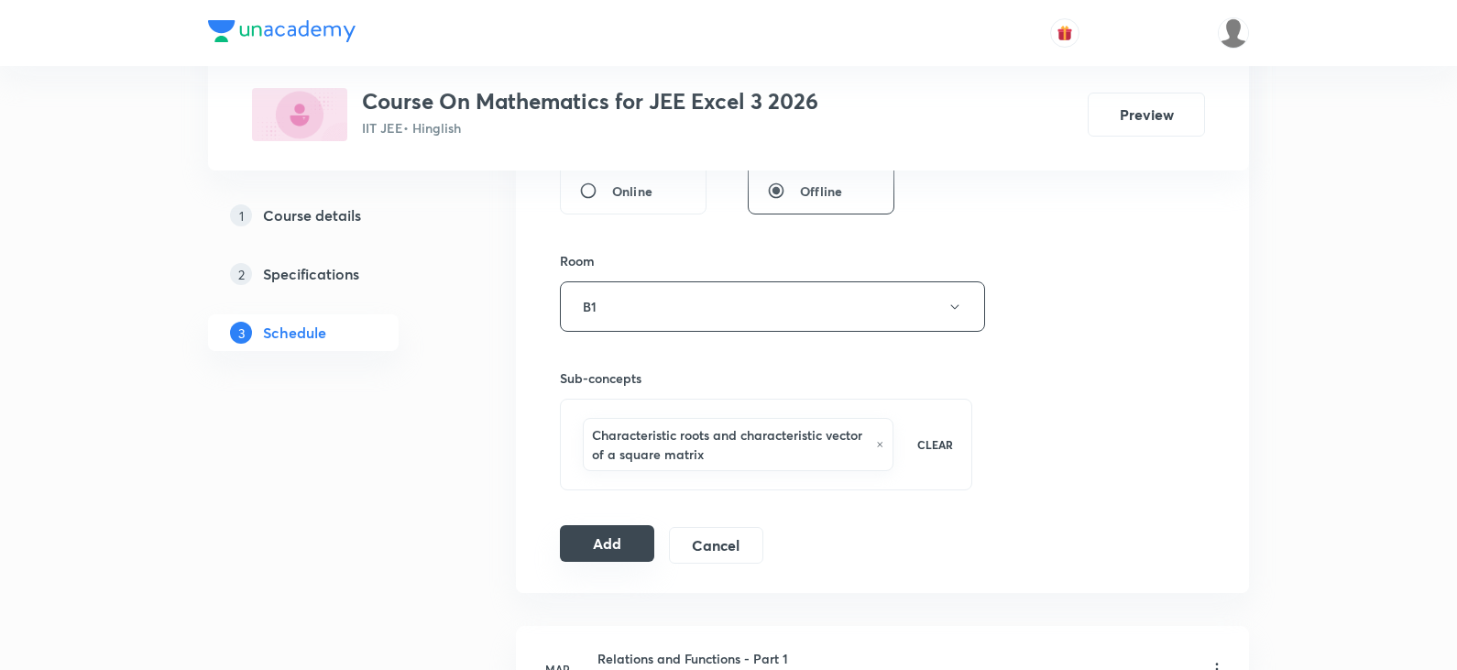
click at [600, 542] on button "Add" at bounding box center [607, 543] width 94 height 37
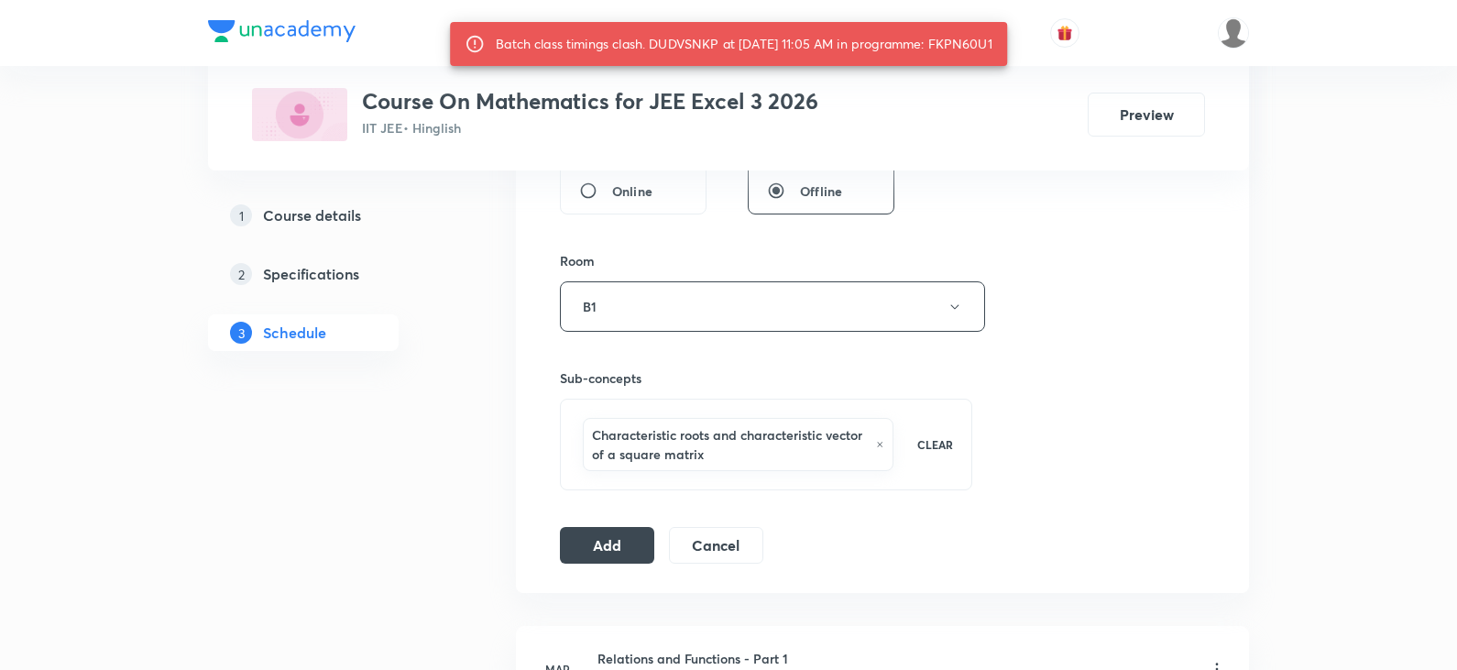
click at [976, 45] on div "Batch class timings clash. DUDVSNKP at 08 Oct 2025 11:05 AM in programme: FKPN6…" at bounding box center [744, 43] width 497 height 33
copy div "FKPN60U1"
click at [587, 556] on button "Add" at bounding box center [607, 543] width 94 height 37
click at [596, 550] on button "Add" at bounding box center [607, 543] width 94 height 37
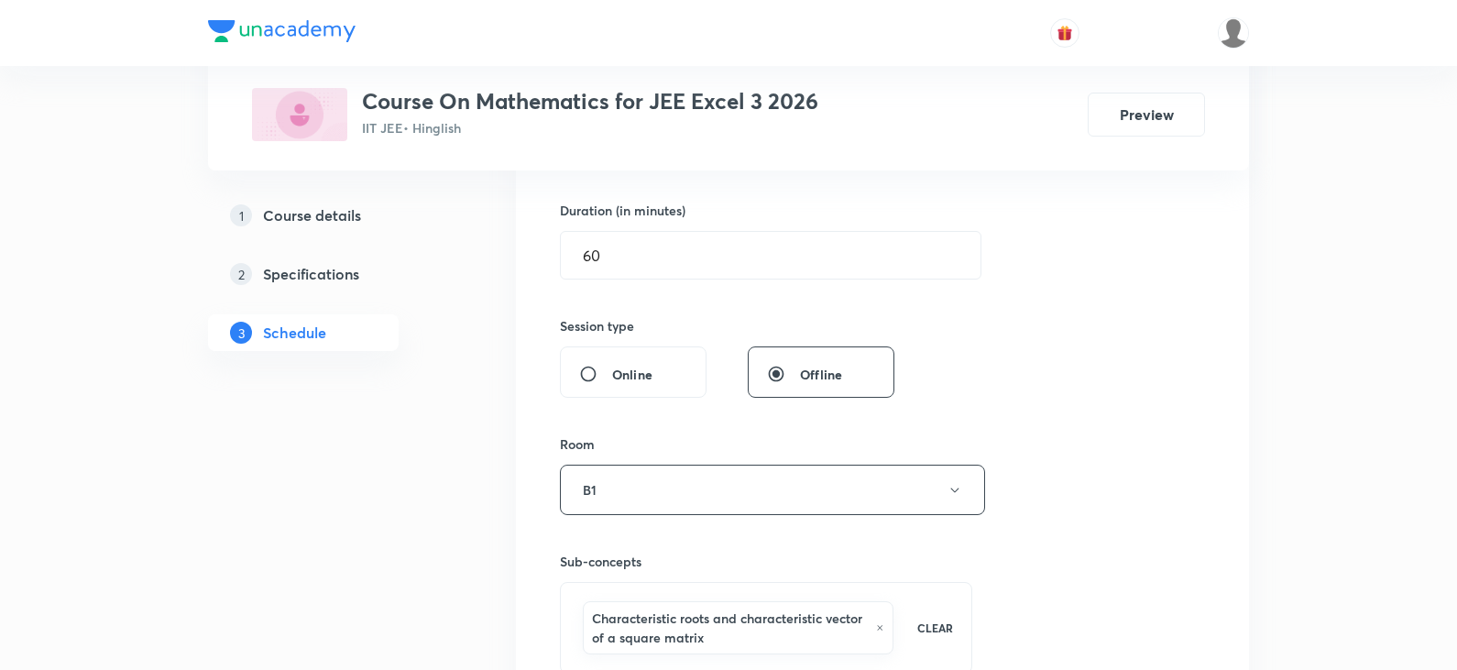
scroll to position [367, 0]
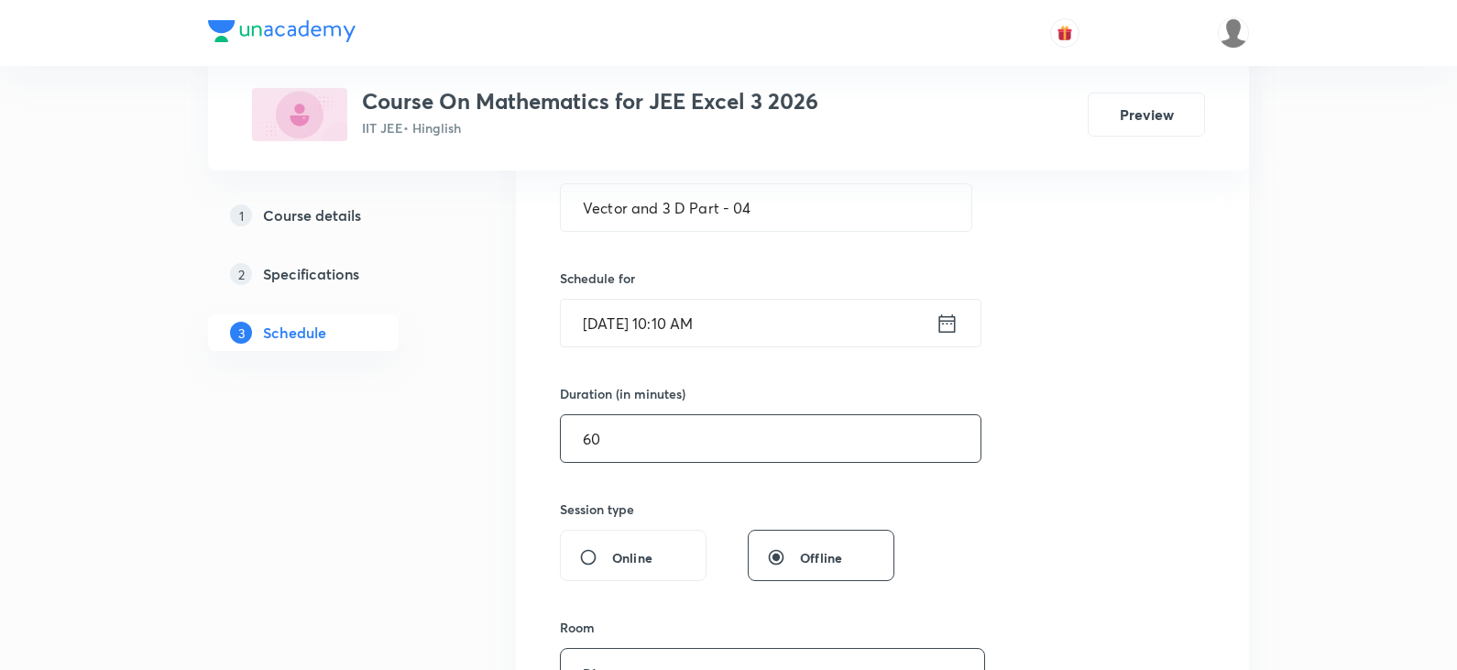
click at [608, 446] on input "60" at bounding box center [771, 438] width 420 height 47
type input "6"
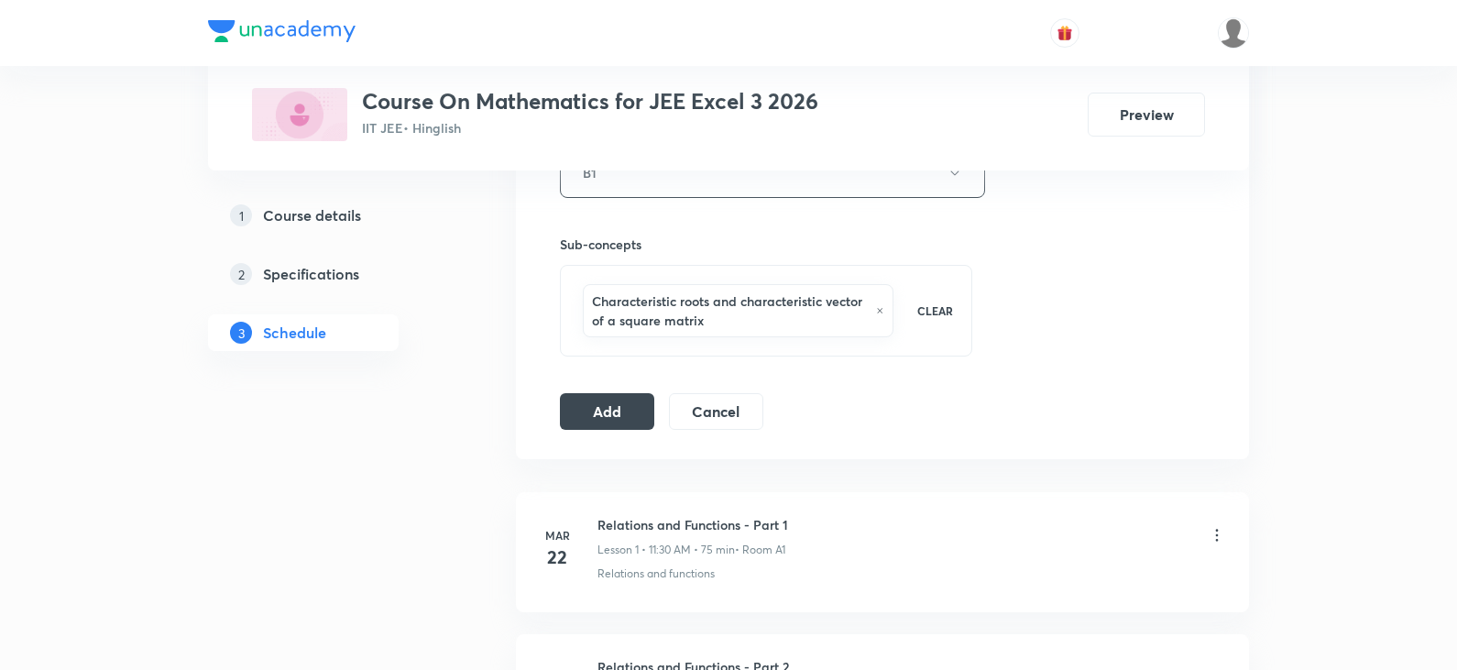
scroll to position [1008, 0]
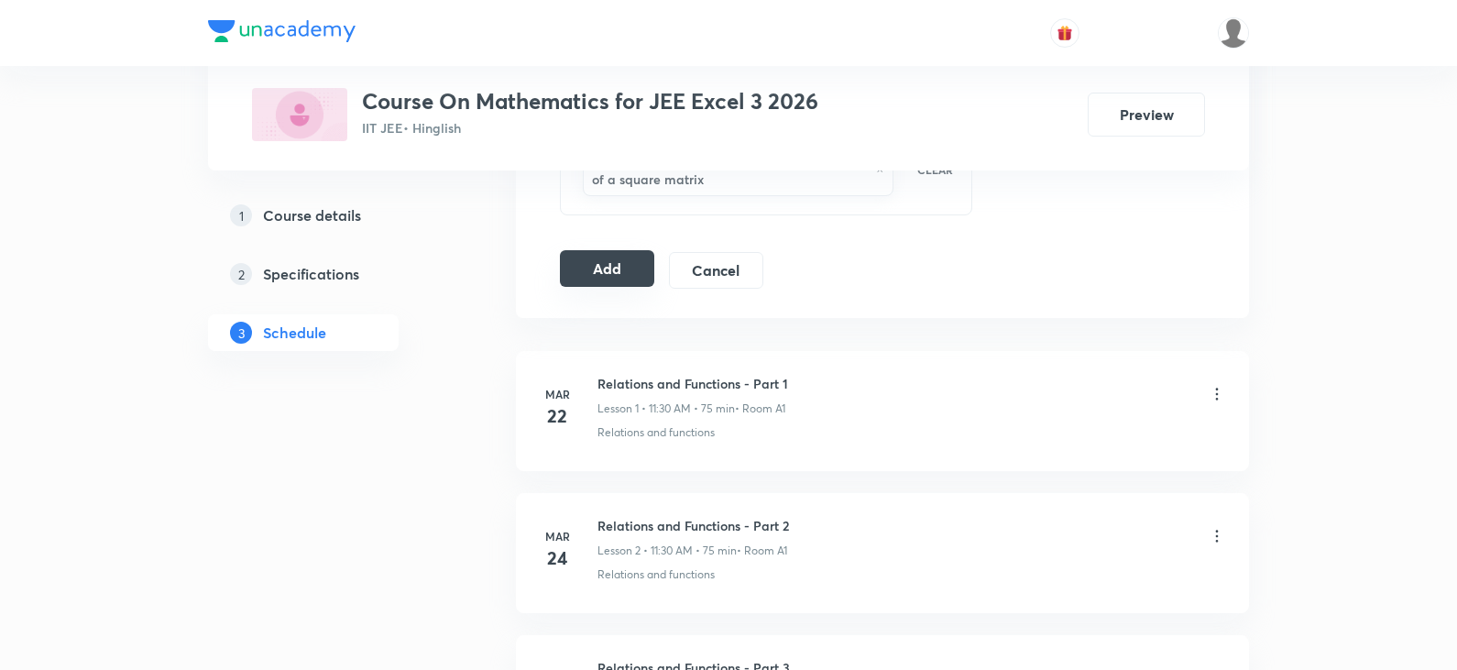
click at [605, 278] on button "Add" at bounding box center [607, 268] width 94 height 37
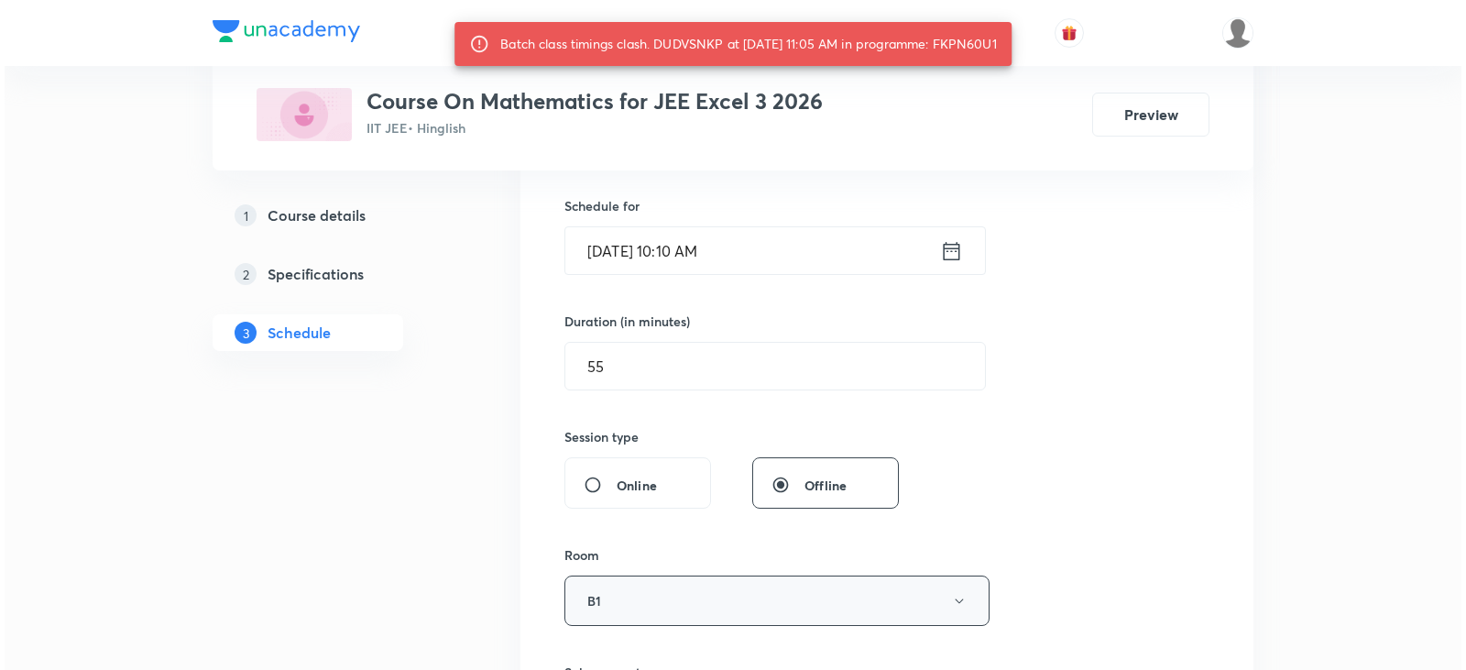
scroll to position [367, 0]
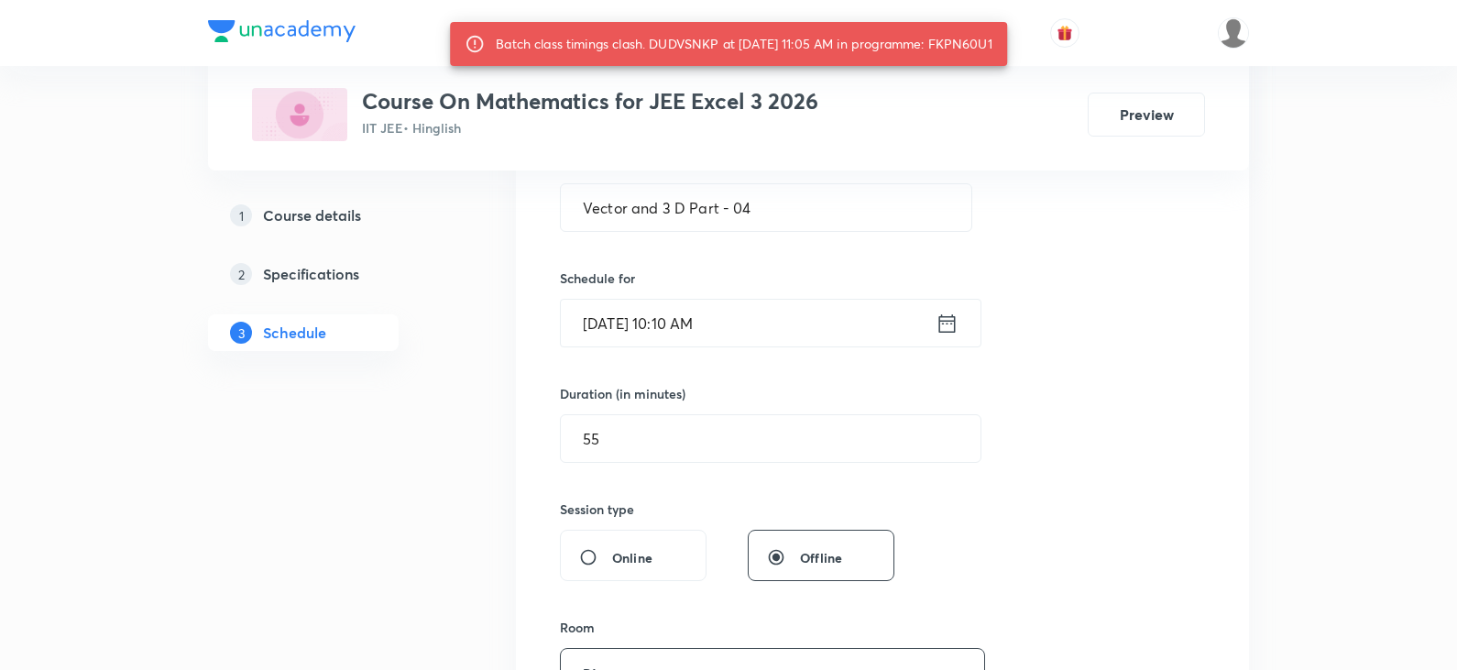
click at [689, 327] on input "Oct 8, 2025, 10:10 AM" at bounding box center [748, 323] width 375 height 47
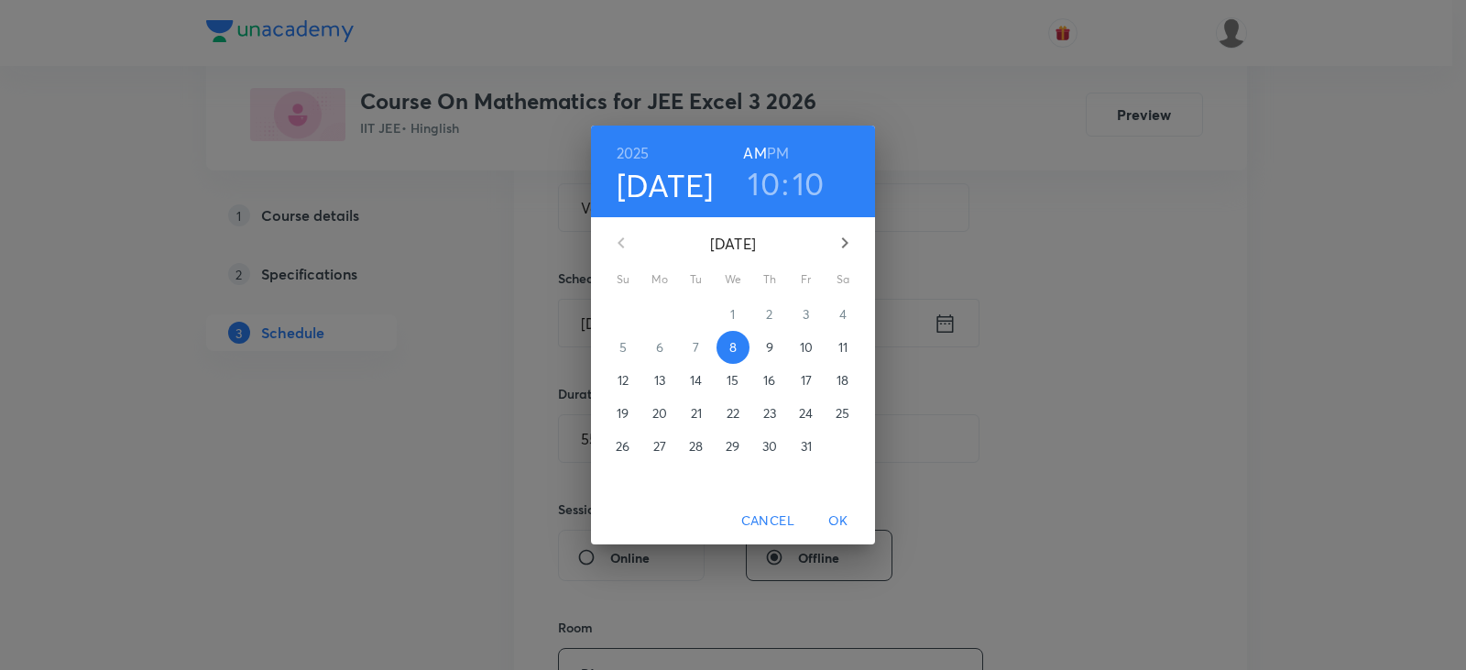
click at [762, 187] on h3 "10" at bounding box center [764, 183] width 32 height 38
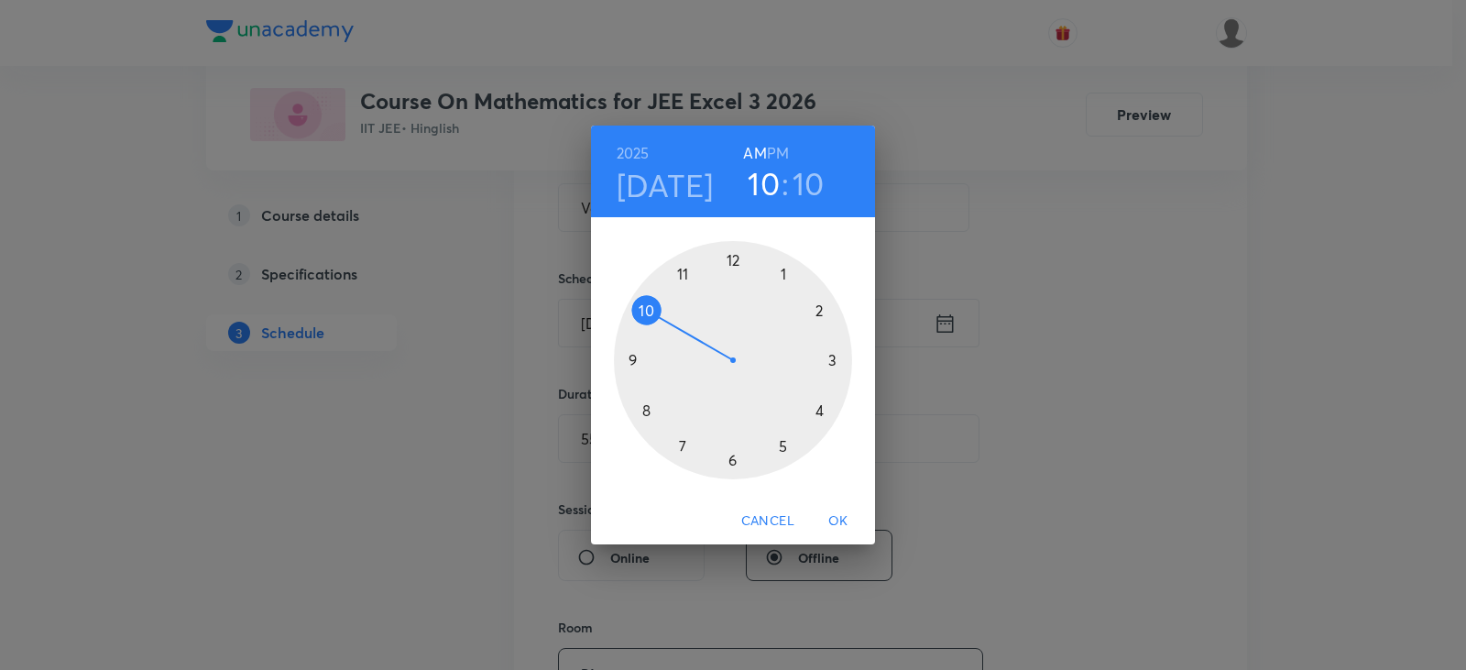
click at [636, 306] on div at bounding box center [733, 360] width 238 height 238
click at [832, 358] on div at bounding box center [733, 360] width 238 height 238
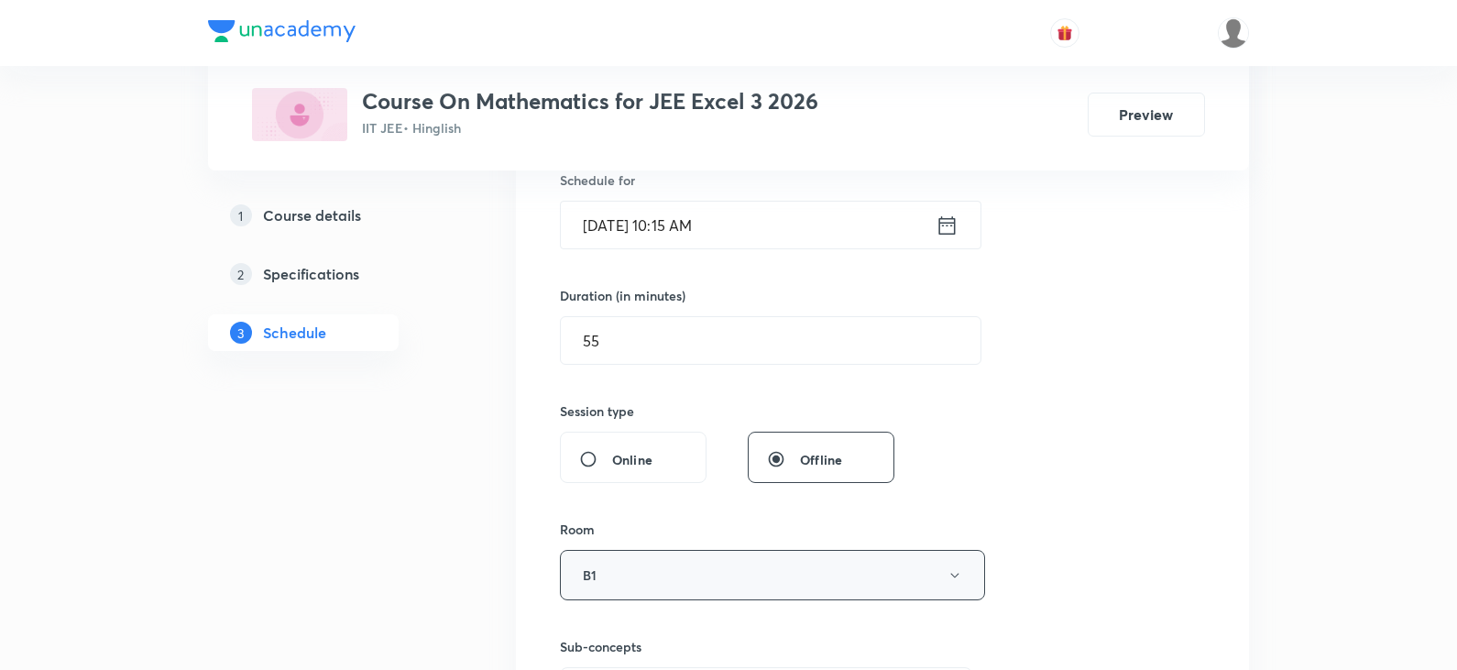
scroll to position [641, 0]
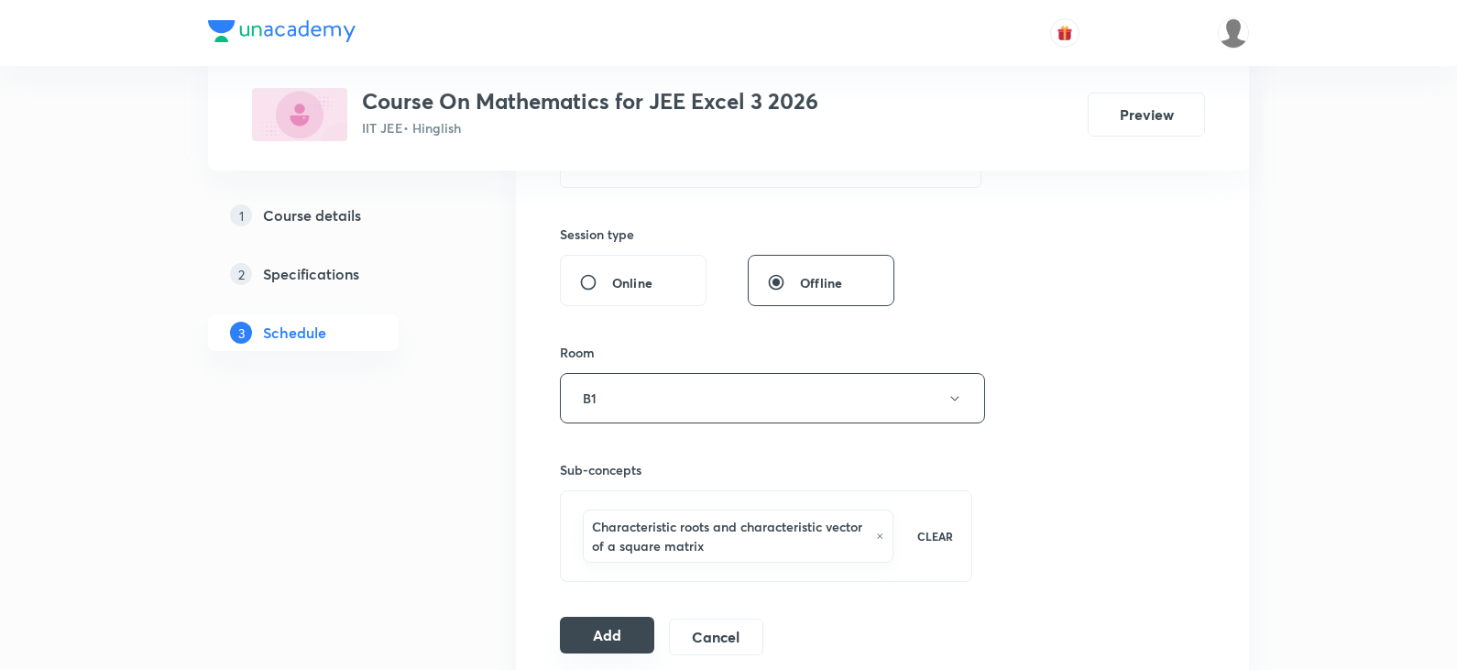
click at [596, 630] on button "Add" at bounding box center [607, 635] width 94 height 37
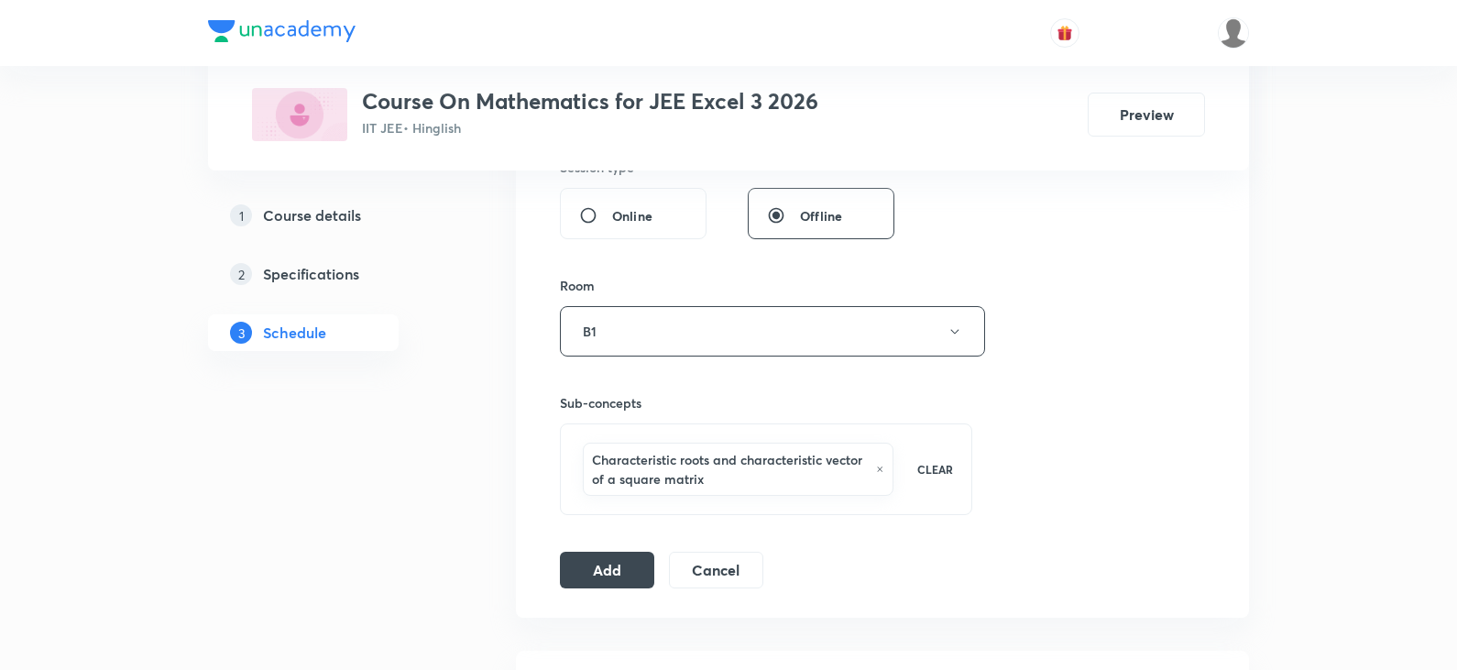
scroll to position [733, 0]
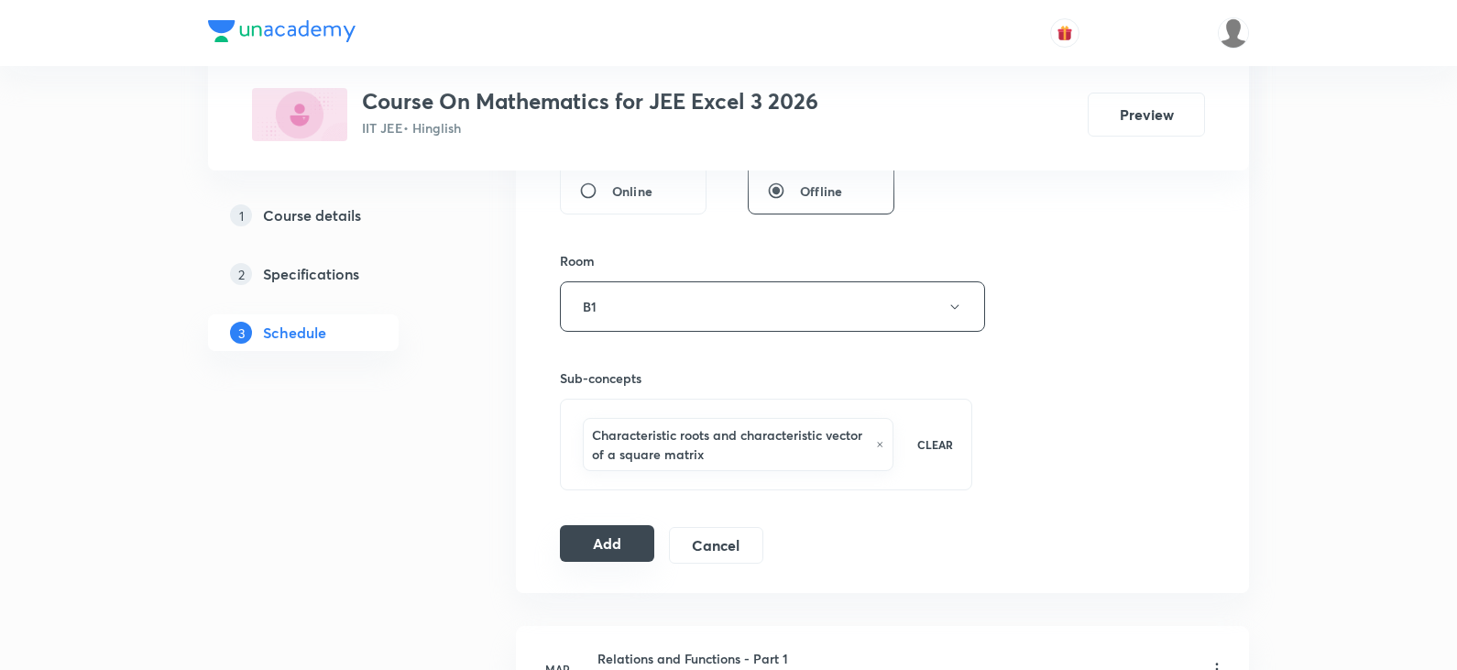
click at [612, 537] on button "Add" at bounding box center [607, 543] width 94 height 37
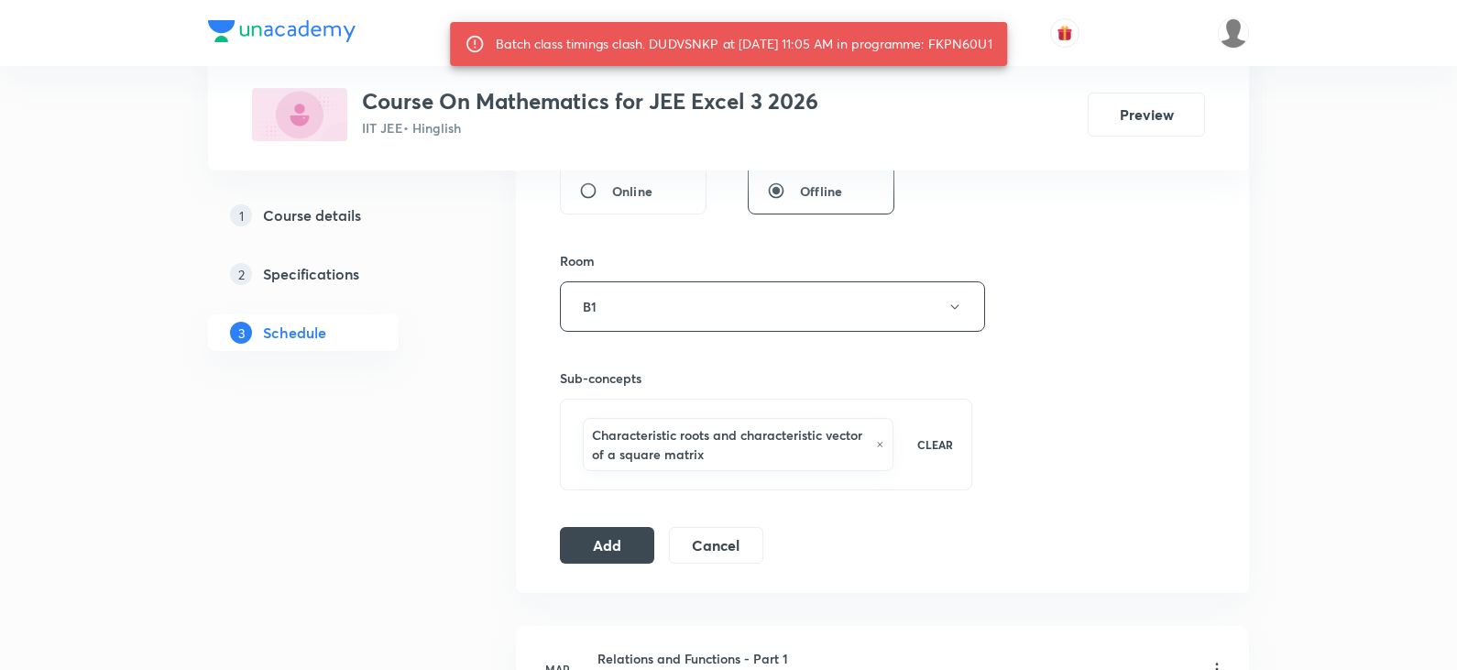
click at [976, 39] on div "Batch class timings clash. DUDVSNKP at 08 Oct 2025 11:05 AM in programme: FKPN6…" at bounding box center [744, 43] width 497 height 33
copy div "FKPN60U1"
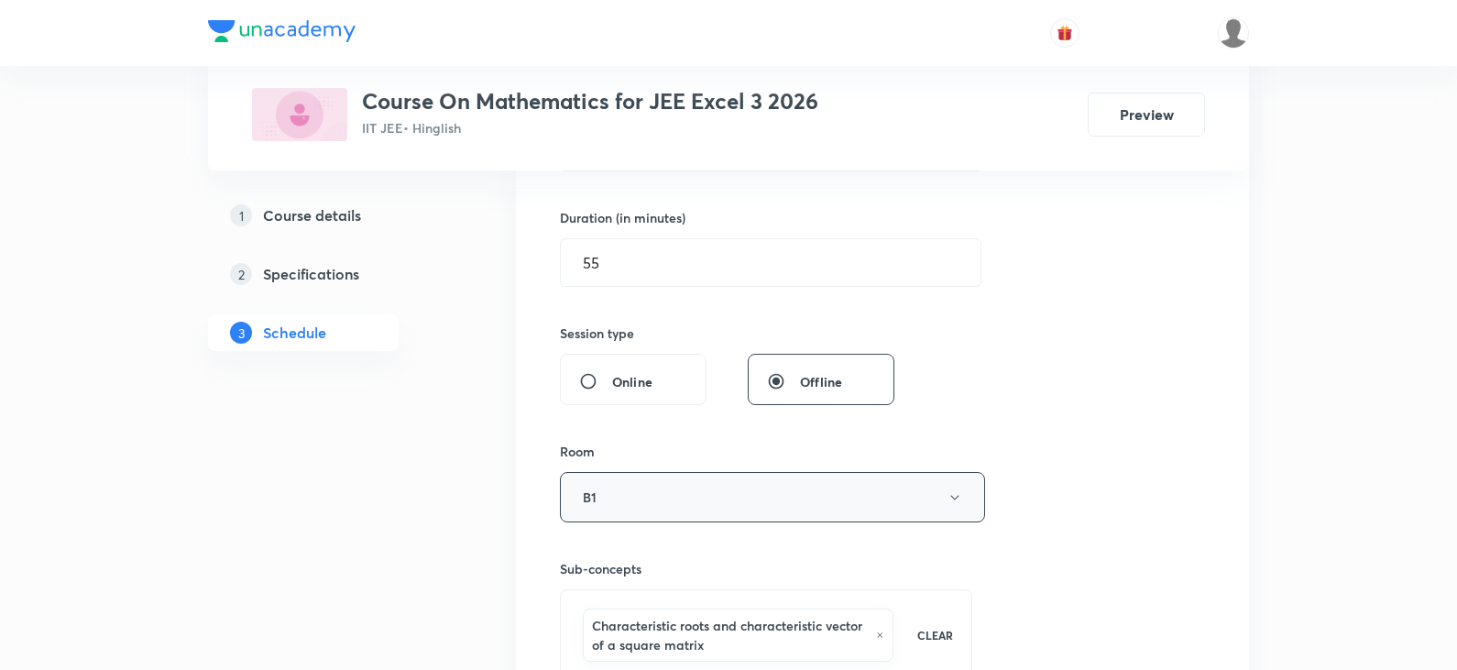
scroll to position [275, 0]
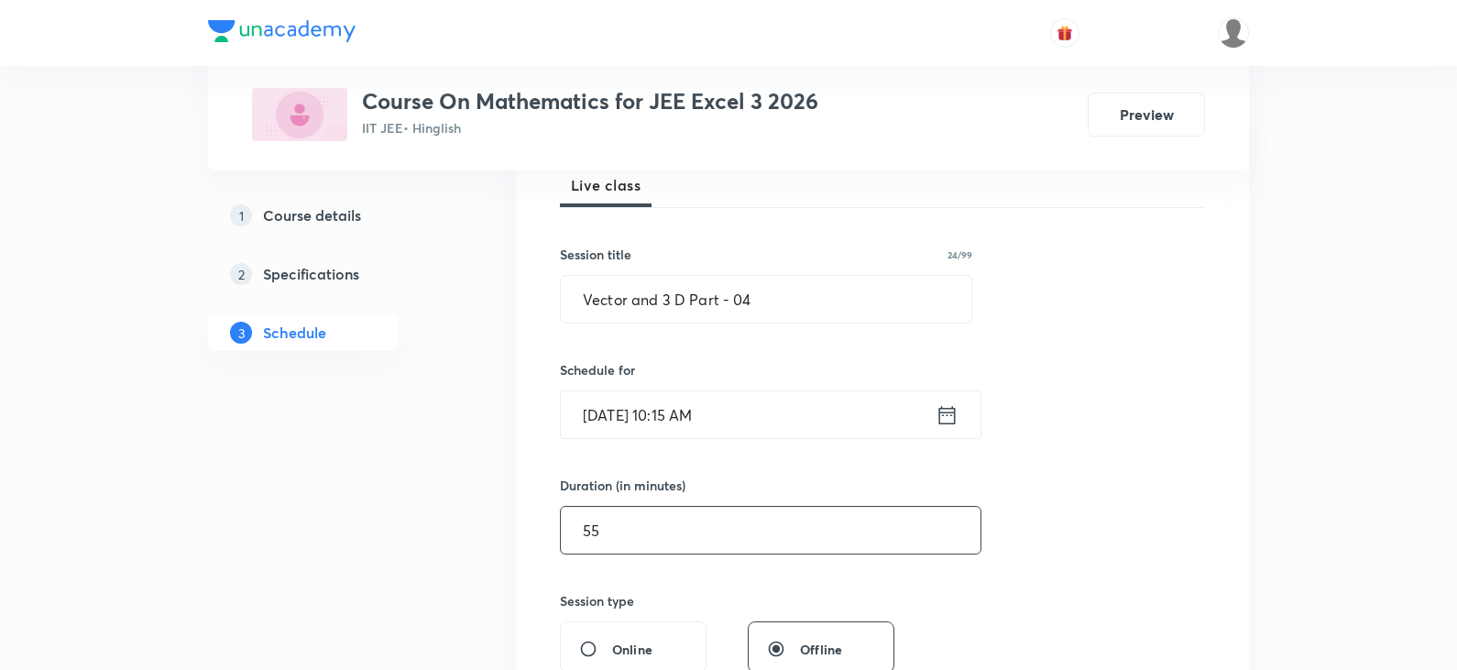
click at [608, 533] on input "55" at bounding box center [771, 530] width 420 height 47
type input "5"
type input "0"
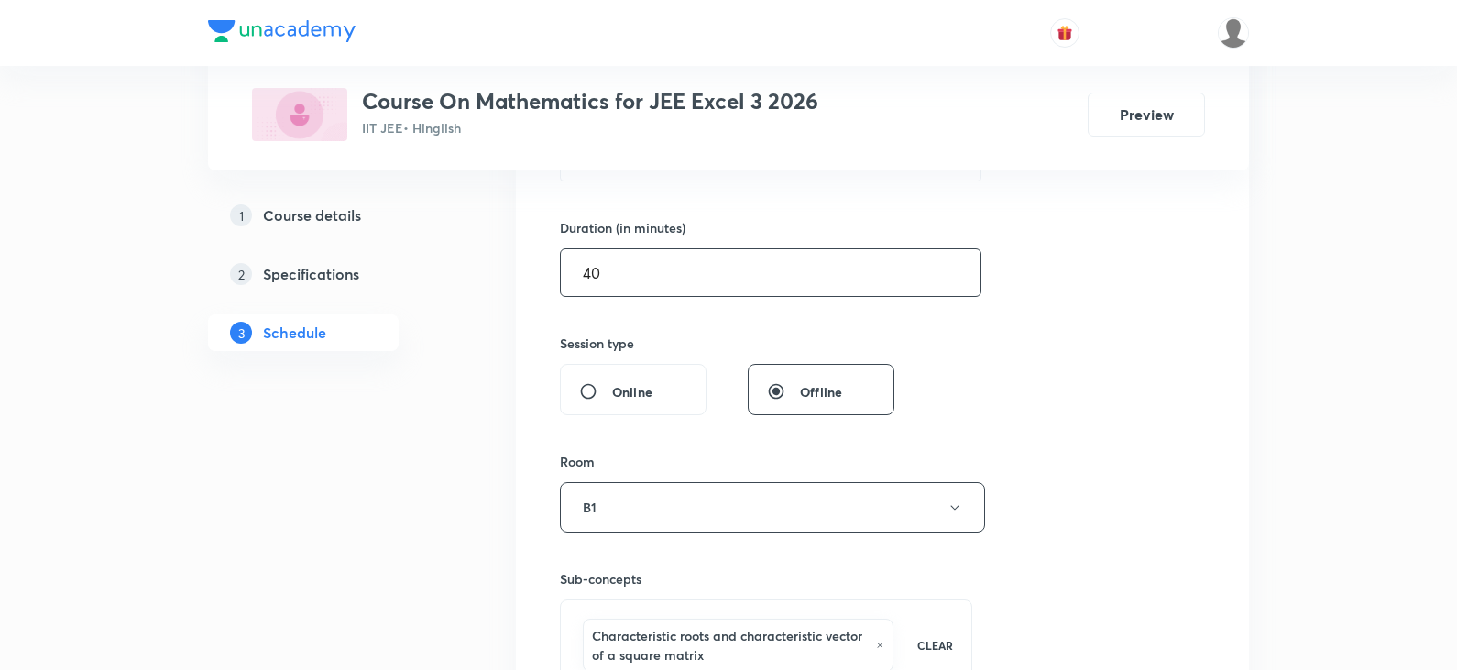
scroll to position [733, 0]
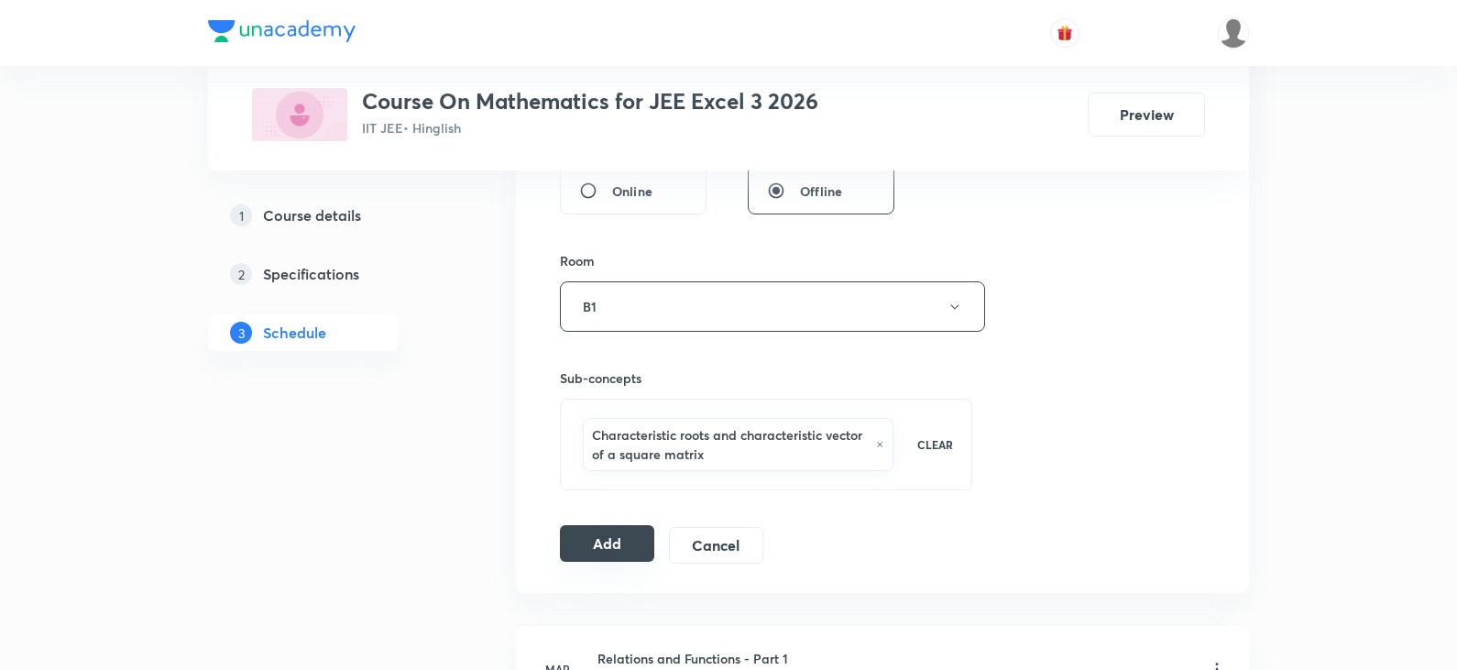
type input "40"
click at [595, 540] on button "Add" at bounding box center [607, 543] width 94 height 37
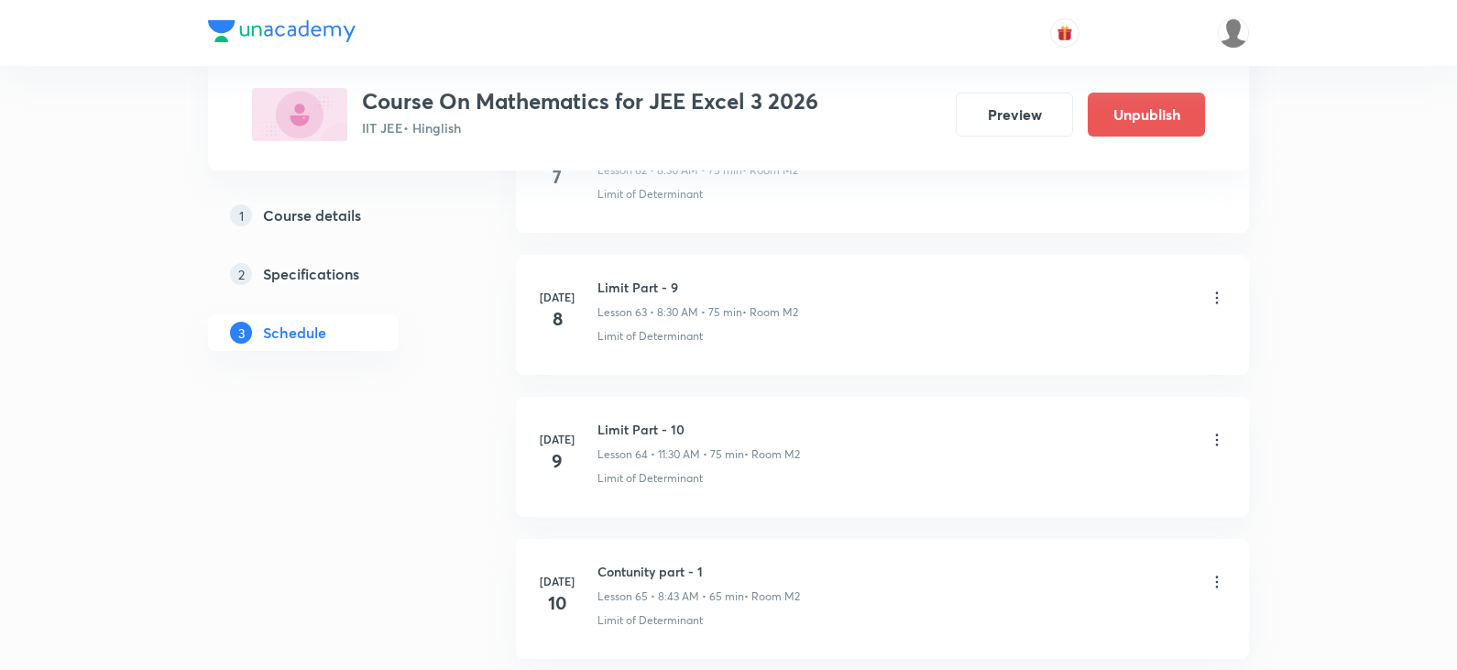
scroll to position [10896, 0]
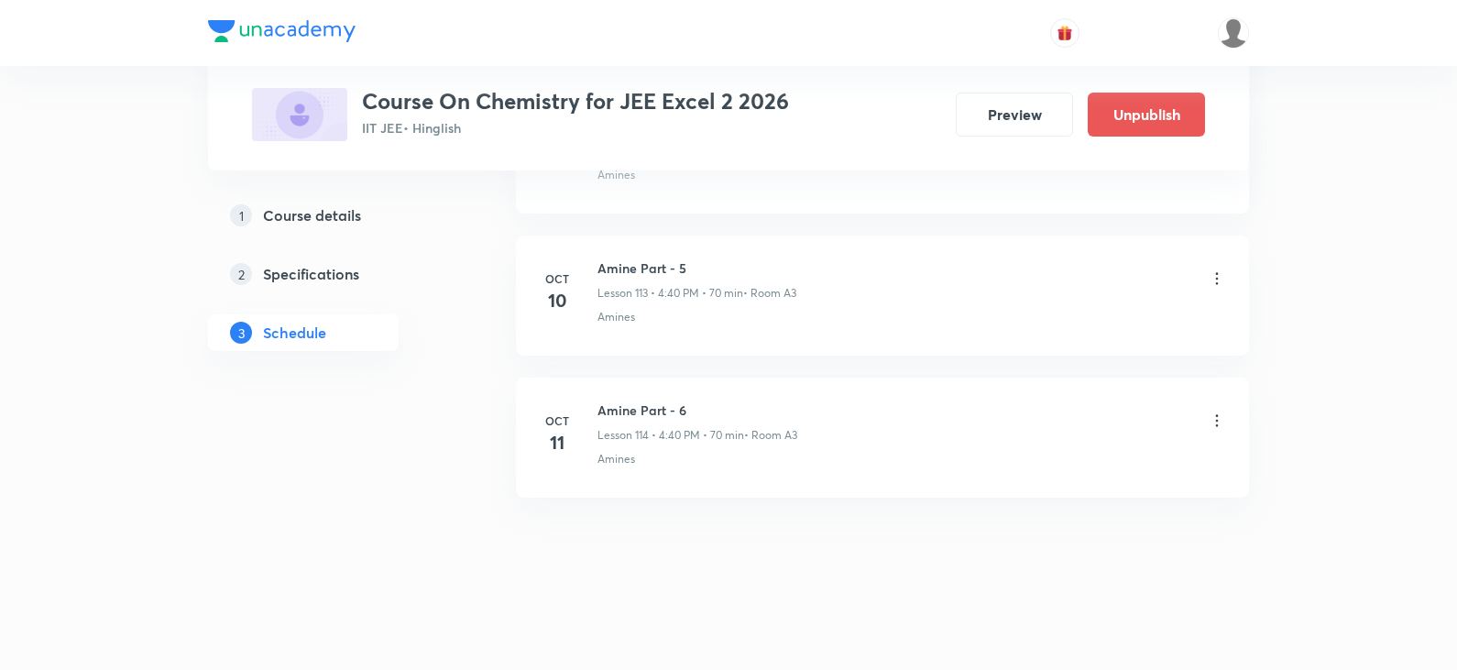
scroll to position [16918, 0]
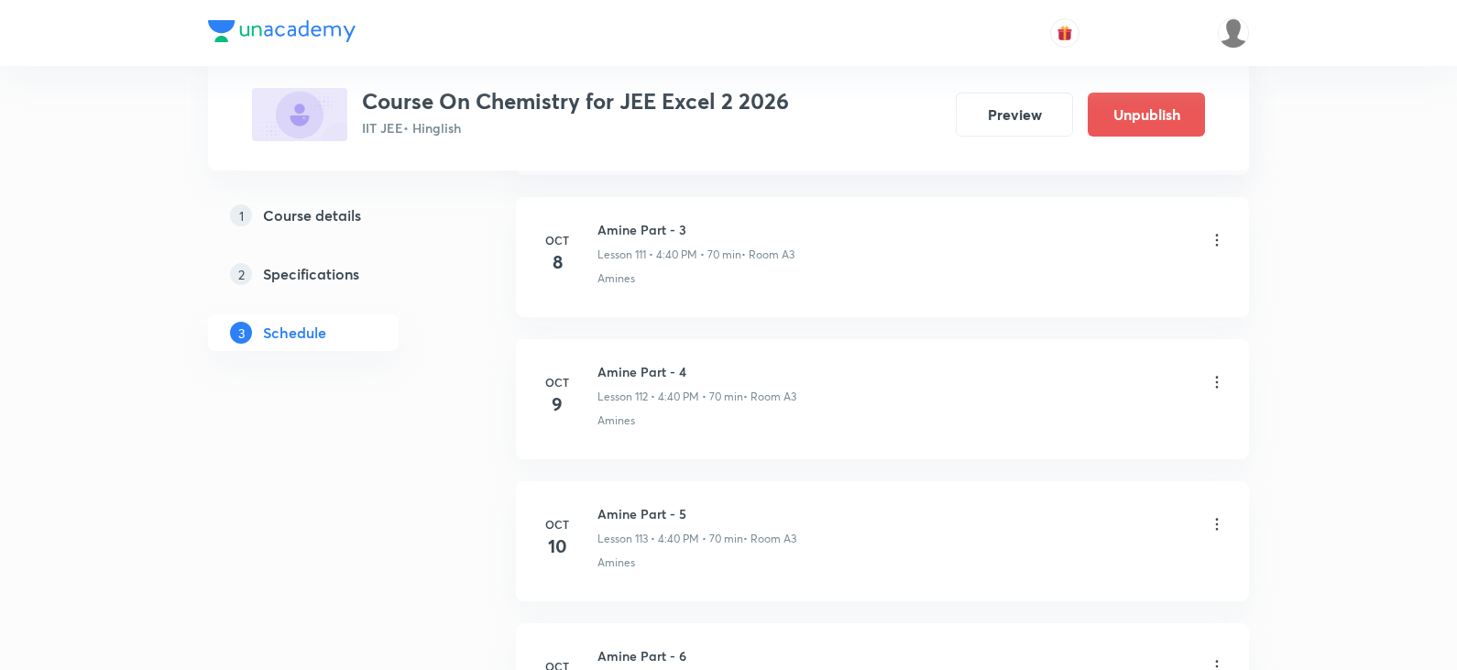
scroll to position [16716, 0]
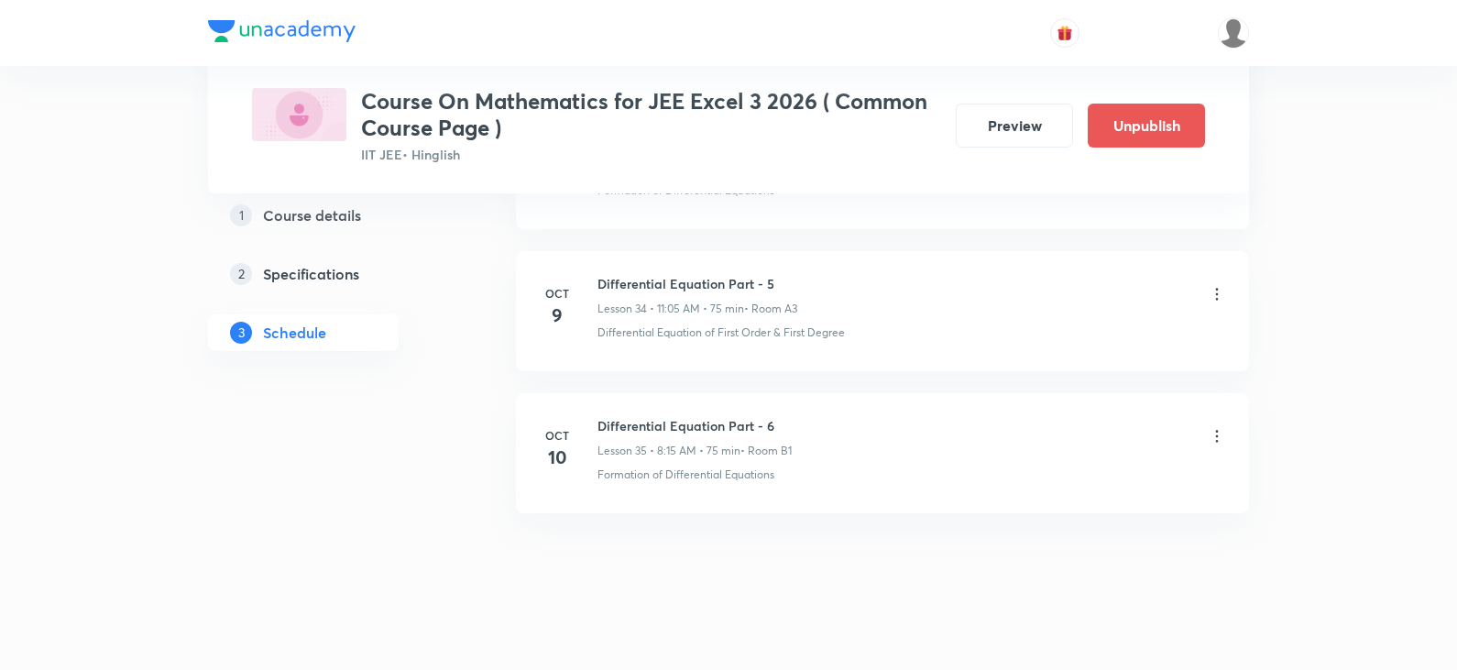
scroll to position [5519, 0]
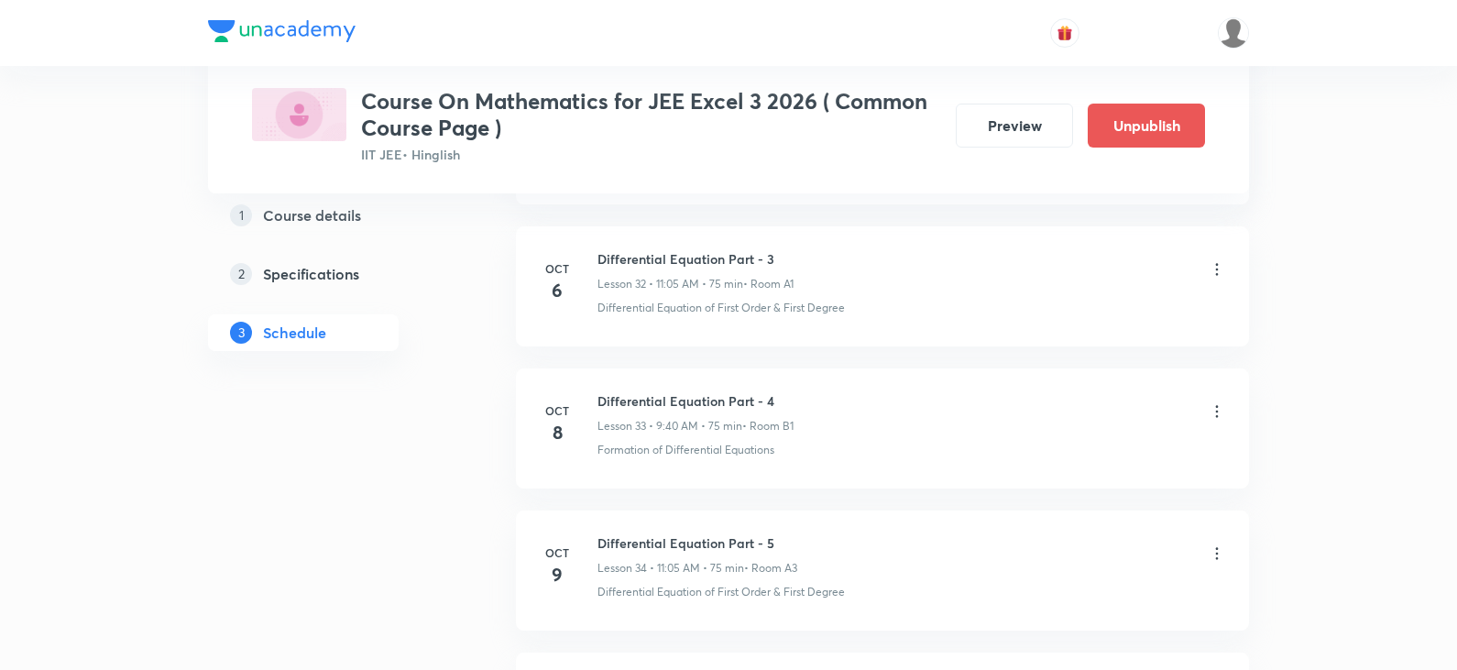
click at [1222, 418] on icon at bounding box center [1217, 411] width 18 height 18
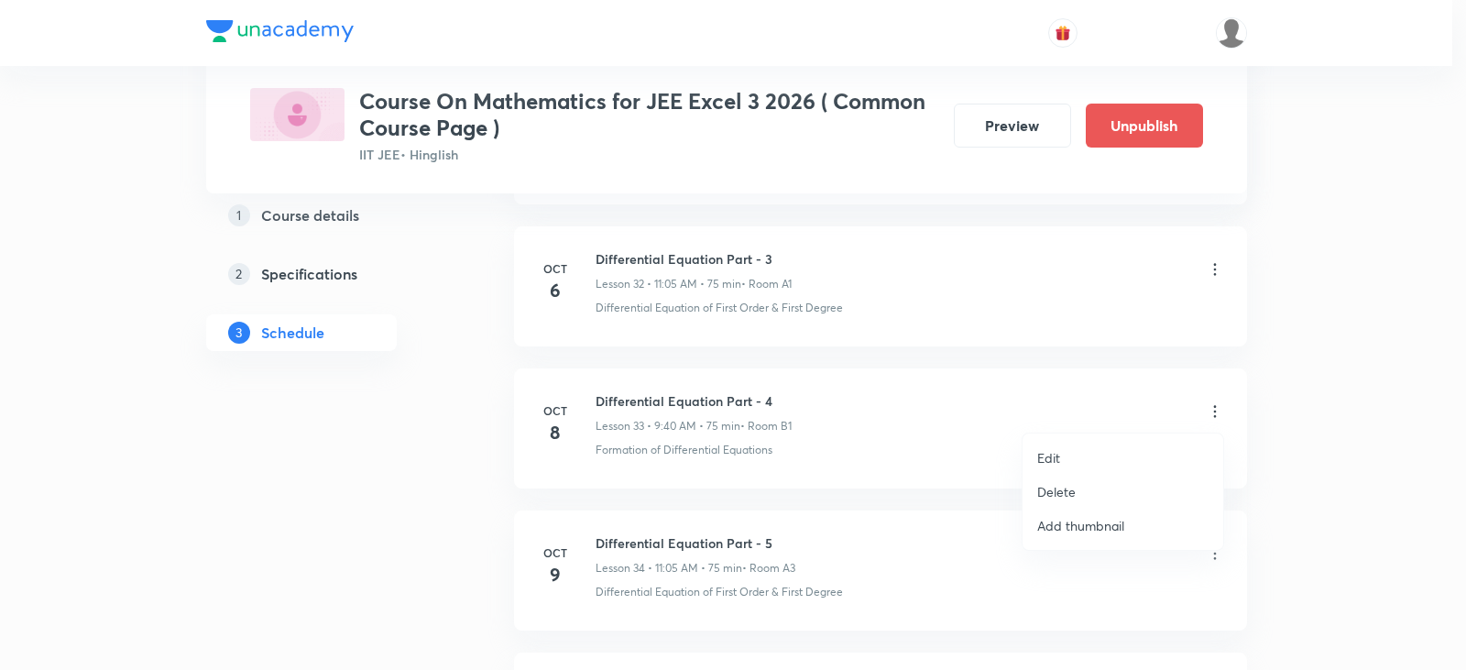
click at [1058, 491] on p "Delete" at bounding box center [1056, 491] width 38 height 19
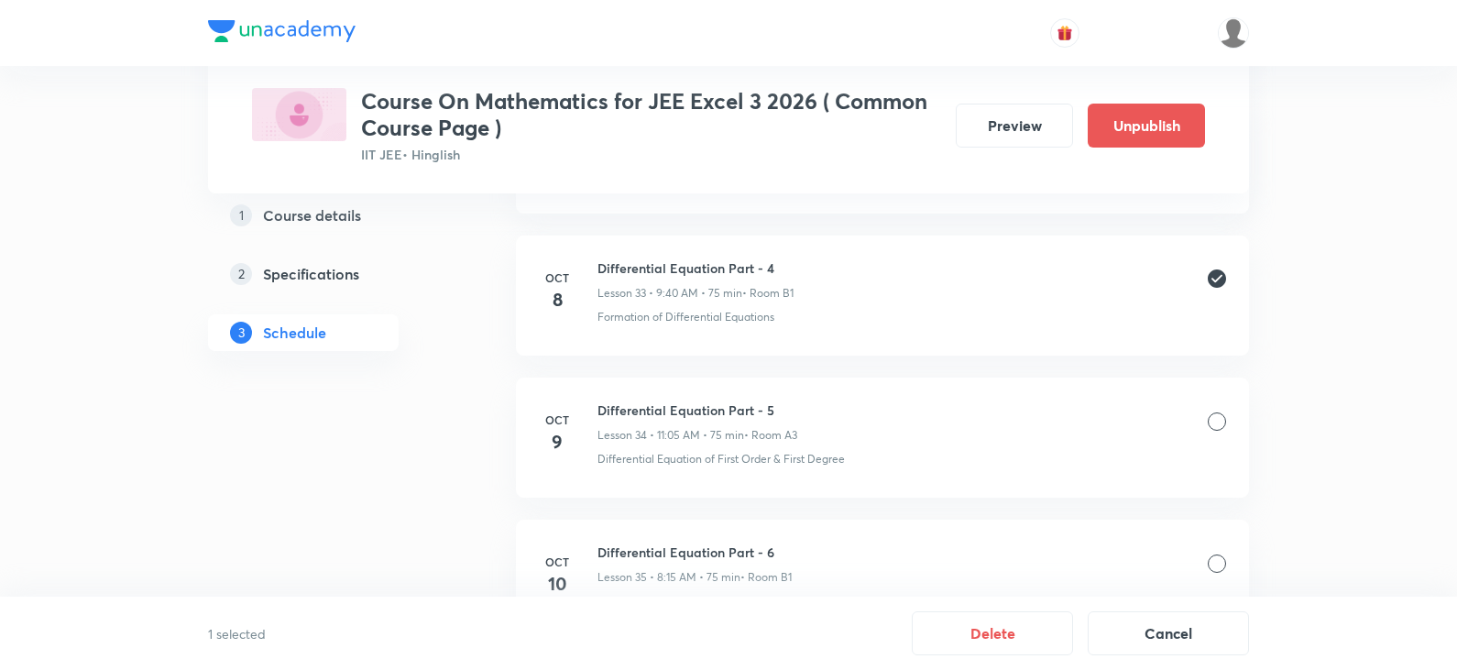
scroll to position [5794, 0]
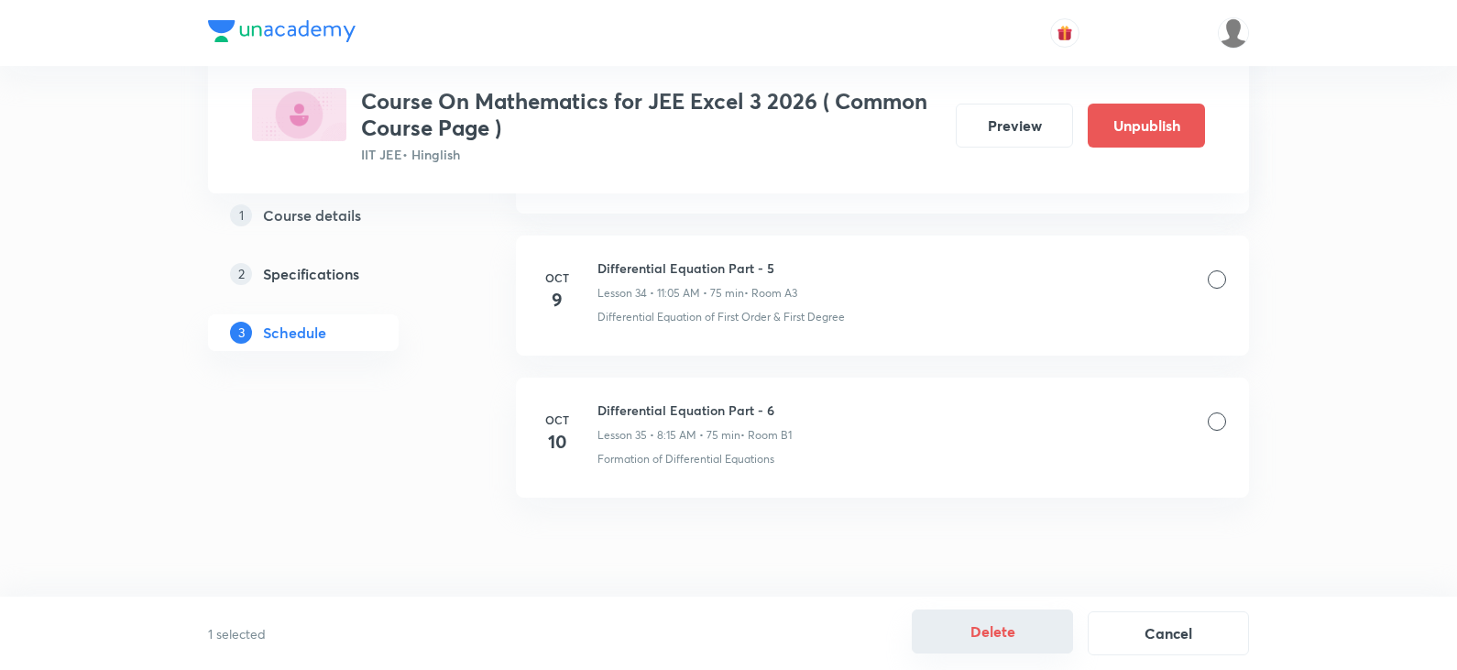
click at [988, 627] on button "Delete" at bounding box center [992, 631] width 161 height 44
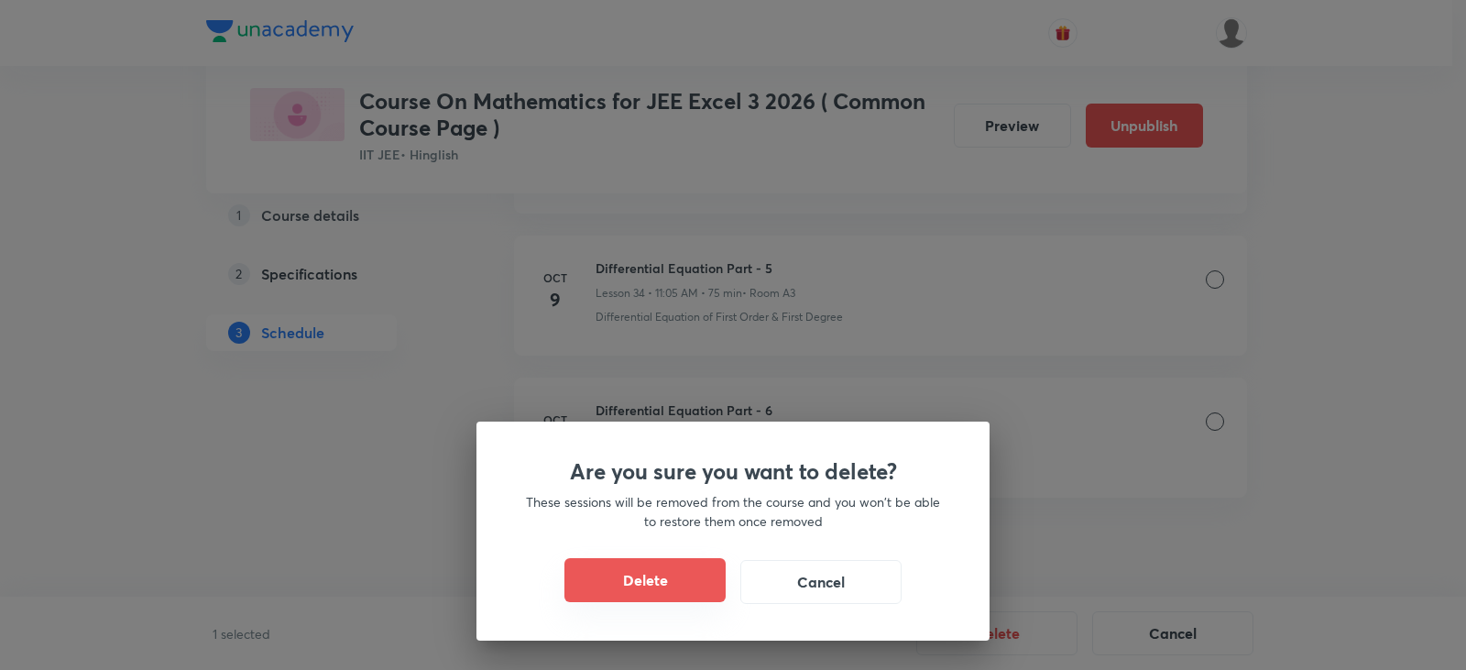
click at [674, 588] on button "Delete" at bounding box center [644, 580] width 161 height 44
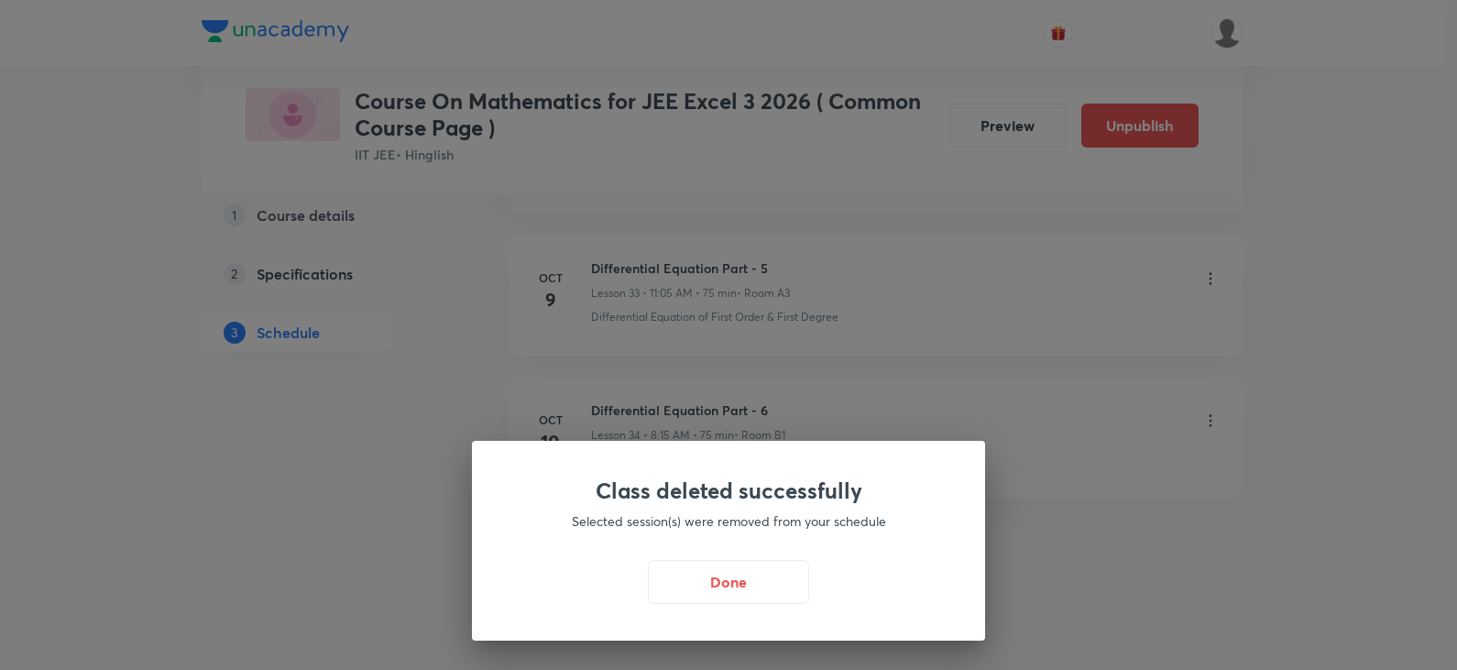
scroll to position [5652, 0]
click at [747, 589] on button "Done" at bounding box center [732, 580] width 161 height 44
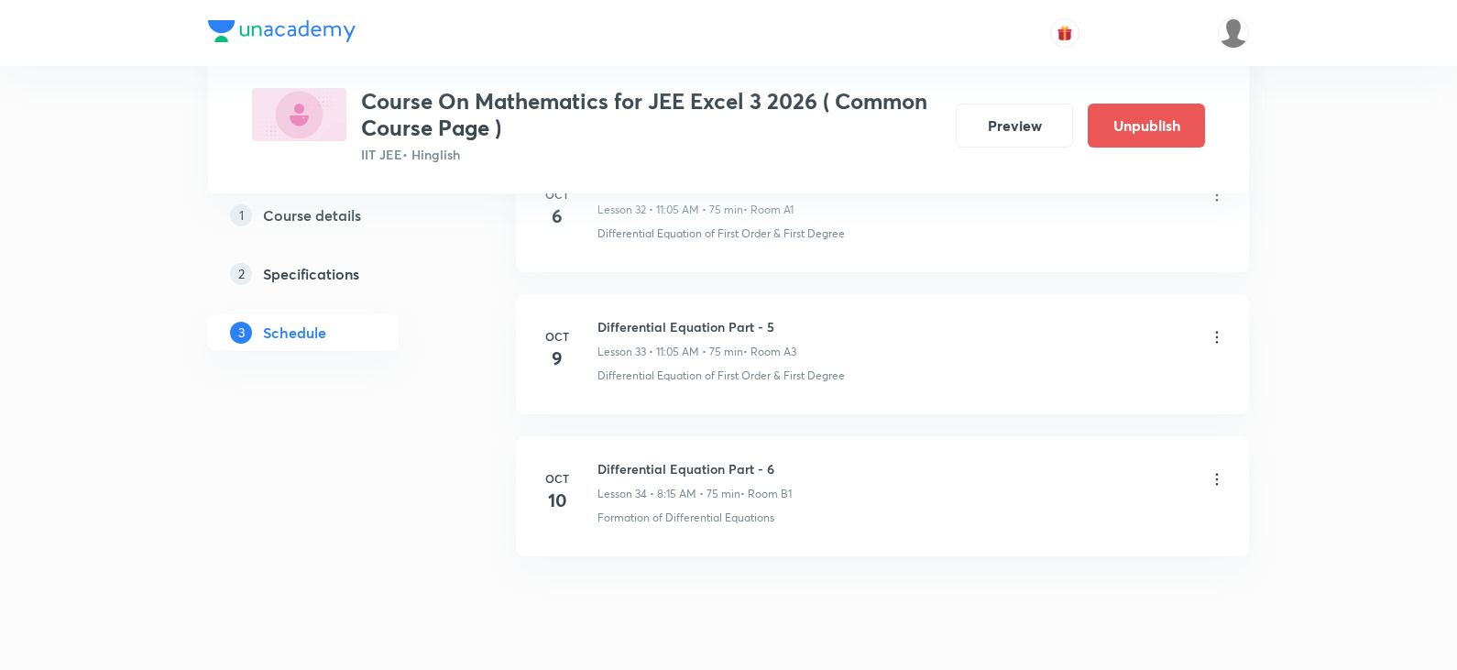
scroll to position [5560, 0]
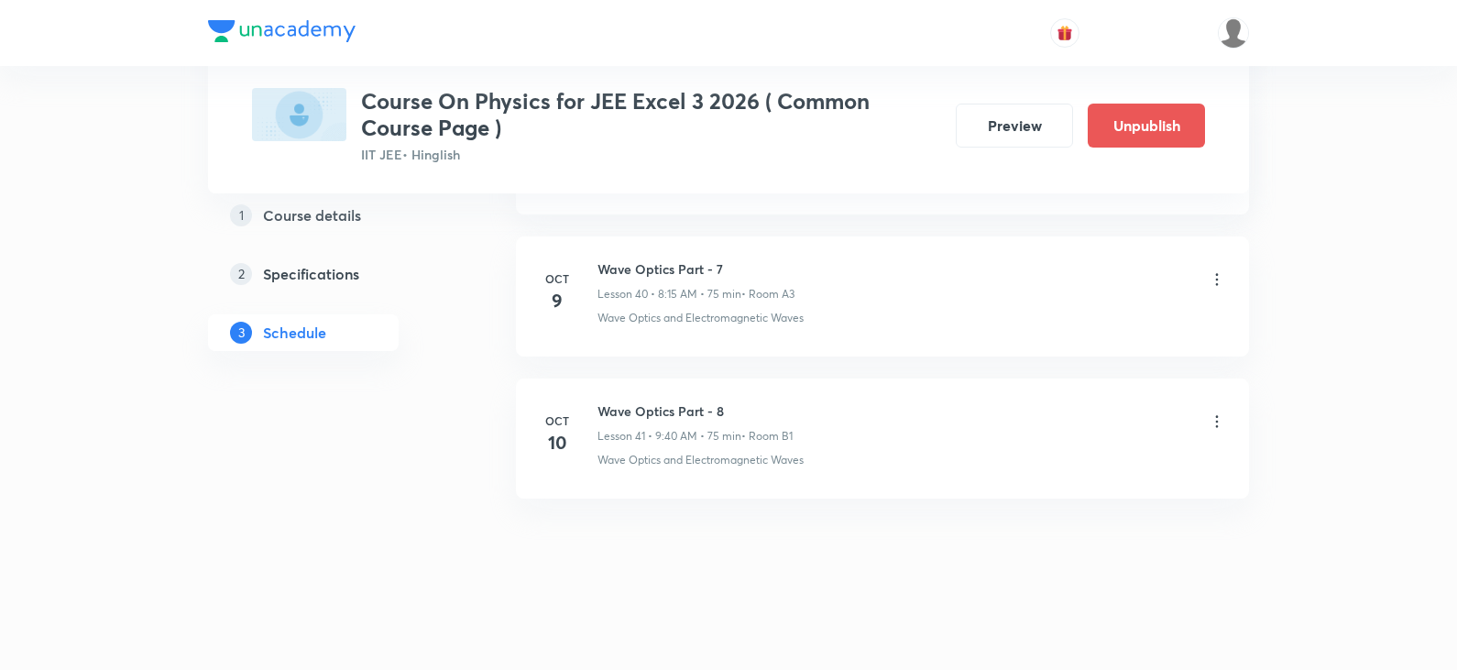
scroll to position [6645, 0]
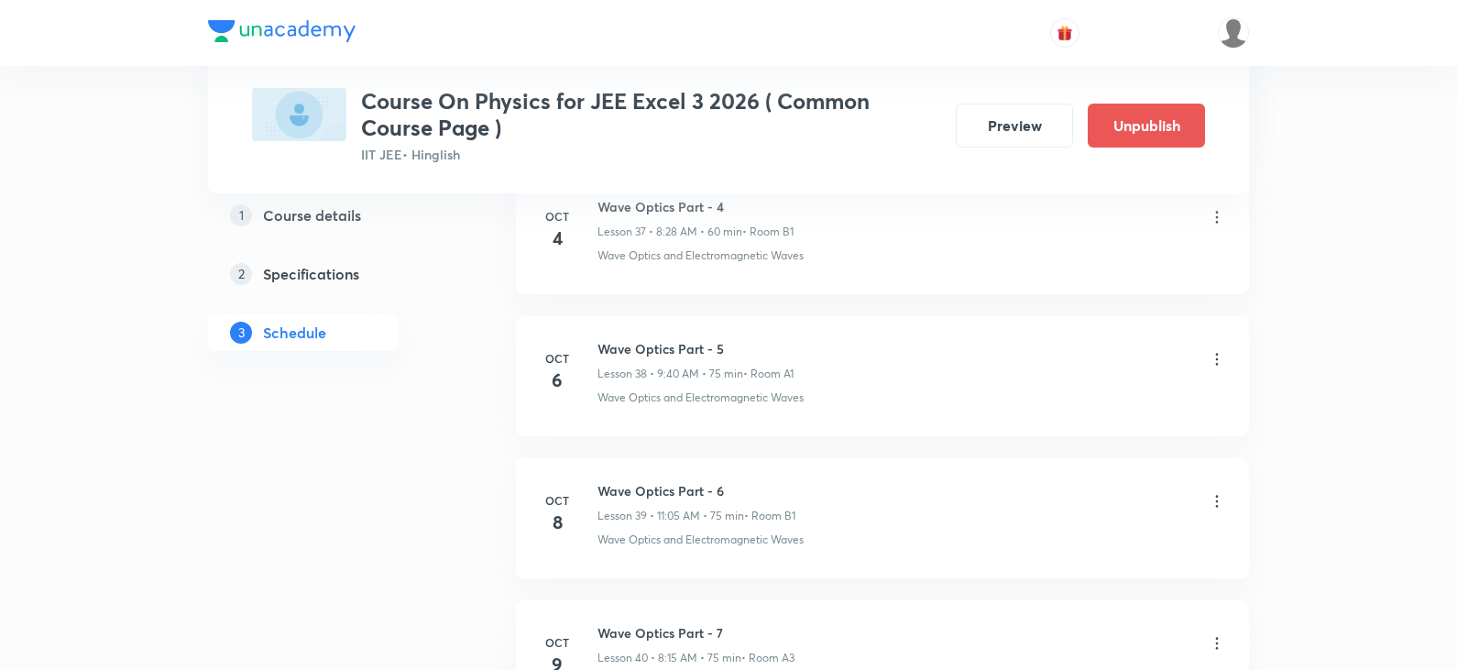
scroll to position [6279, 0]
